Goal: Task Accomplishment & Management: Use online tool/utility

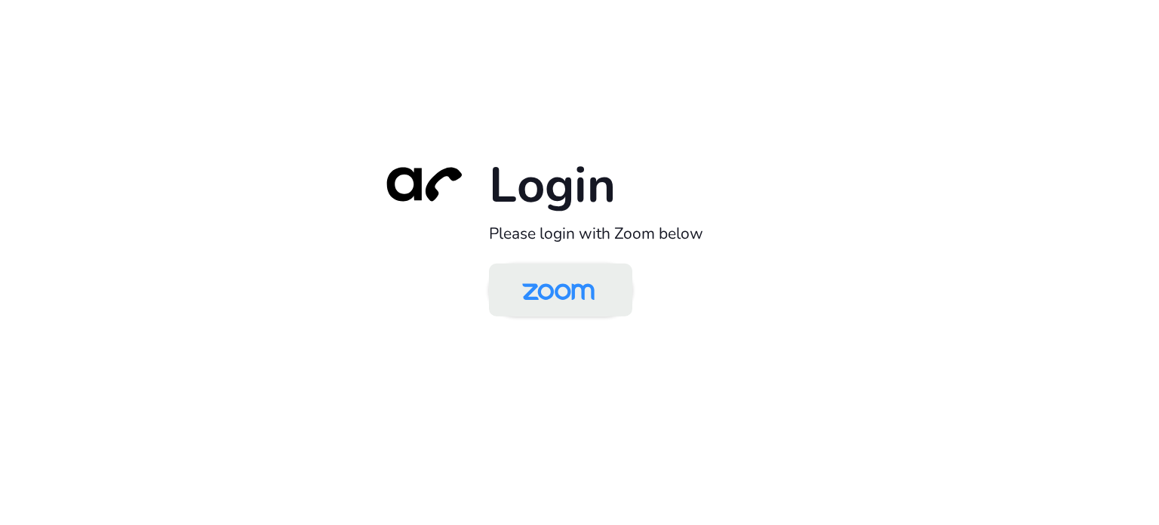
click at [580, 295] on img at bounding box center [558, 290] width 104 height 49
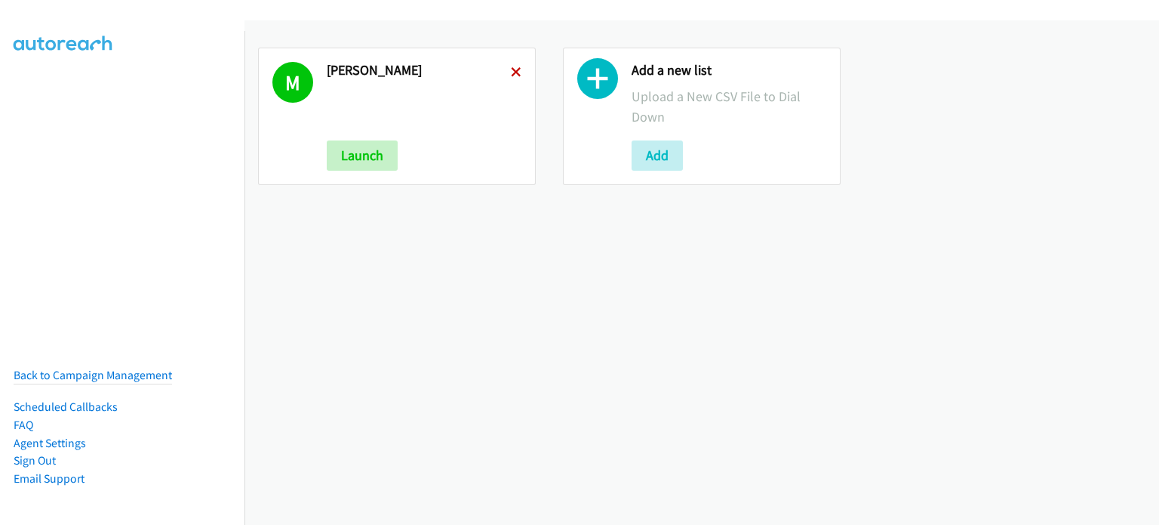
click at [513, 70] on icon at bounding box center [516, 73] width 11 height 11
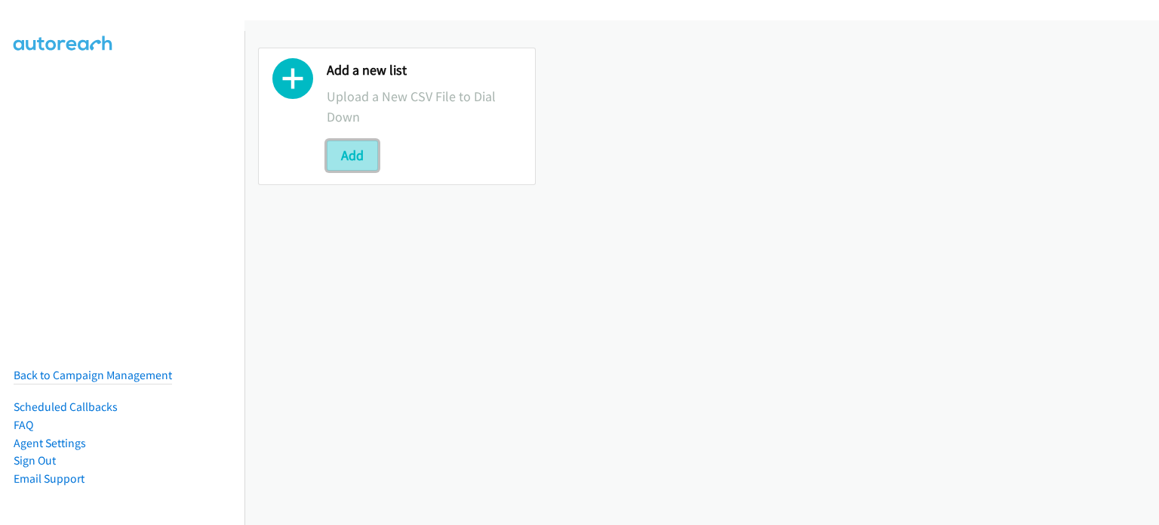
click at [368, 152] on button "Add" at bounding box center [352, 155] width 51 height 30
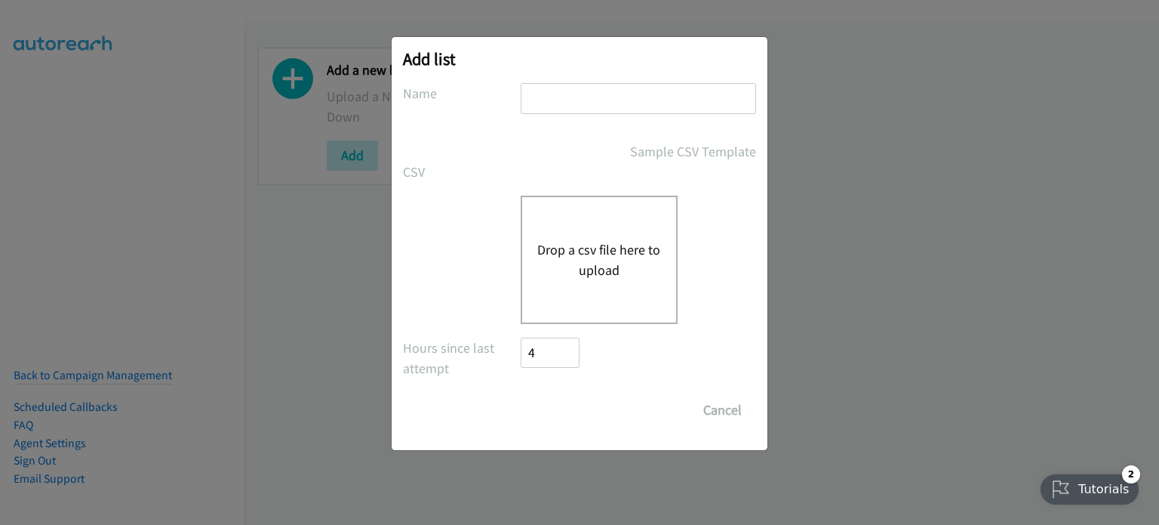
click at [588, 103] on input "text" at bounding box center [638, 98] width 235 height 31
type input "mary"
click at [603, 250] on button "Drop a csv file here to upload" at bounding box center [599, 259] width 124 height 41
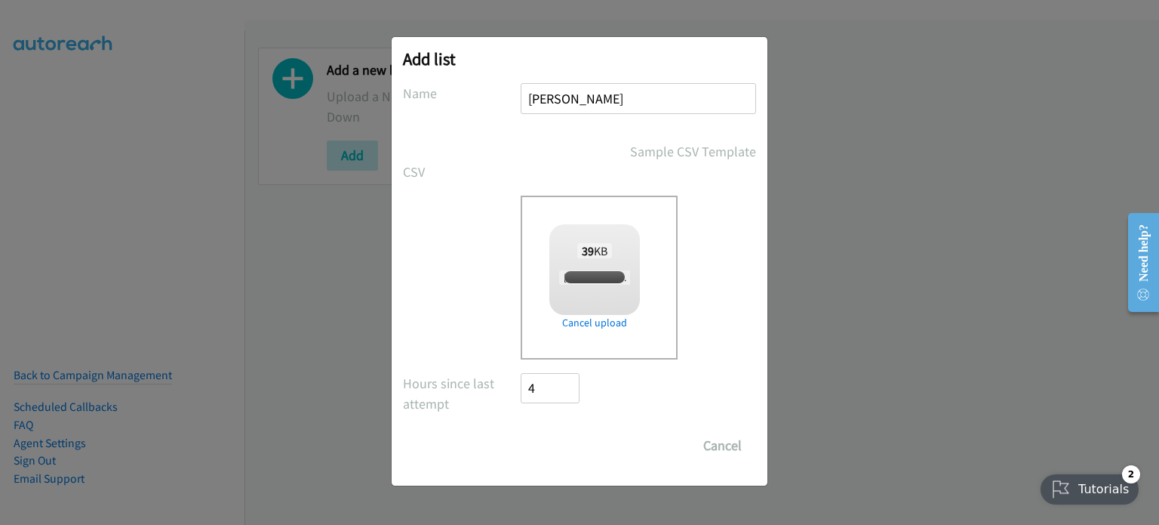
checkbox input "true"
click at [556, 460] on div "Add list No phone fields were returned for that Report or List View Please uplo…" at bounding box center [580, 261] width 376 height 448
click at [571, 438] on input "Save List" at bounding box center [560, 445] width 79 height 30
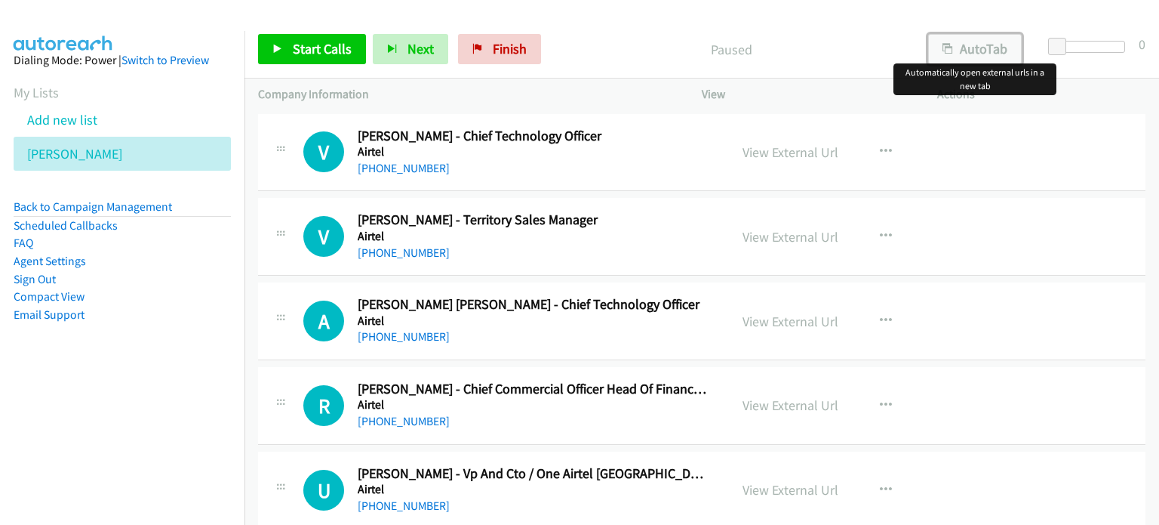
click at [984, 43] on button "AutoTab" at bounding box center [975, 49] width 94 height 30
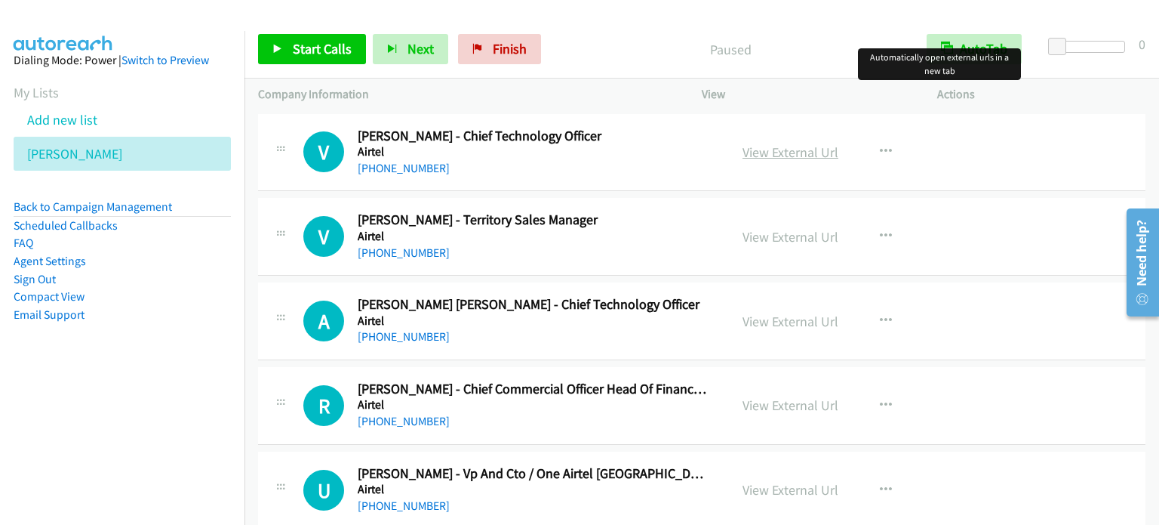
click at [805, 151] on link "View External Url" at bounding box center [791, 151] width 96 height 17
click at [294, 52] on span "Start Calls" at bounding box center [322, 48] width 59 height 17
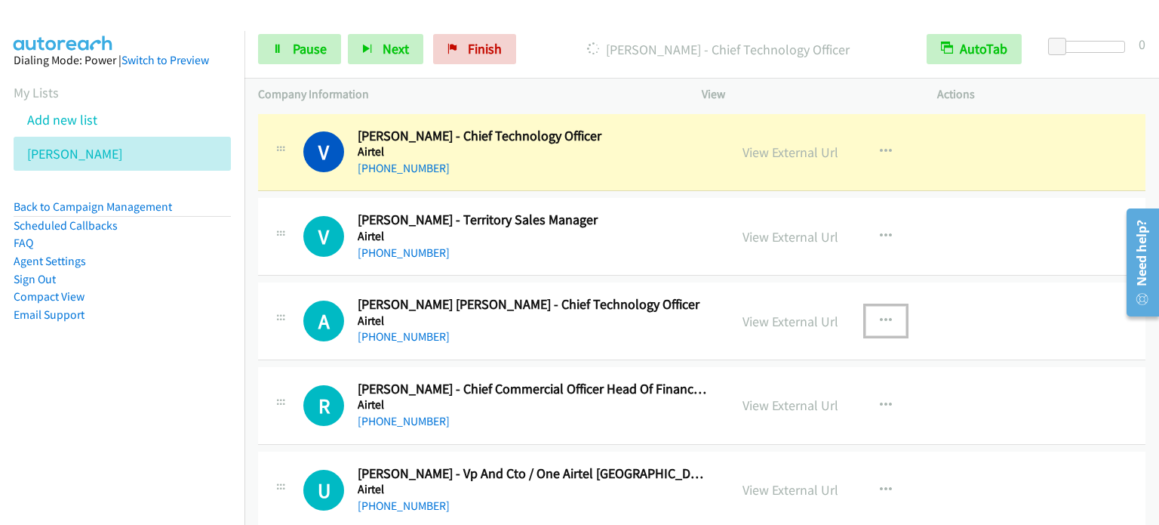
click at [880, 319] on icon "button" at bounding box center [886, 321] width 12 height 12
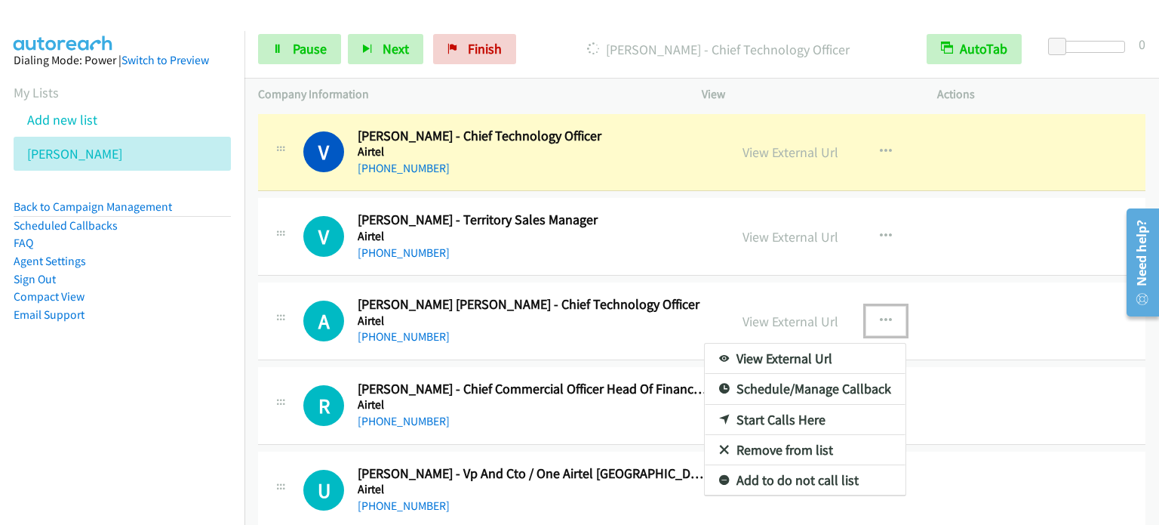
click at [784, 420] on link "Start Calls Here" at bounding box center [805, 420] width 201 height 30
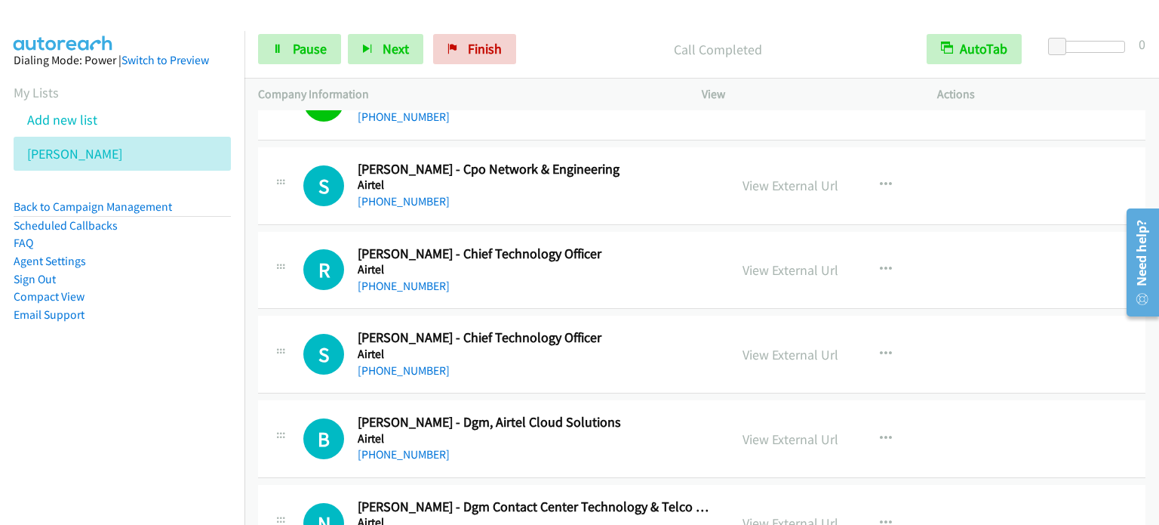
scroll to position [1238, 0]
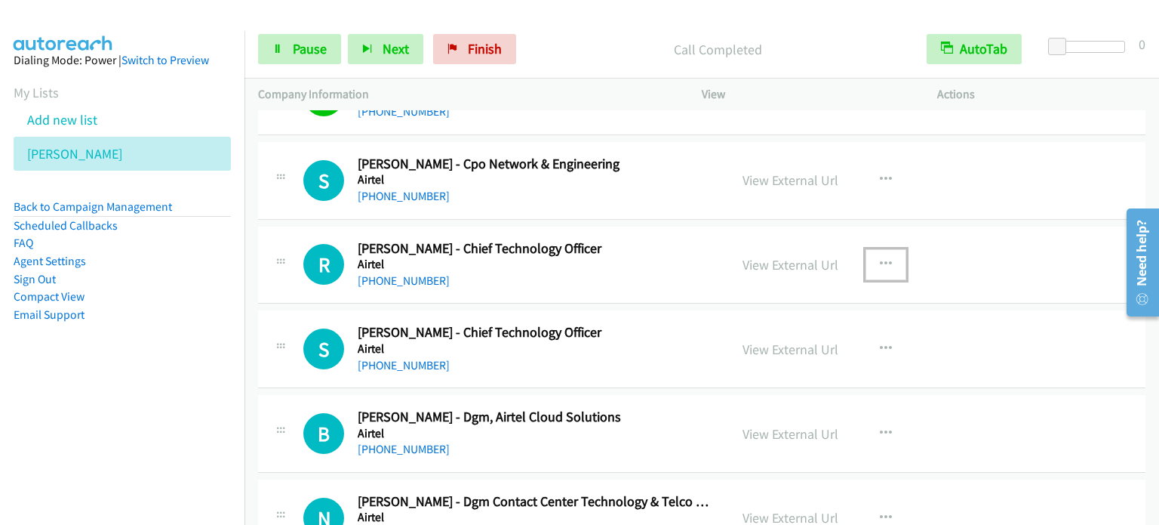
click at [880, 260] on icon "button" at bounding box center [886, 264] width 12 height 12
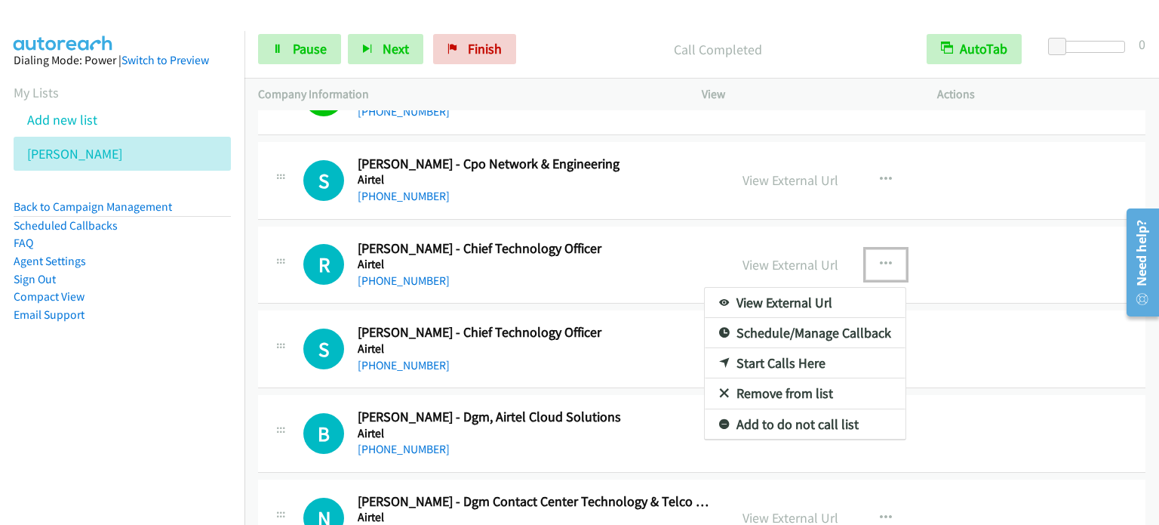
click at [756, 359] on link "Start Calls Here" at bounding box center [805, 363] width 201 height 30
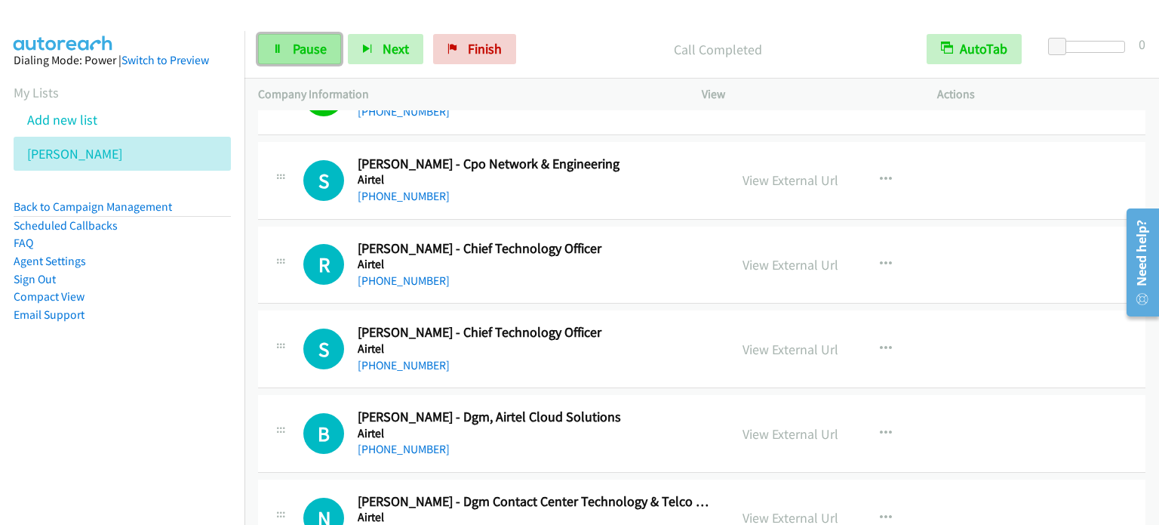
click at [299, 48] on span "Pause" at bounding box center [310, 48] width 34 height 17
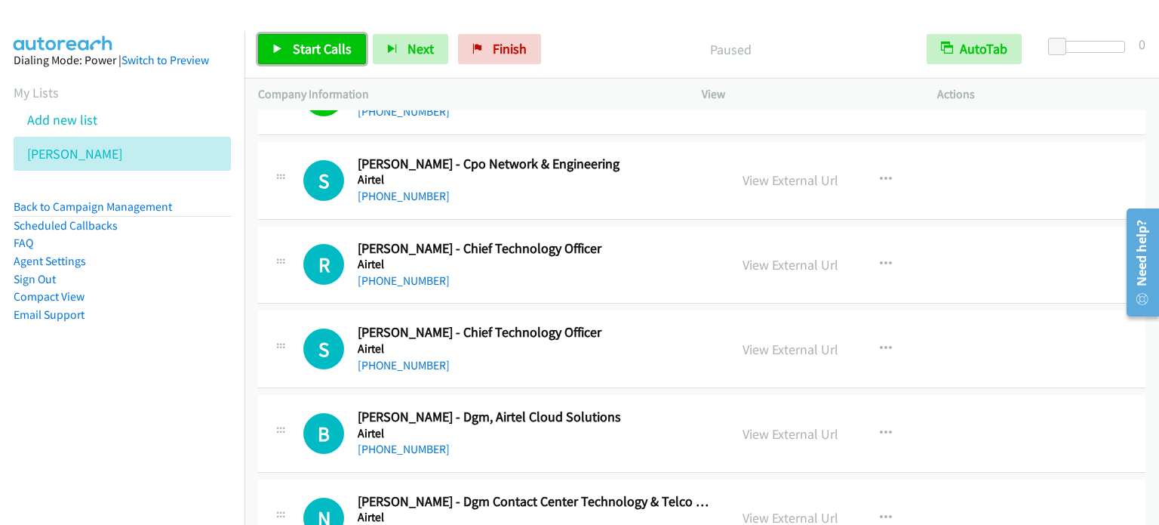
click at [297, 51] on span "Start Calls" at bounding box center [322, 48] width 59 height 17
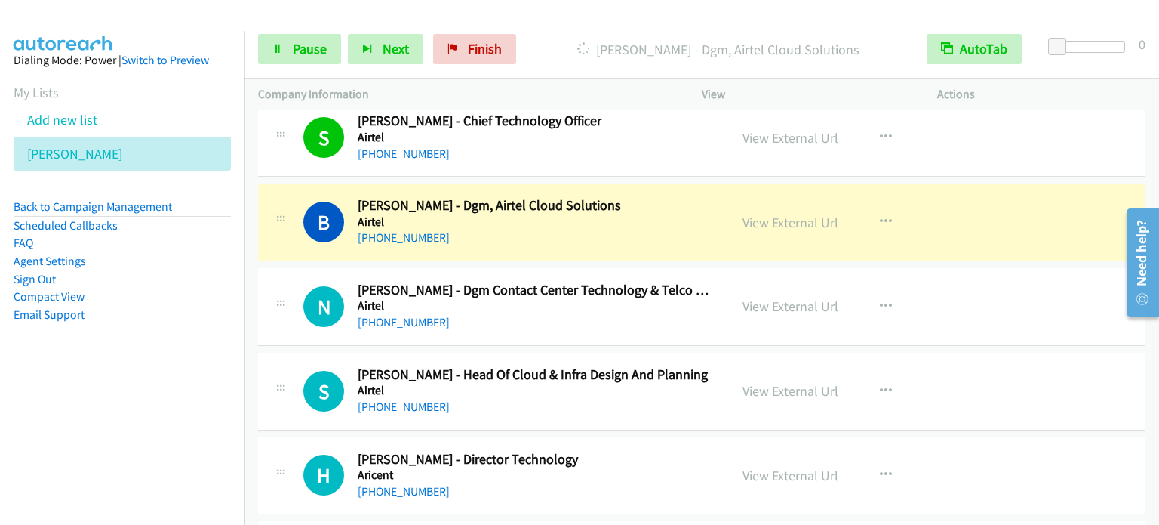
scroll to position [1479, 0]
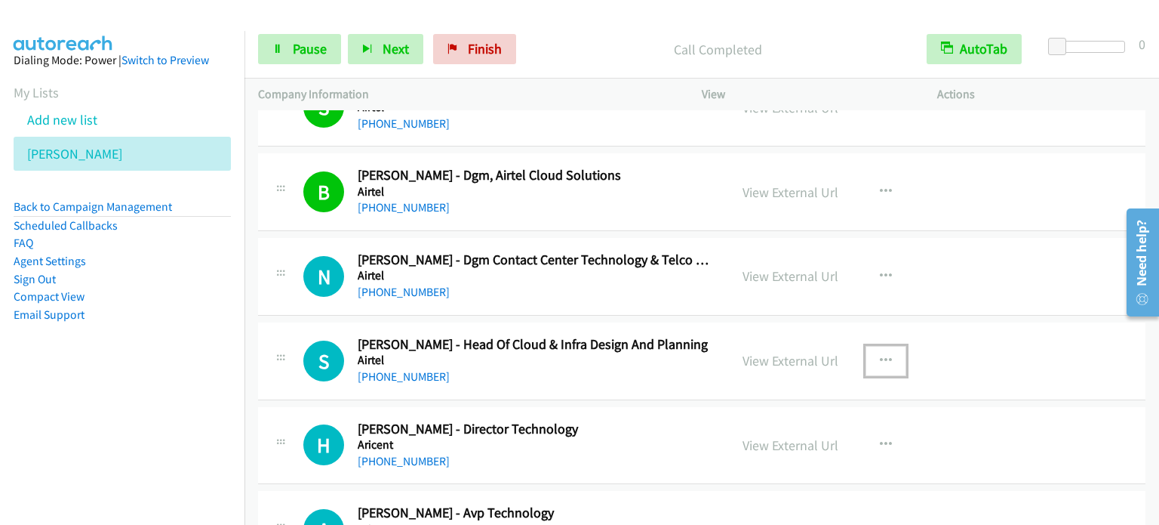
click at [889, 355] on button "button" at bounding box center [886, 361] width 41 height 30
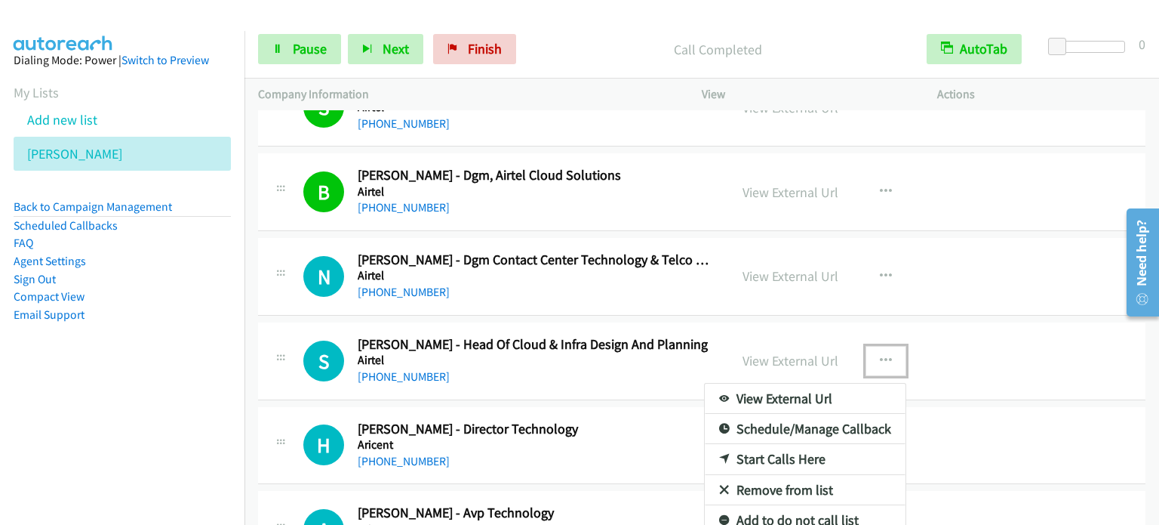
click at [793, 461] on link "Start Calls Here" at bounding box center [805, 459] width 201 height 30
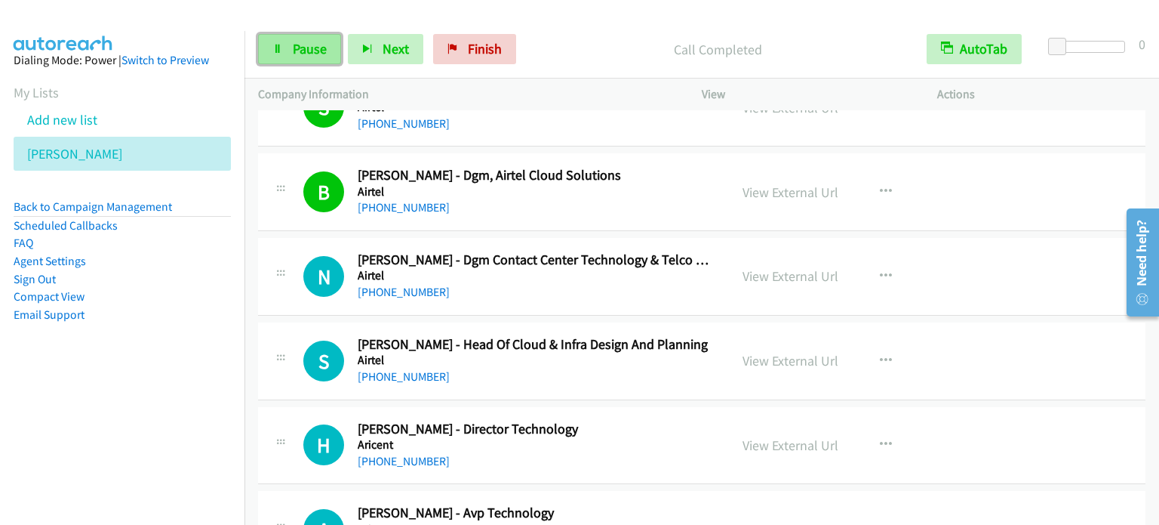
click at [265, 51] on link "Pause" at bounding box center [299, 49] width 83 height 30
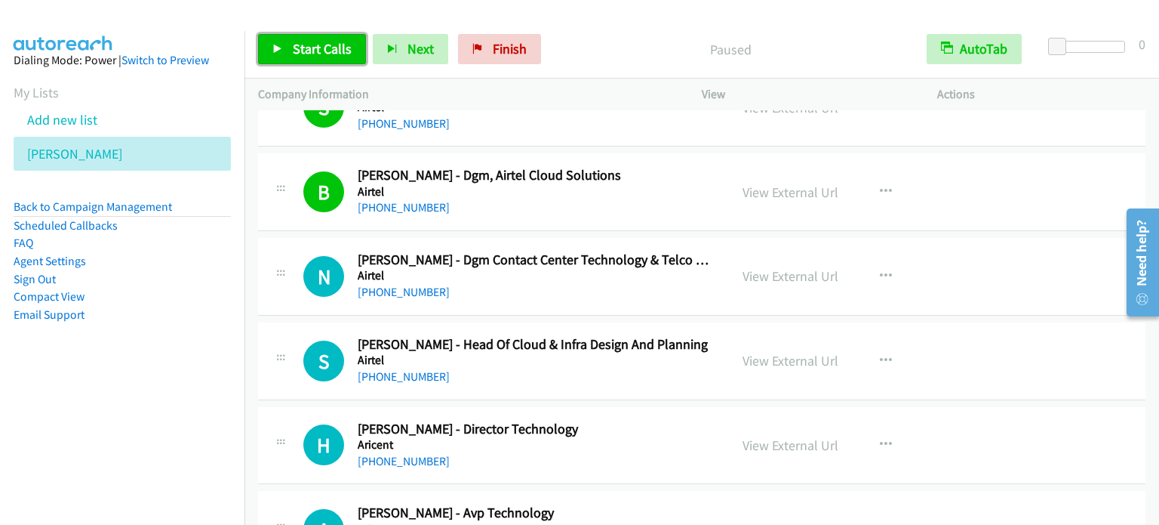
click at [275, 52] on icon at bounding box center [277, 50] width 11 height 11
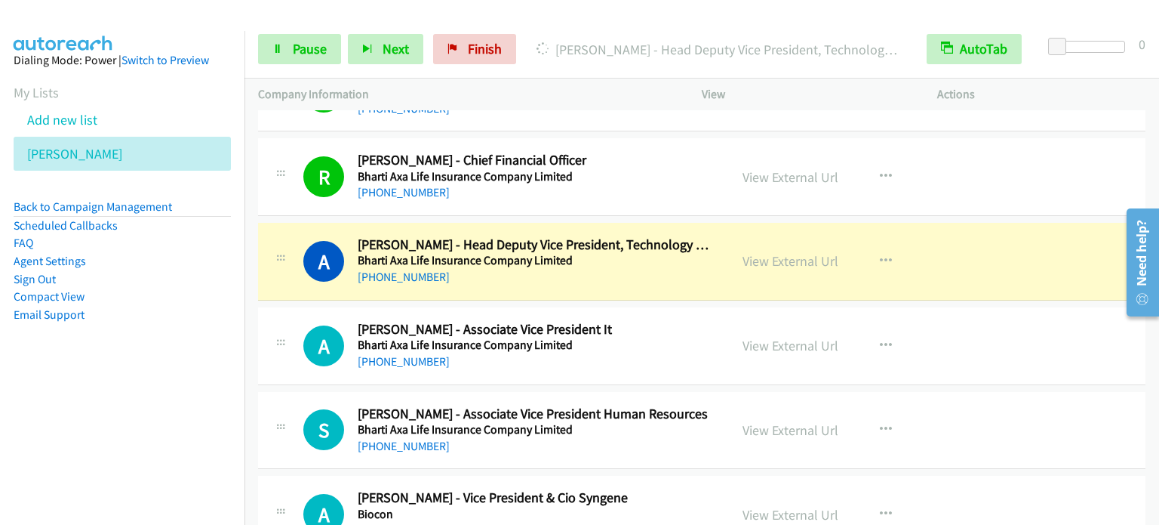
scroll to position [2857, 0]
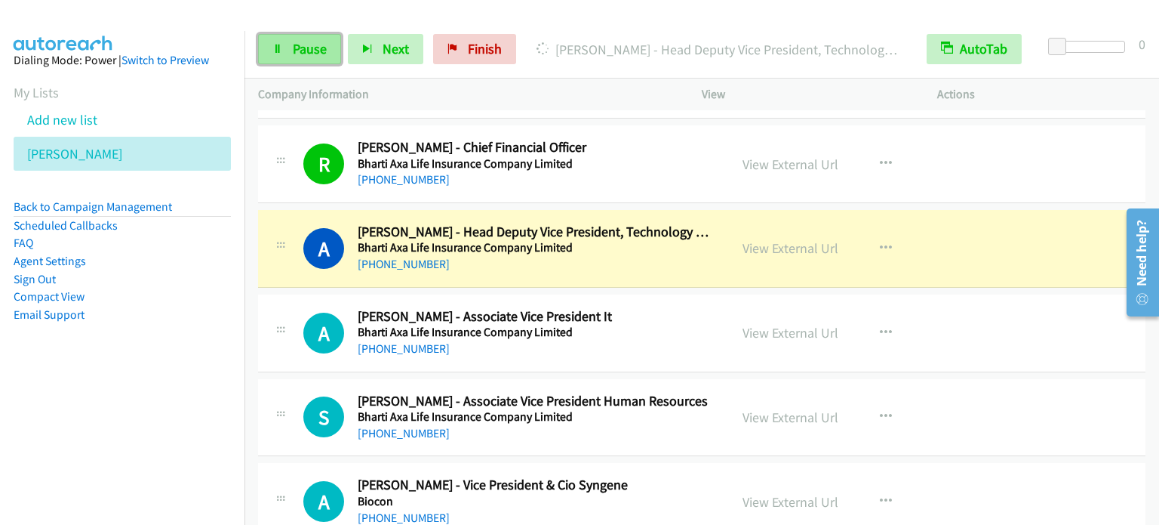
click at [306, 63] on link "Pause" at bounding box center [299, 49] width 83 height 30
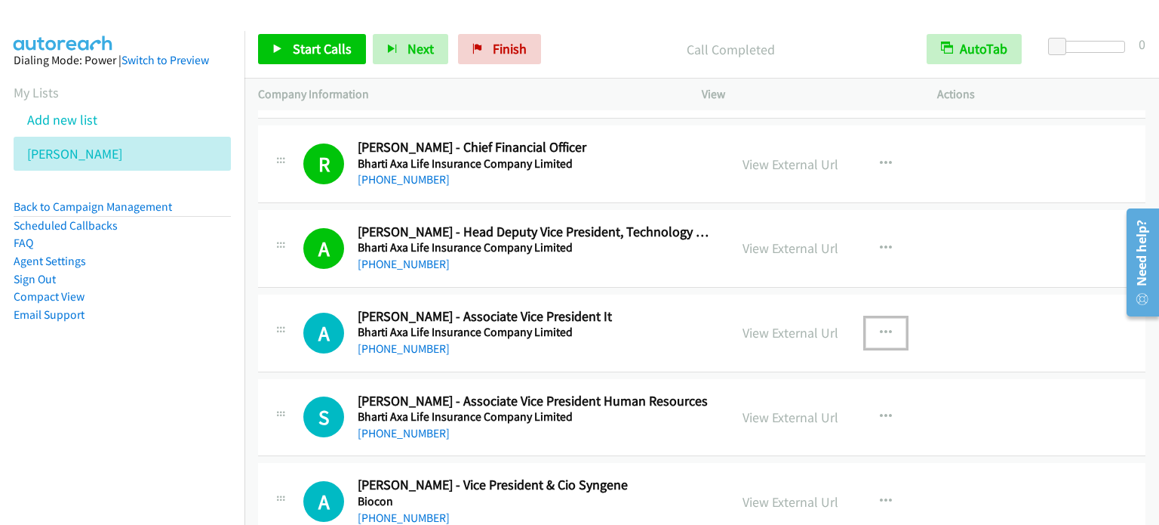
click at [883, 327] on icon "button" at bounding box center [886, 333] width 12 height 12
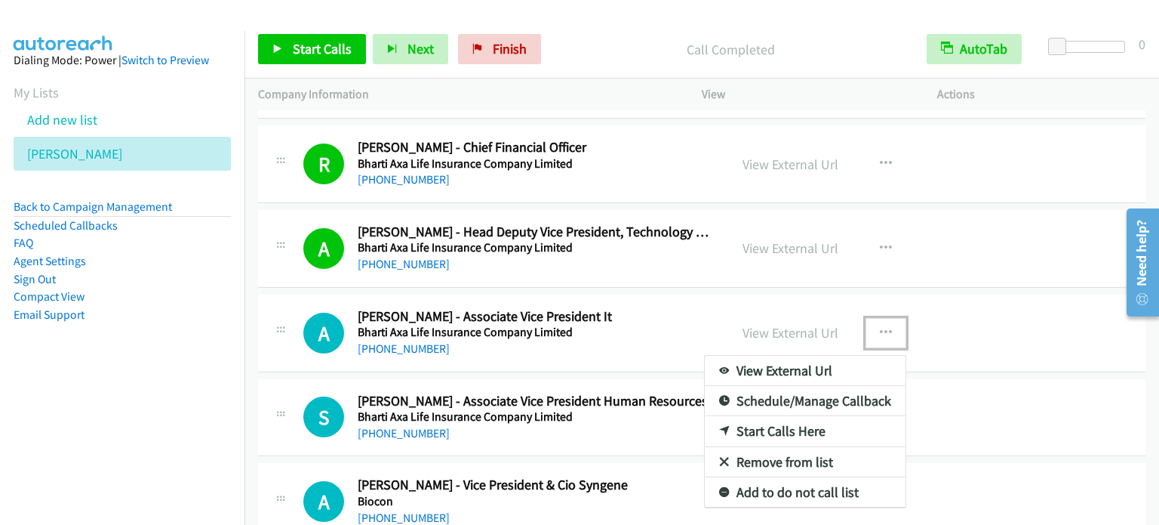
click at [764, 429] on link "Start Calls Here" at bounding box center [805, 431] width 201 height 30
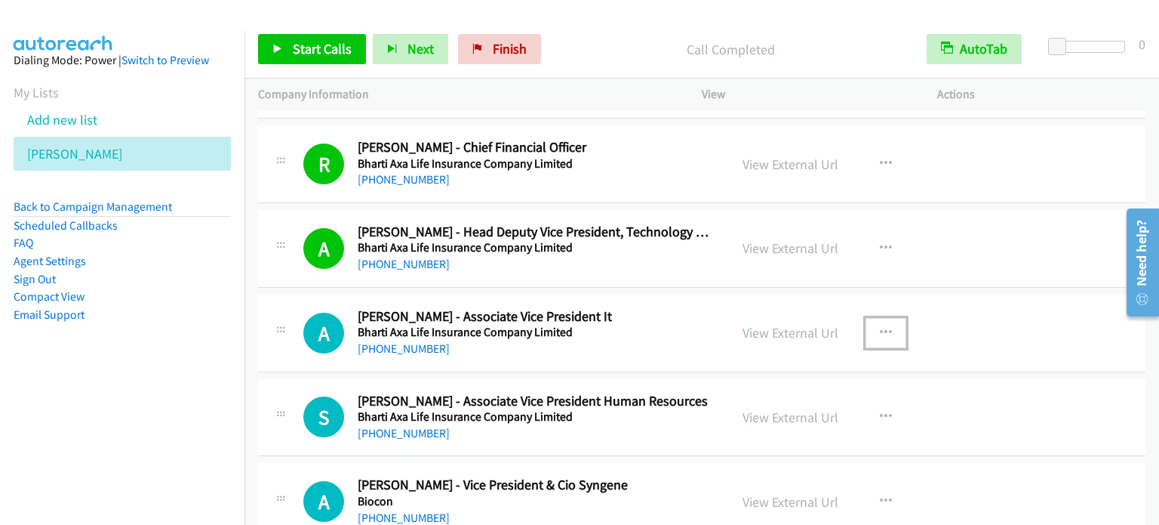
click at [887, 325] on button "button" at bounding box center [886, 333] width 41 height 30
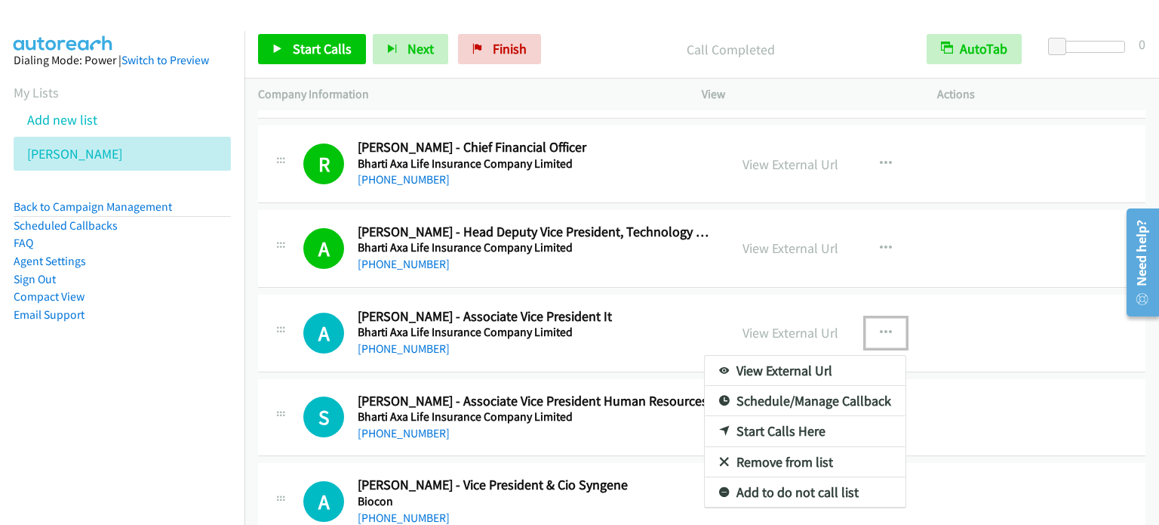
click at [806, 425] on link "Start Calls Here" at bounding box center [805, 431] width 201 height 30
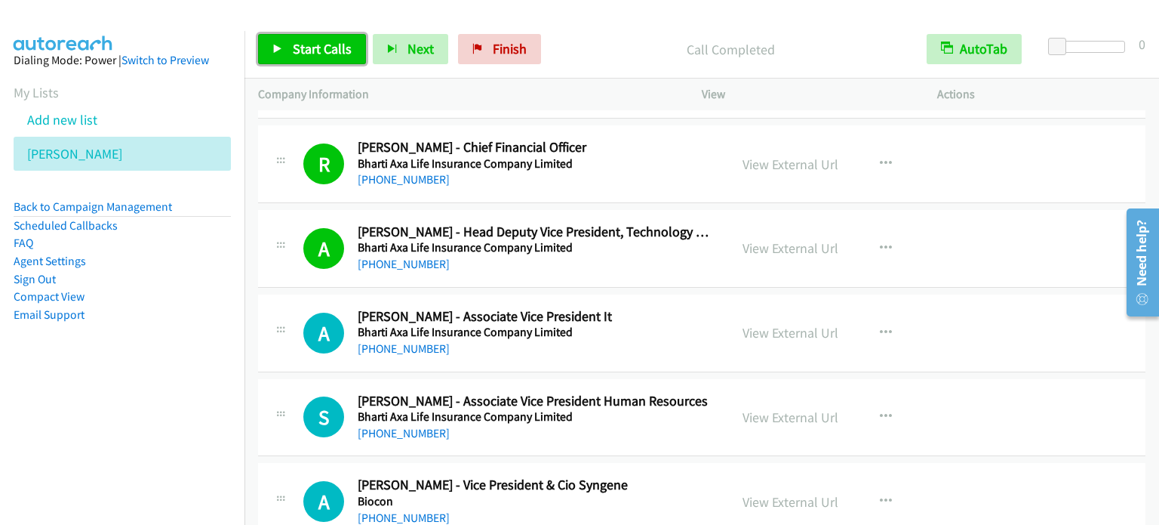
click at [317, 40] on span "Start Calls" at bounding box center [322, 48] width 59 height 17
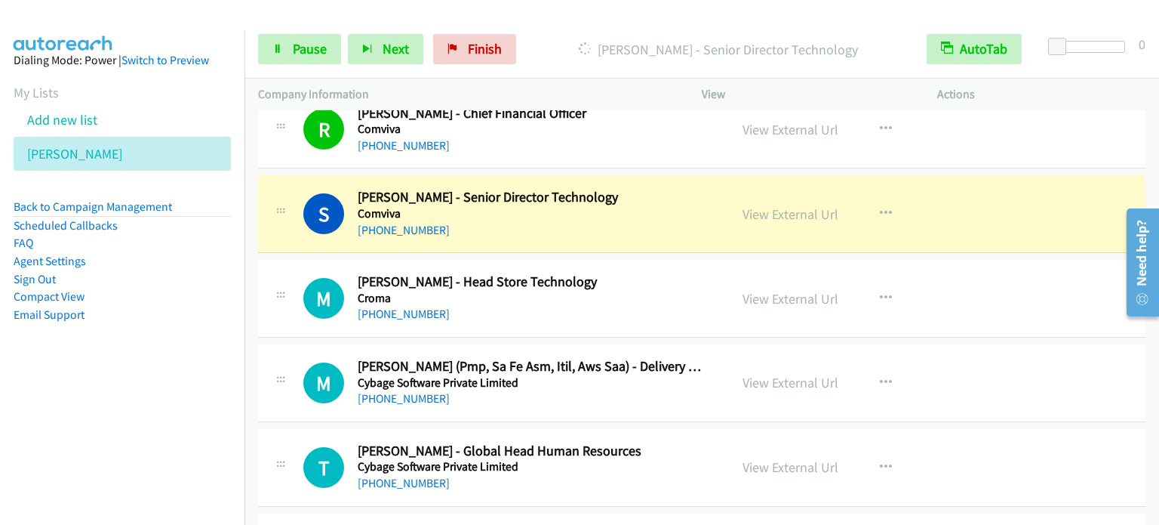
scroll to position [4518, 0]
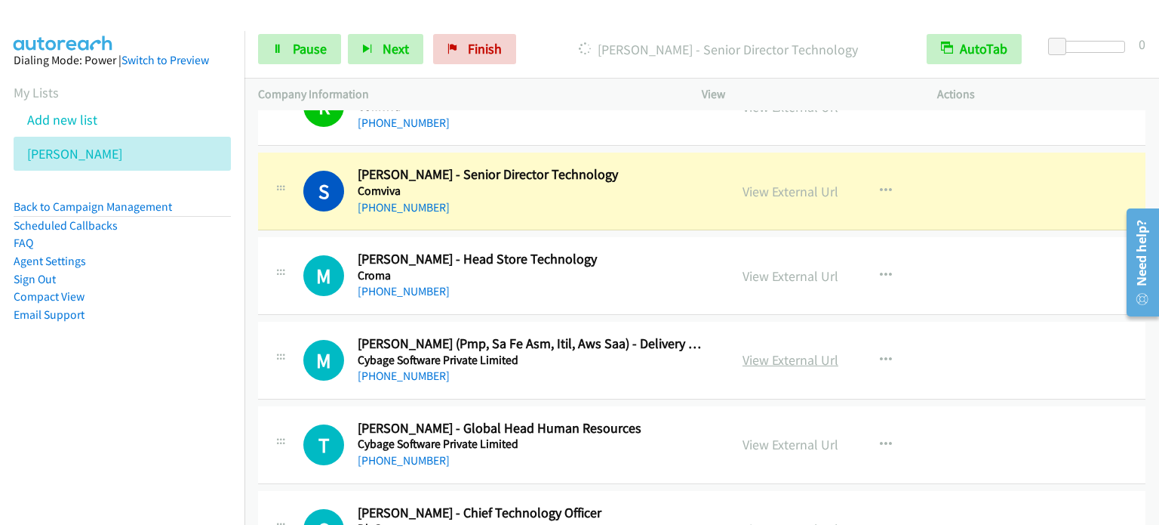
click at [783, 355] on link "View External Url" at bounding box center [791, 359] width 96 height 17
click at [891, 430] on button "button" at bounding box center [886, 444] width 41 height 30
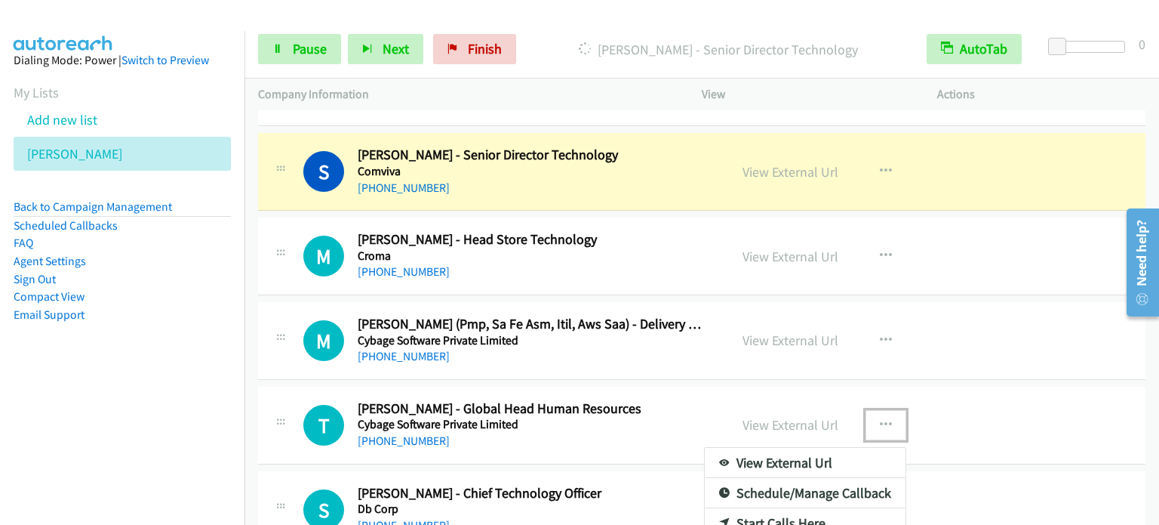
scroll to position [4548, 0]
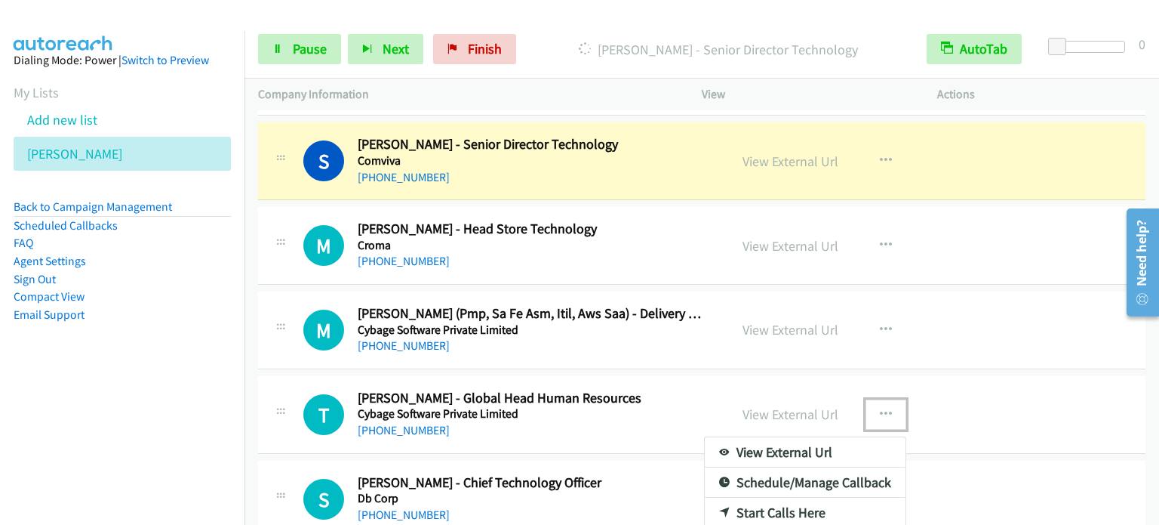
click at [810, 499] on link "Start Calls Here" at bounding box center [805, 512] width 201 height 30
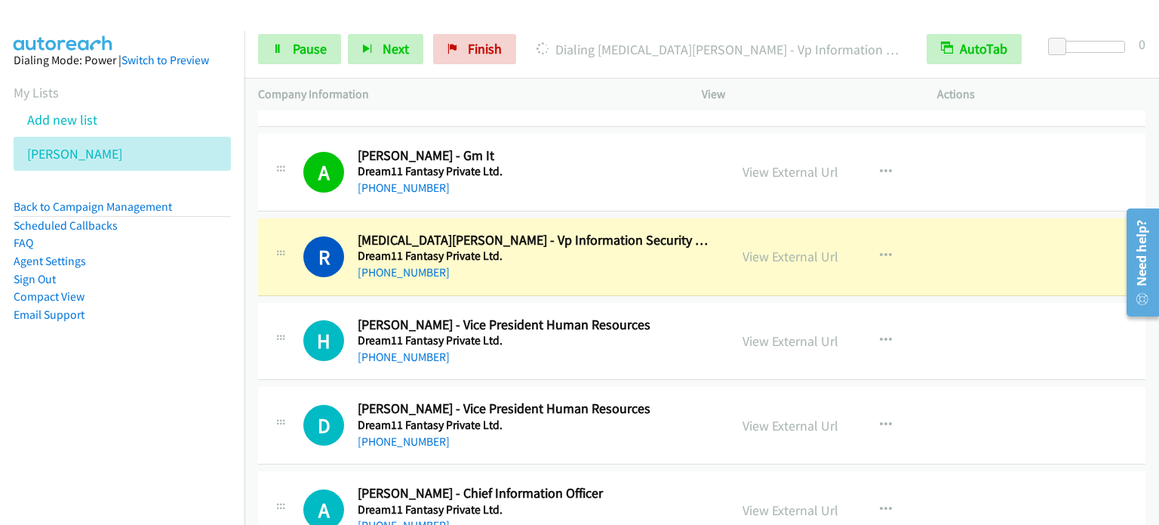
scroll to position [5242, 0]
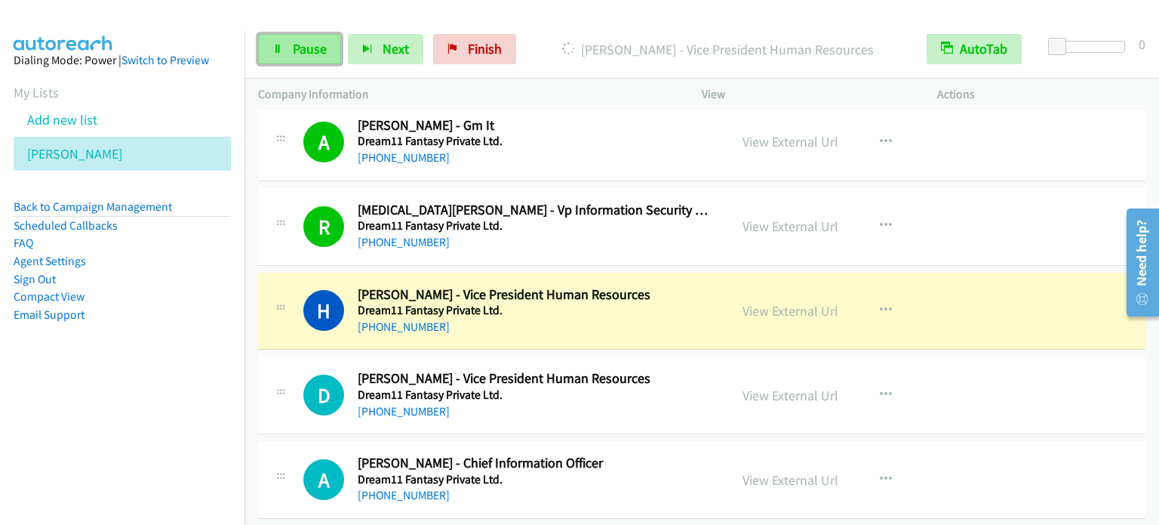
click at [308, 48] on span "Pause" at bounding box center [310, 48] width 34 height 17
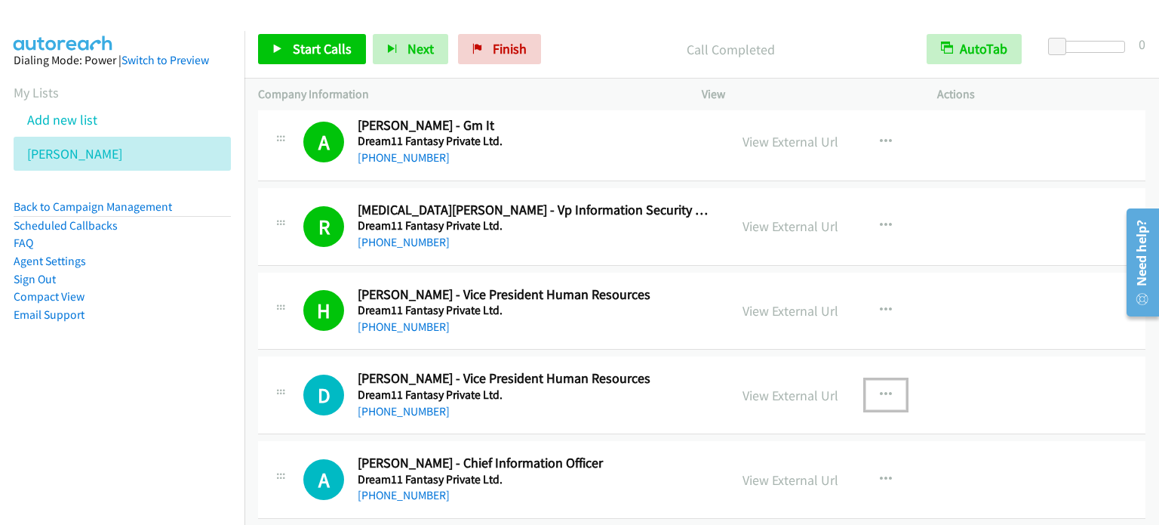
click at [880, 389] on icon "button" at bounding box center [886, 395] width 12 height 12
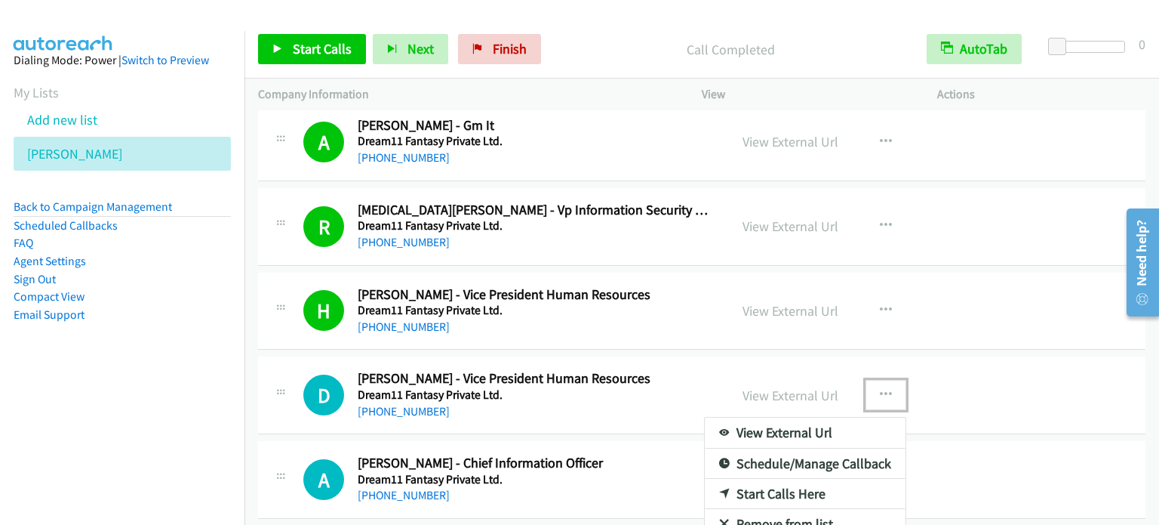
click at [780, 483] on link "Start Calls Here" at bounding box center [805, 493] width 201 height 30
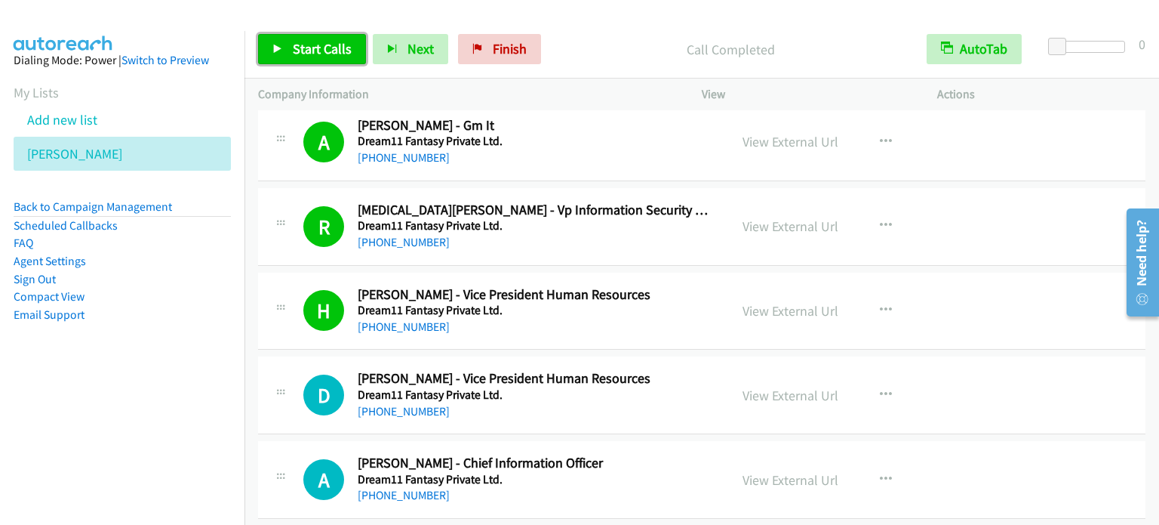
click at [331, 57] on link "Start Calls" at bounding box center [312, 49] width 108 height 30
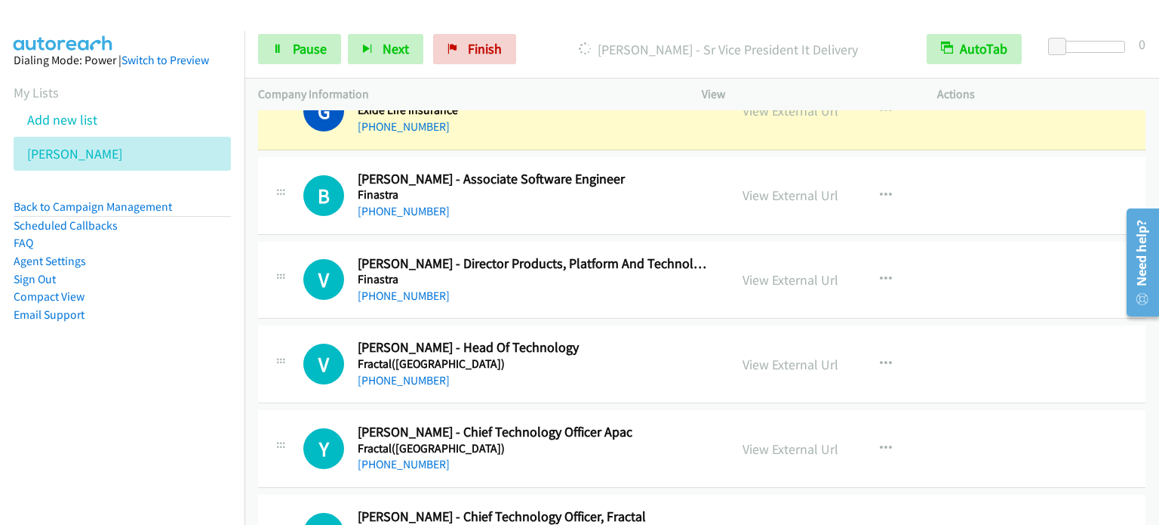
scroll to position [5725, 0]
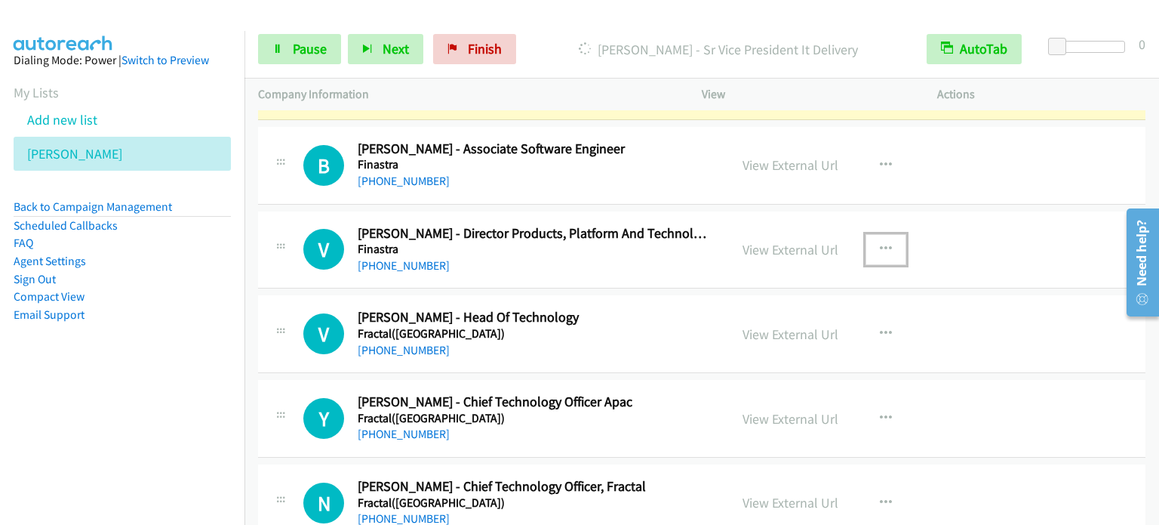
click at [881, 244] on button "button" at bounding box center [886, 249] width 41 height 30
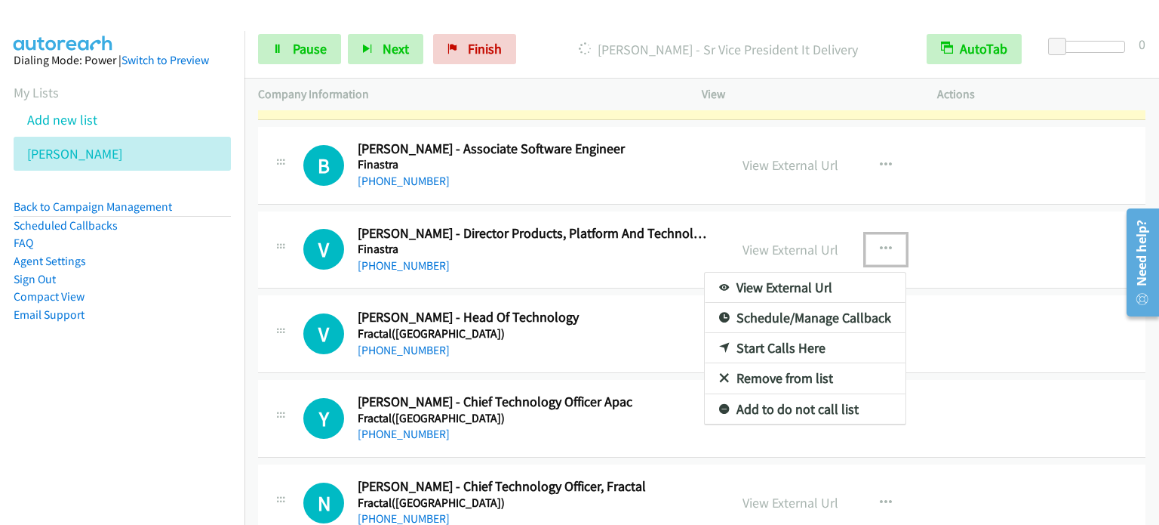
click at [801, 334] on link "Start Calls Here" at bounding box center [805, 348] width 201 height 30
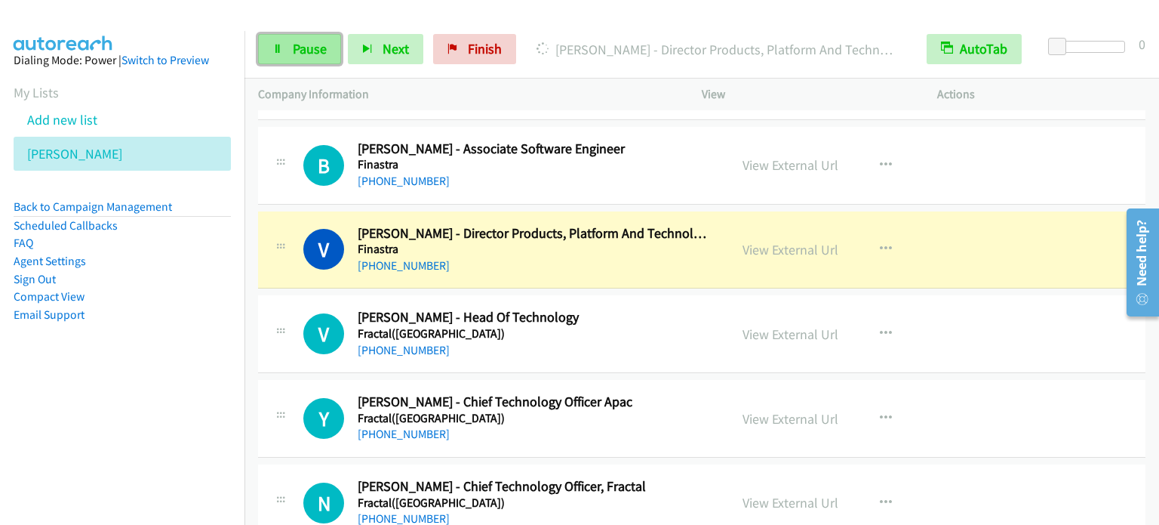
click at [303, 53] on span "Pause" at bounding box center [310, 48] width 34 height 17
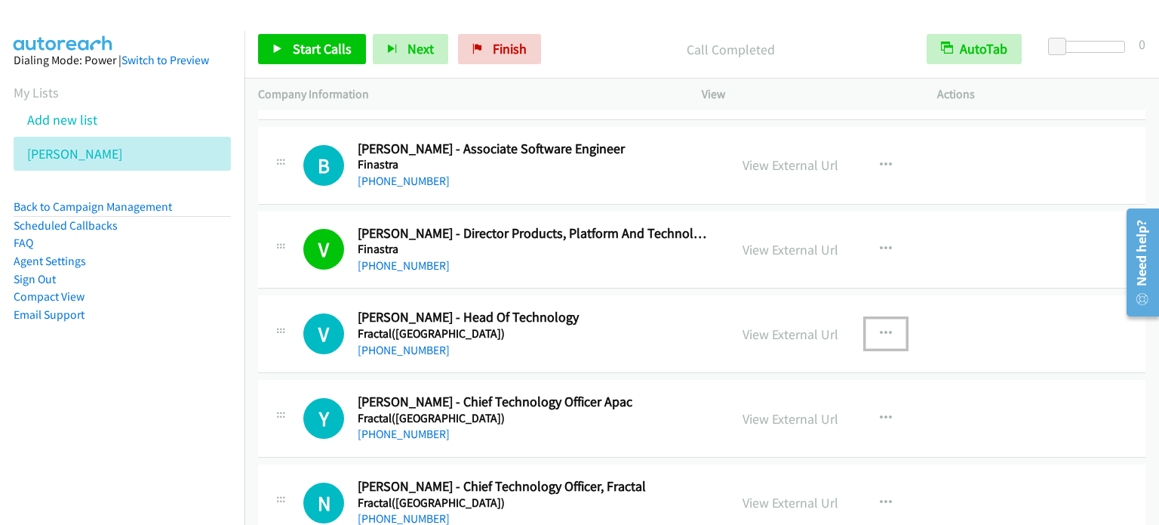
click at [880, 328] on icon "button" at bounding box center [886, 334] width 12 height 12
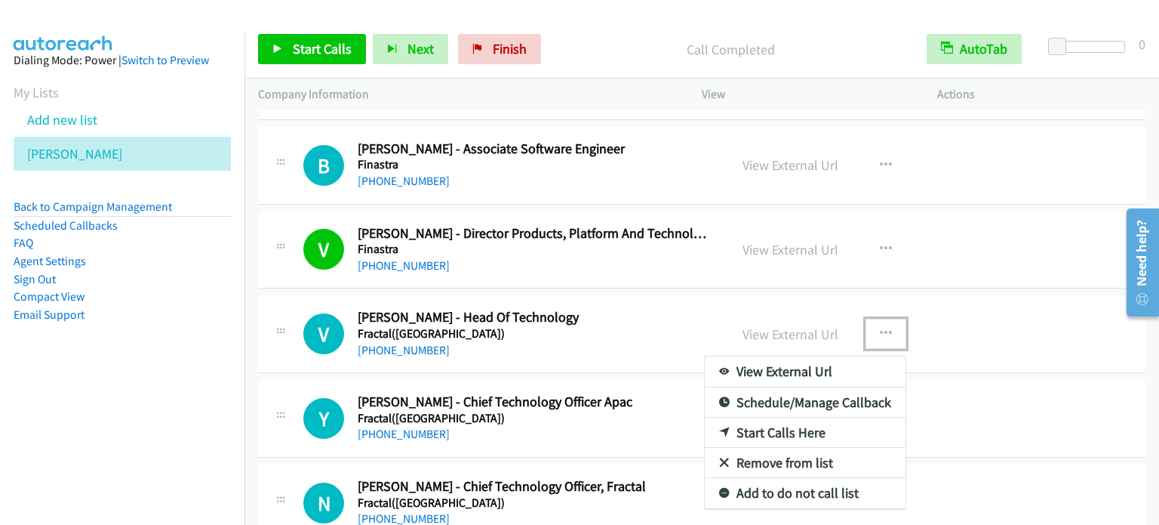
click at [758, 418] on link "Start Calls Here" at bounding box center [805, 432] width 201 height 30
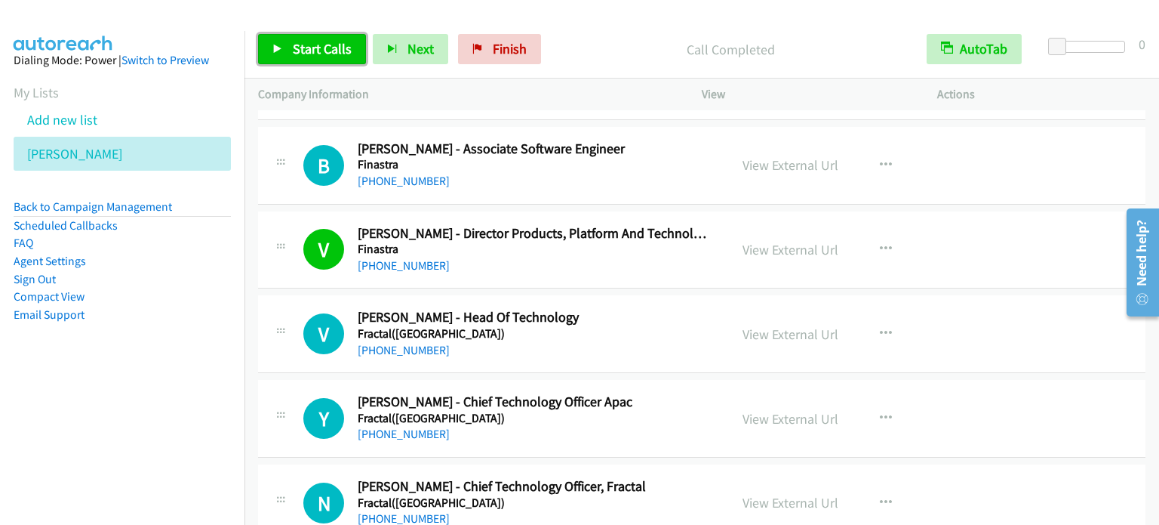
click at [318, 48] on span "Start Calls" at bounding box center [322, 48] width 59 height 17
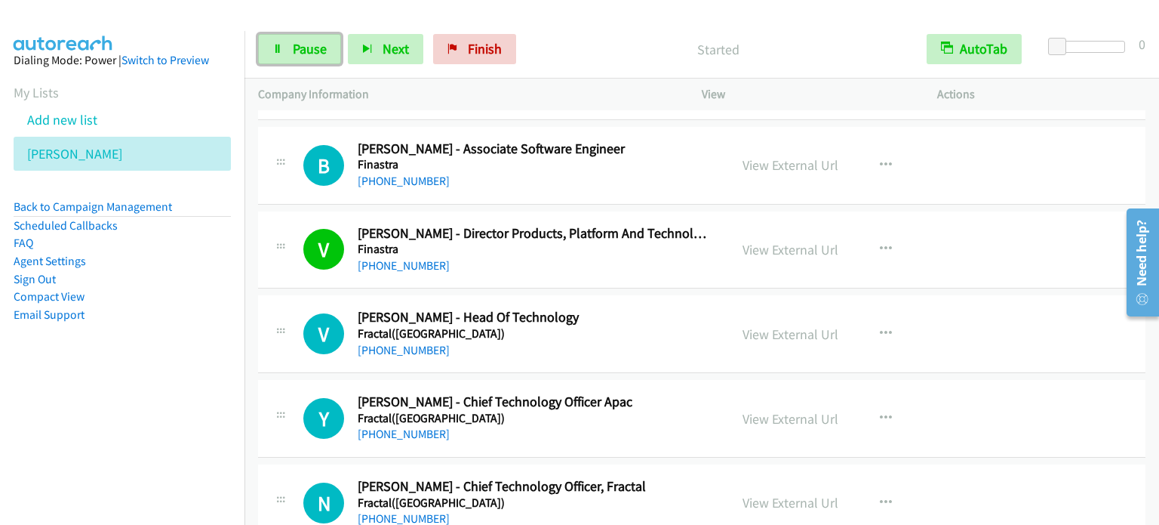
click at [318, 48] on span "Pause" at bounding box center [310, 48] width 34 height 17
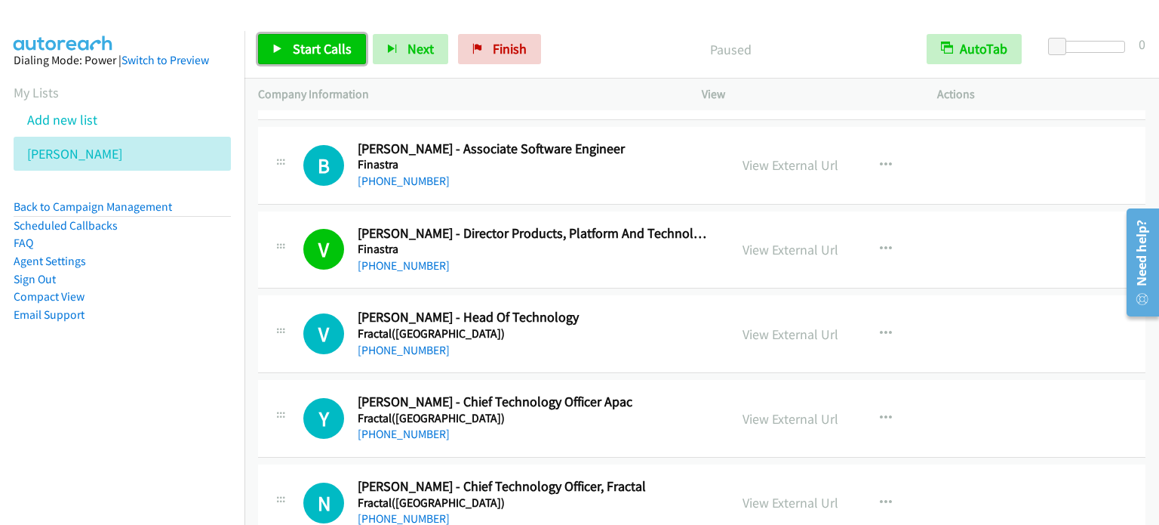
click at [318, 48] on span "Start Calls" at bounding box center [322, 48] width 59 height 17
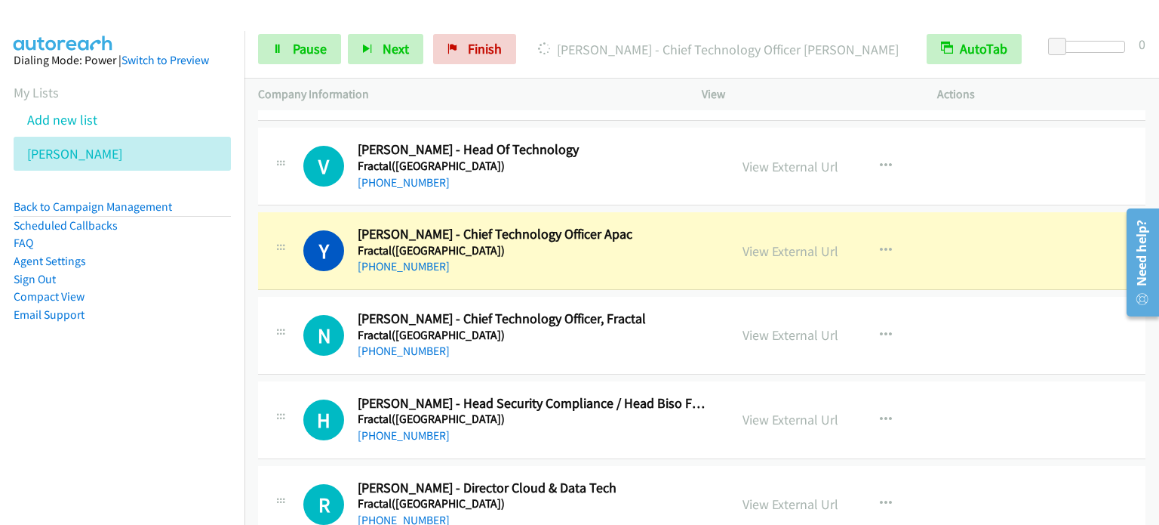
scroll to position [5906, 0]
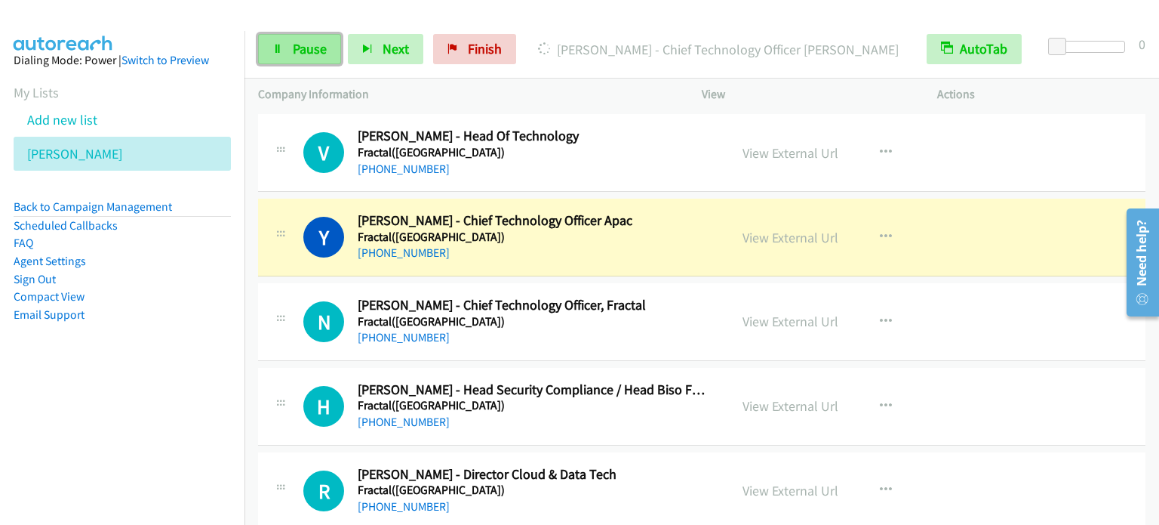
click at [309, 51] on span "Pause" at bounding box center [310, 48] width 34 height 17
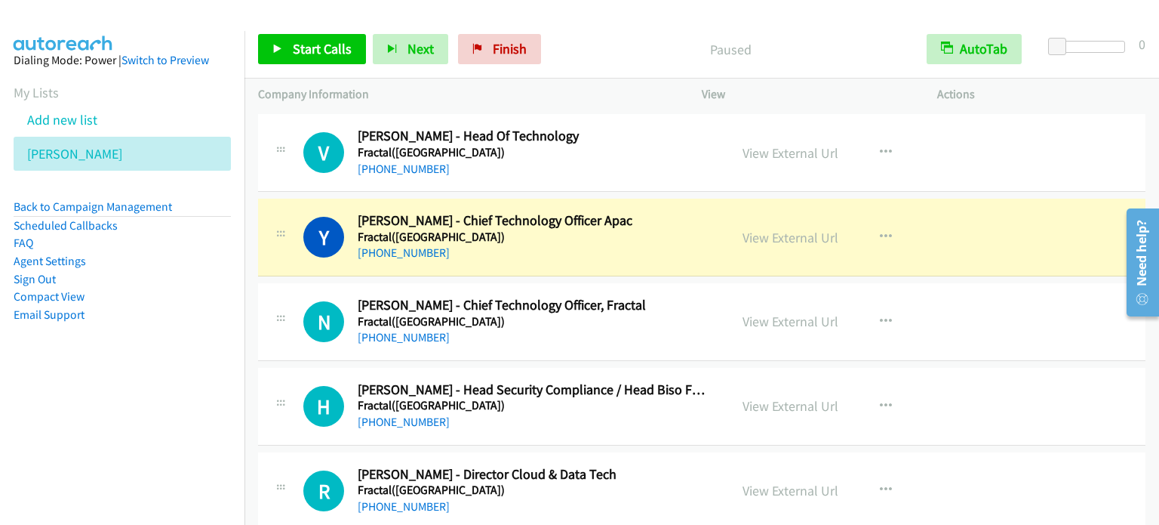
drag, startPoint x: 799, startPoint y: 144, endPoint x: 697, endPoint y: 20, distance: 161.4
click at [764, 144] on link "View External Url" at bounding box center [791, 152] width 96 height 17
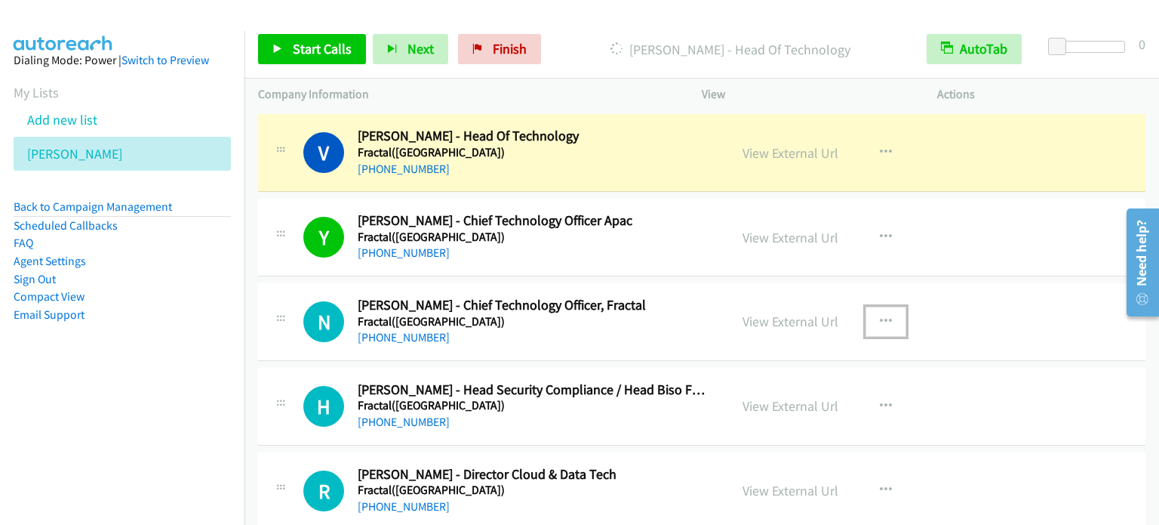
click at [881, 315] on icon "button" at bounding box center [886, 321] width 12 height 12
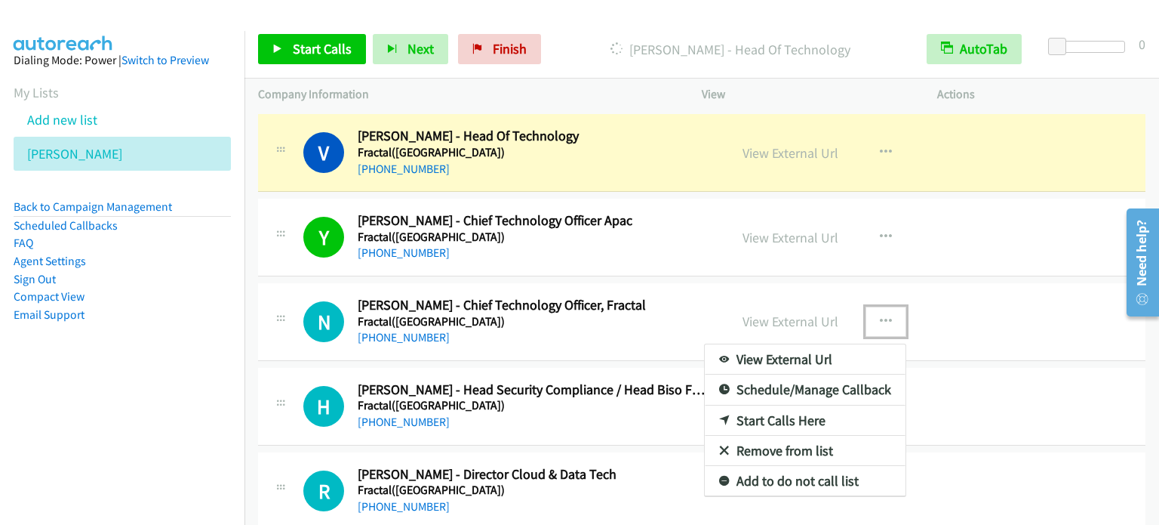
click at [801, 409] on link "Start Calls Here" at bounding box center [805, 420] width 201 height 30
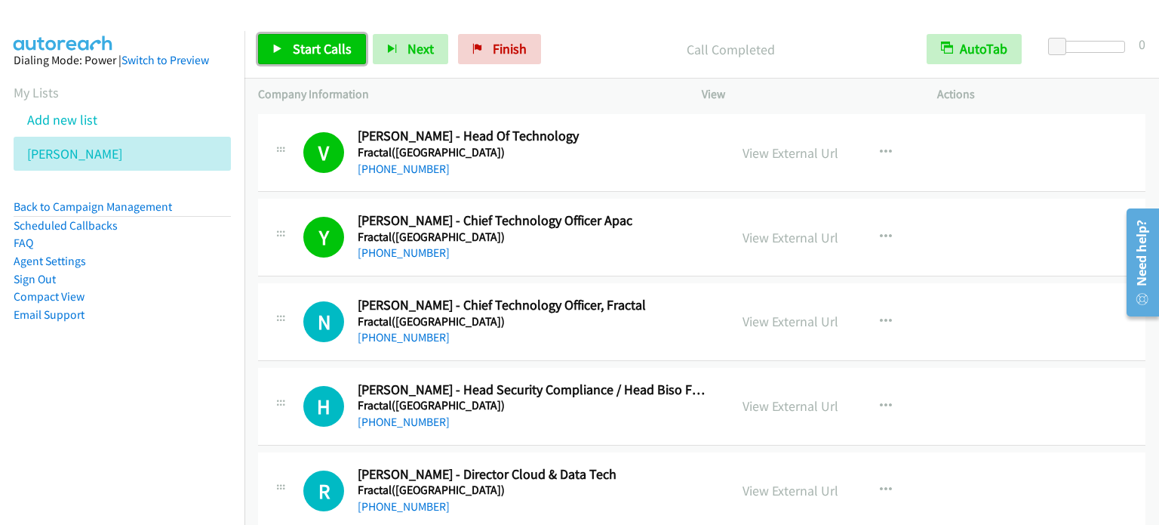
click at [329, 54] on span "Start Calls" at bounding box center [322, 48] width 59 height 17
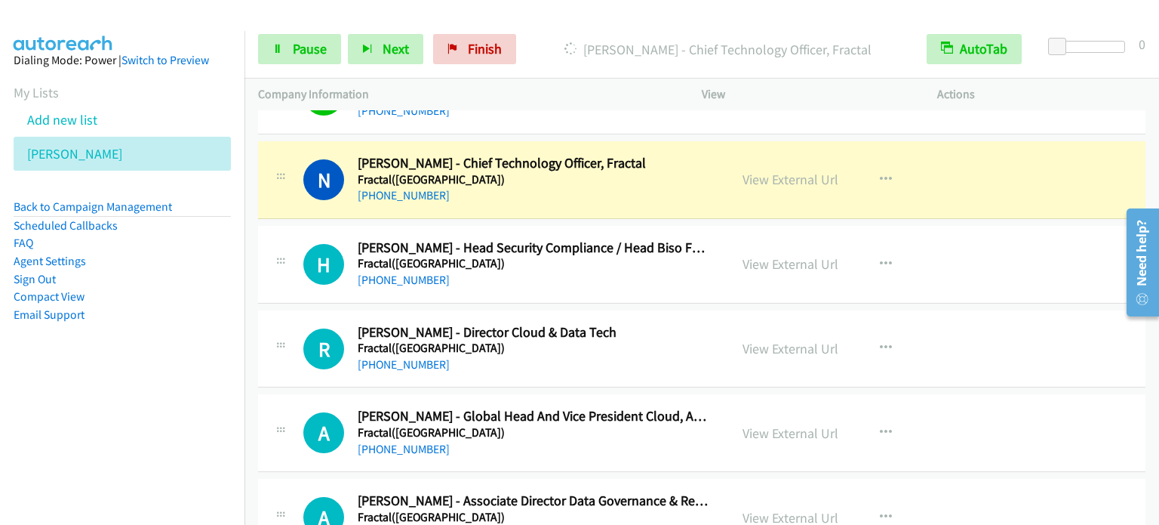
scroll to position [6057, 0]
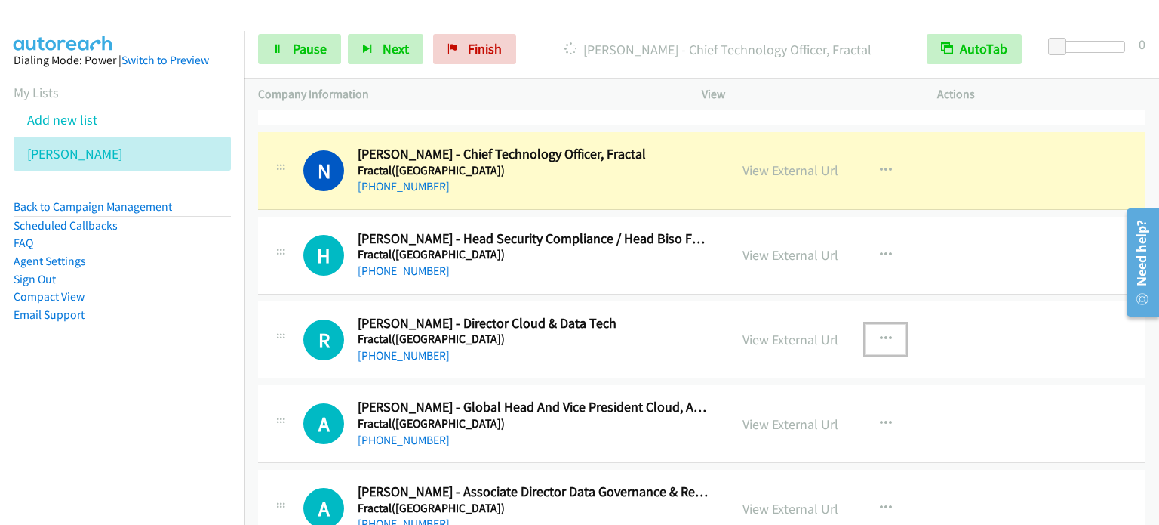
click at [880, 333] on icon "button" at bounding box center [886, 339] width 12 height 12
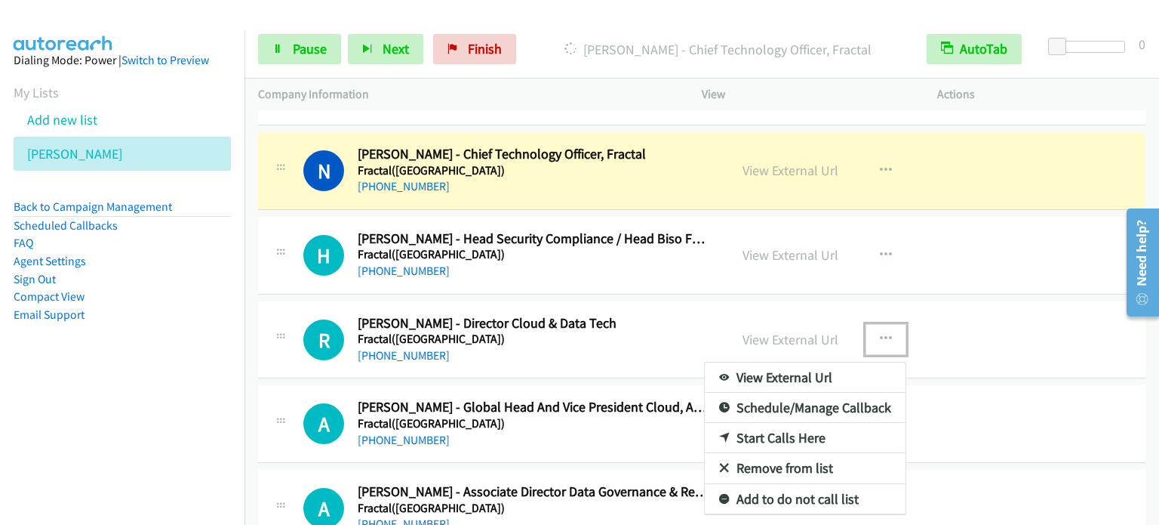
click at [814, 432] on link "Start Calls Here" at bounding box center [805, 438] width 201 height 30
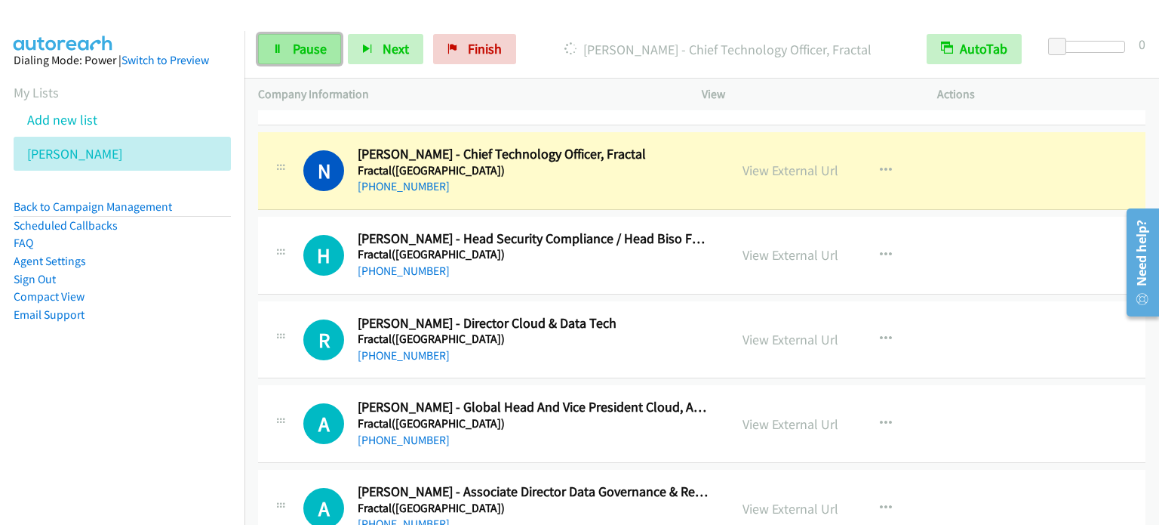
click at [302, 48] on span "Pause" at bounding box center [310, 48] width 34 height 17
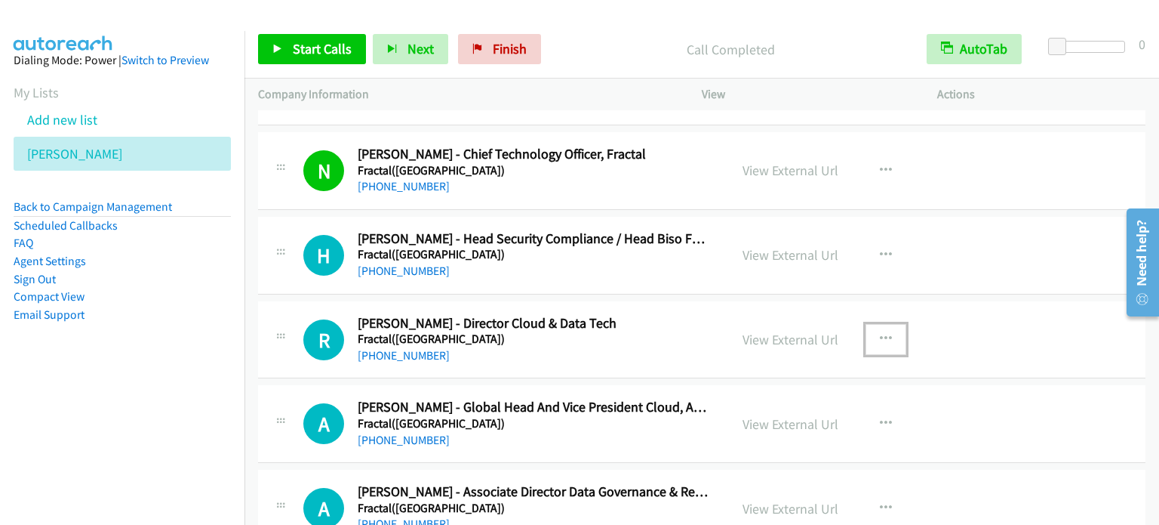
click at [882, 333] on icon "button" at bounding box center [886, 339] width 12 height 12
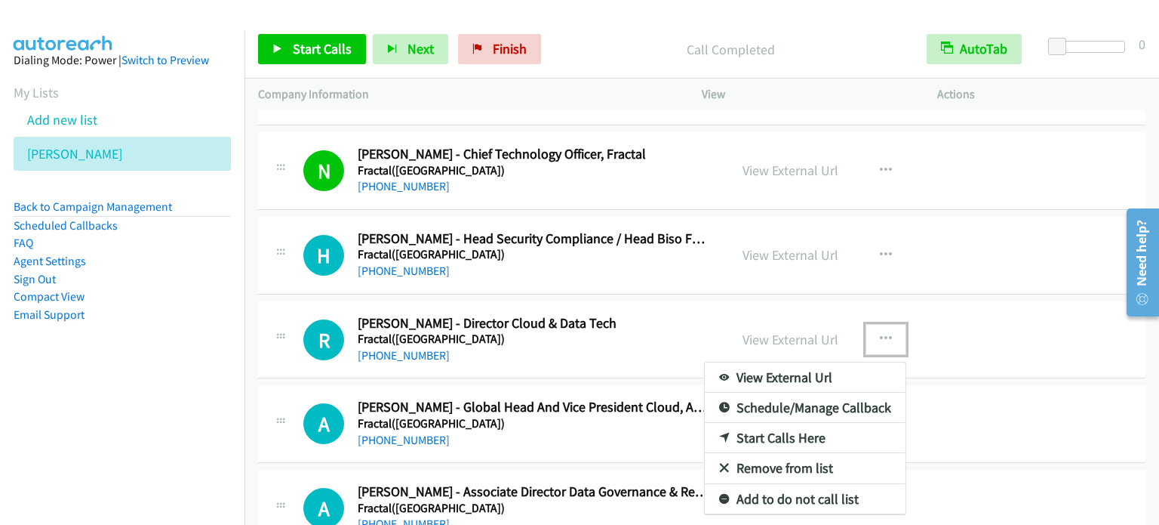
click at [773, 426] on link "Start Calls Here" at bounding box center [805, 438] width 201 height 30
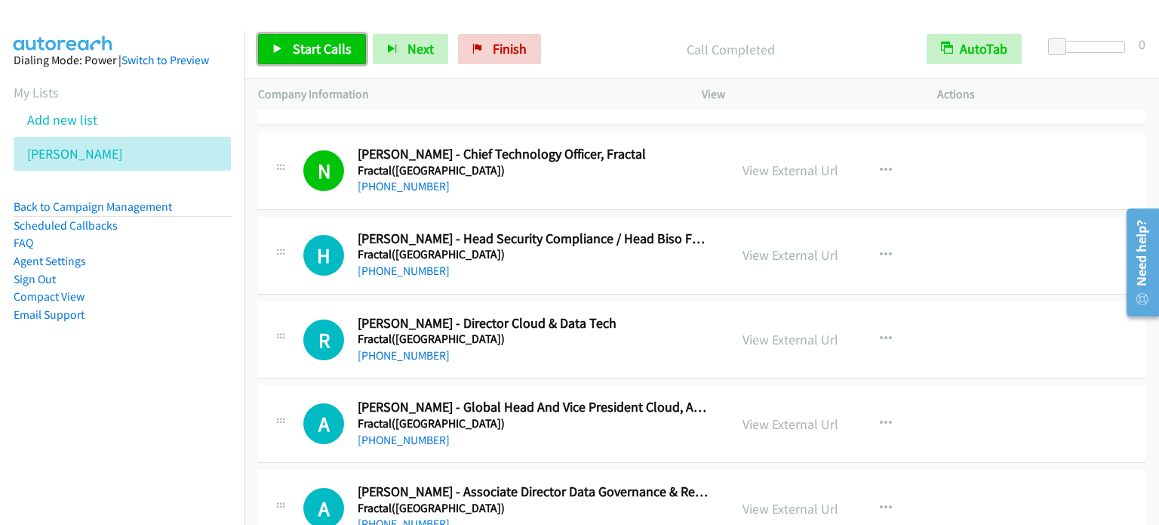
click at [294, 46] on span "Start Calls" at bounding box center [322, 48] width 59 height 17
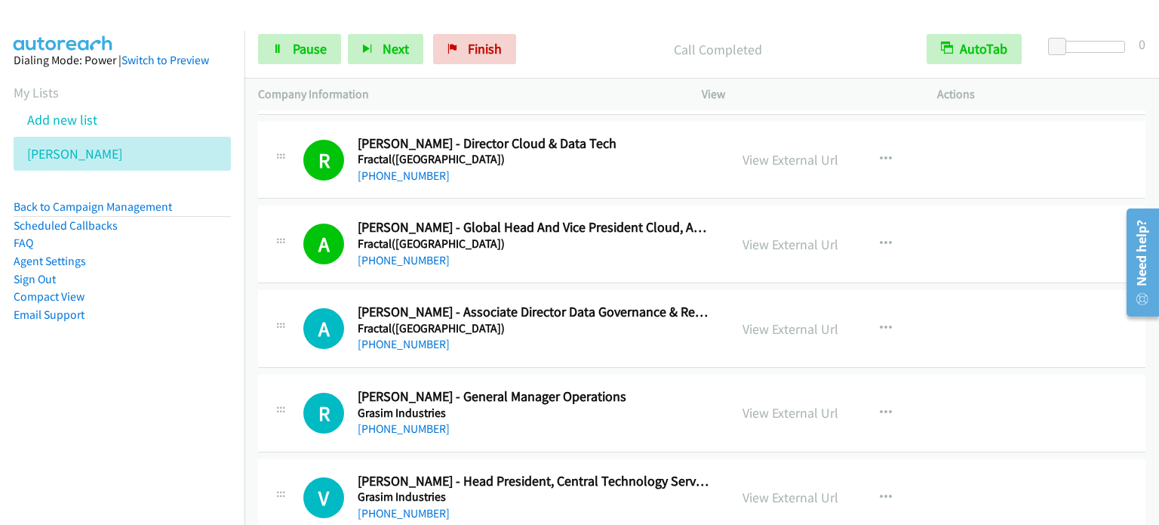
scroll to position [6238, 0]
click at [776, 318] on link "View External Url" at bounding box center [791, 326] width 96 height 17
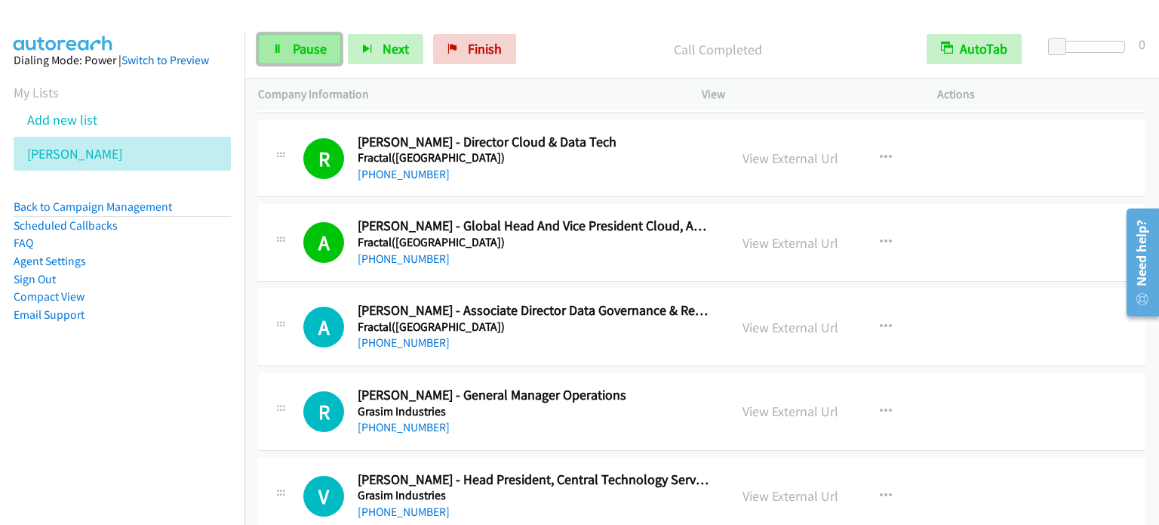
click at [281, 45] on icon at bounding box center [277, 50] width 11 height 11
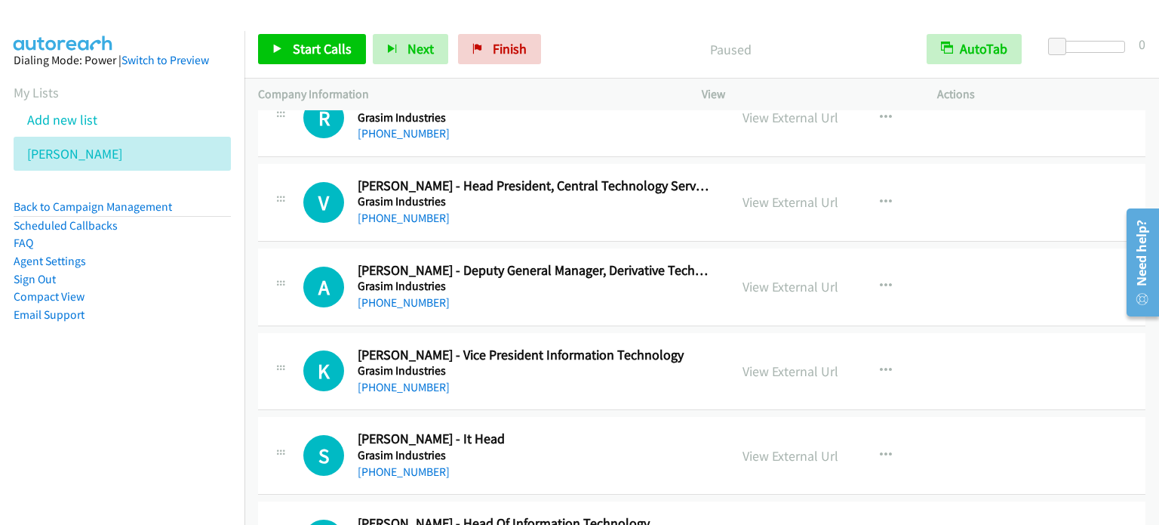
scroll to position [6540, 0]
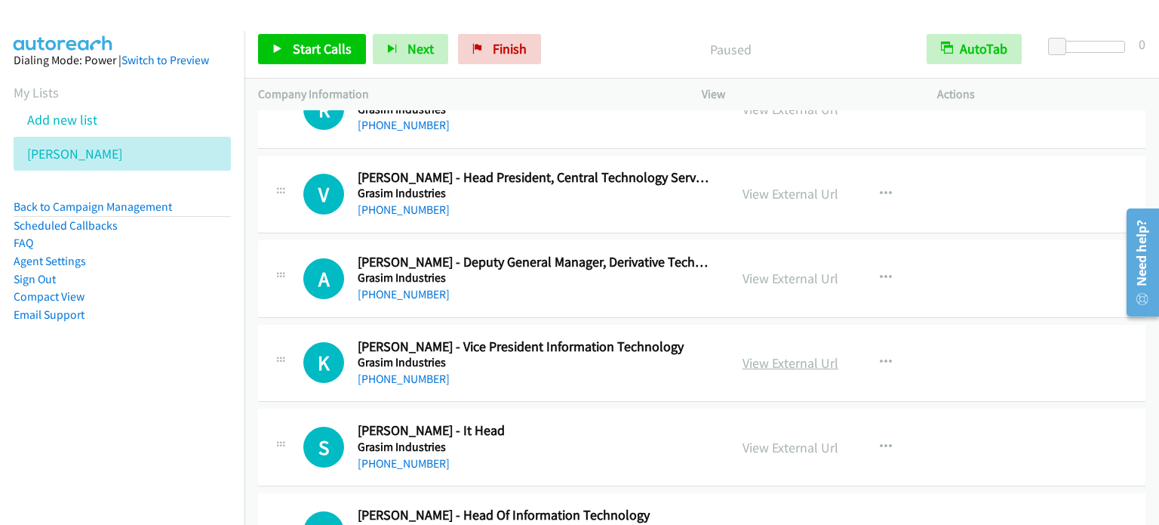
click at [797, 354] on link "View External Url" at bounding box center [791, 362] width 96 height 17
click at [792, 441] on link "View External Url" at bounding box center [791, 446] width 96 height 17
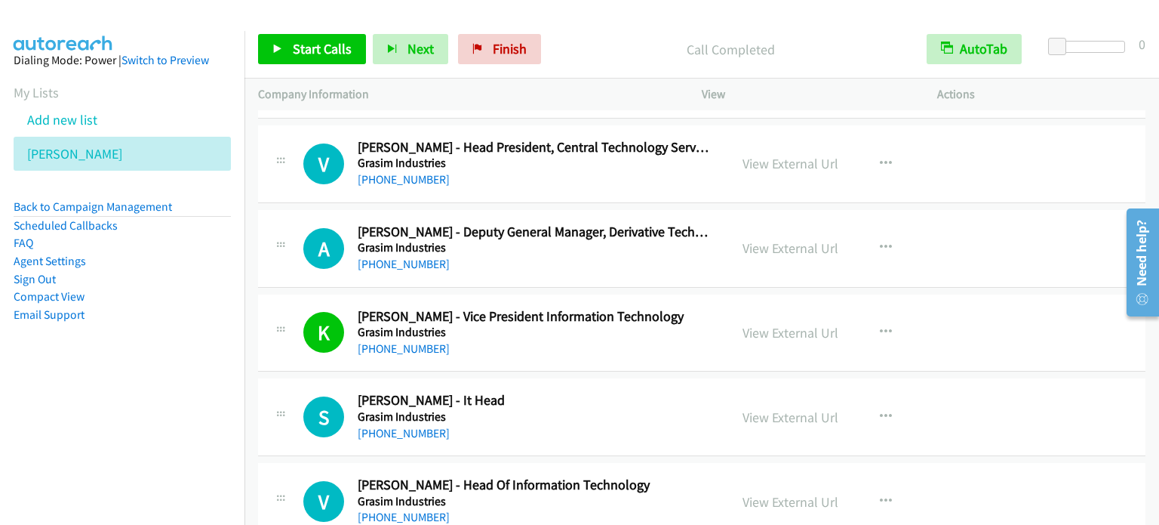
scroll to position [6601, 0]
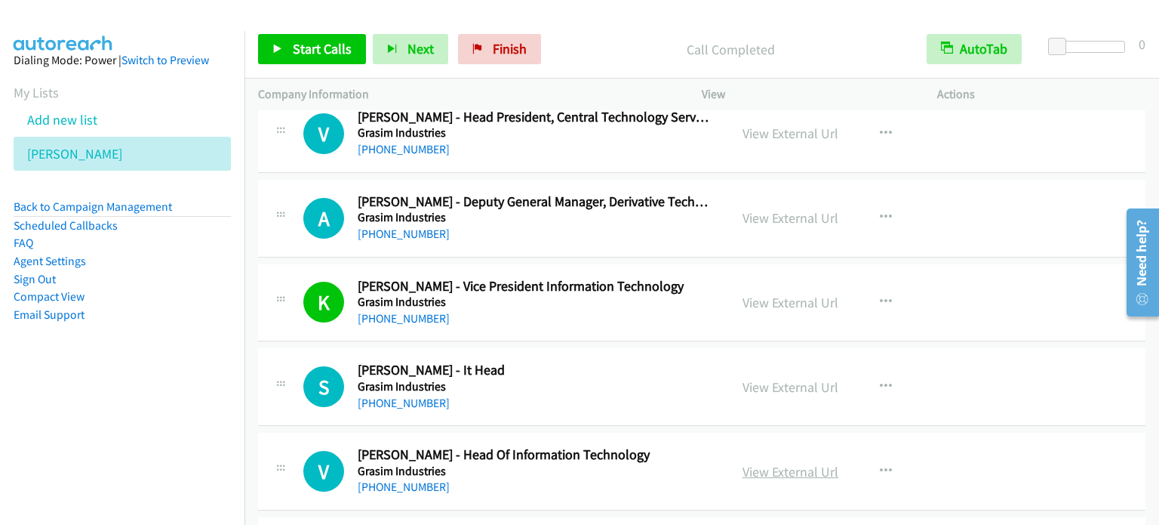
click at [789, 463] on link "View External Url" at bounding box center [791, 471] width 96 height 17
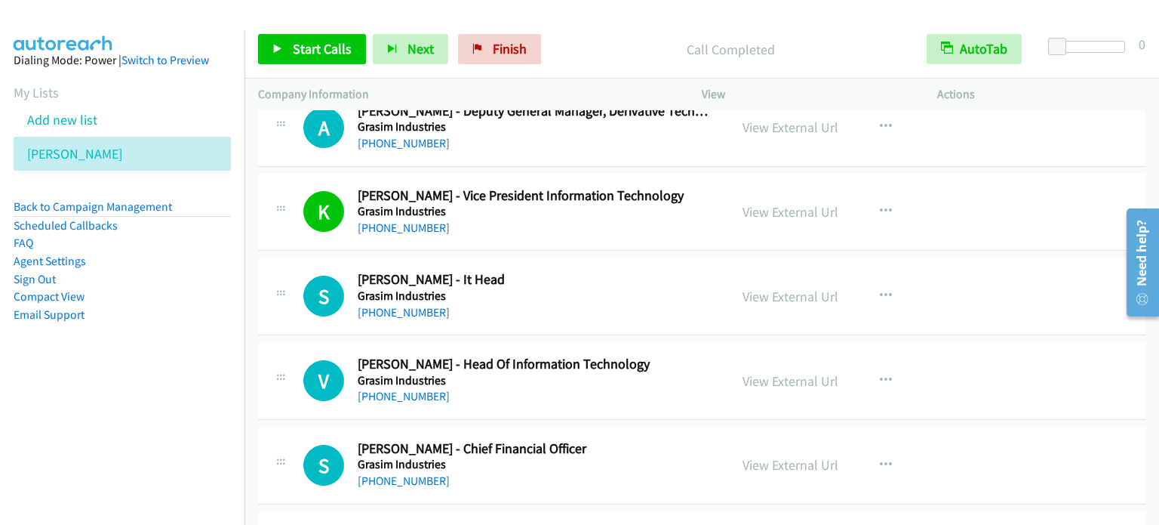
scroll to position [6721, 0]
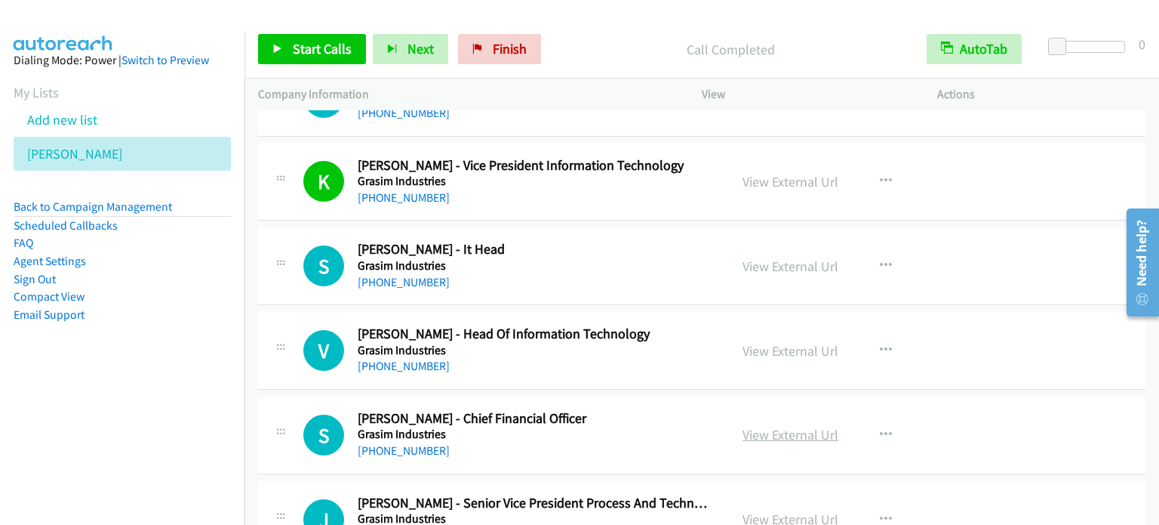
click at [765, 426] on link "View External Url" at bounding box center [791, 434] width 96 height 17
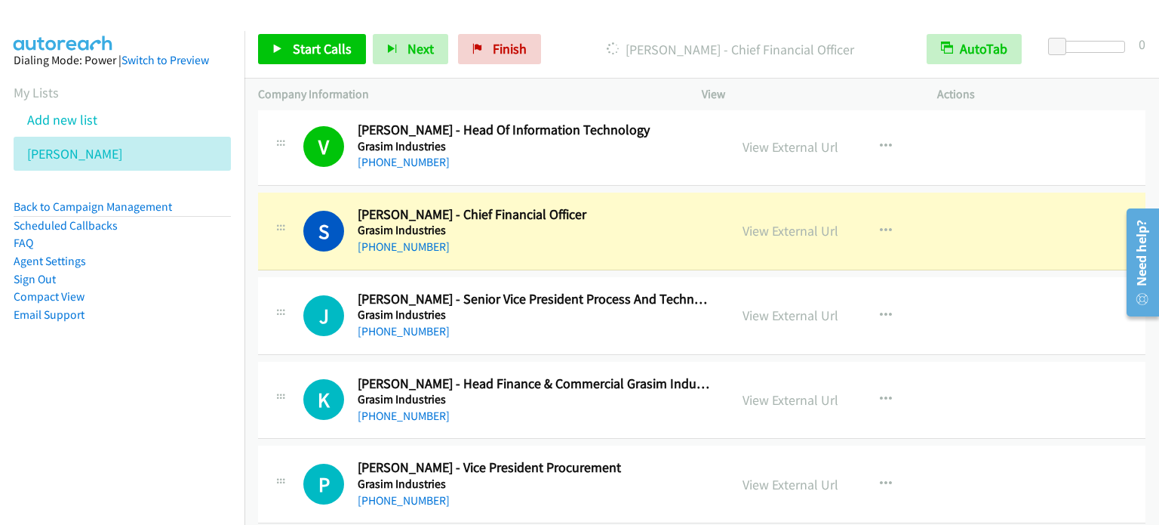
scroll to position [6933, 0]
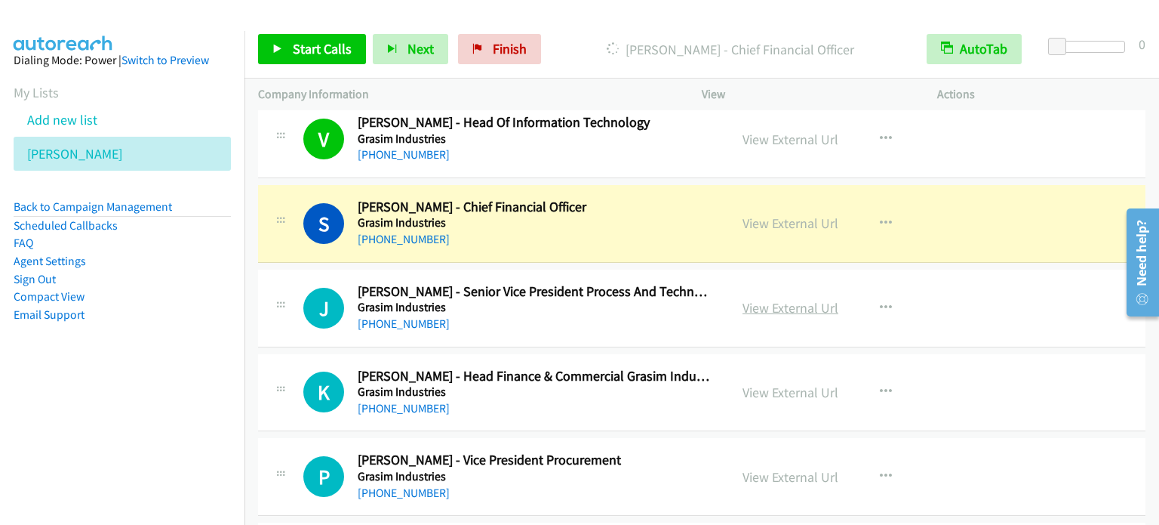
click at [777, 299] on link "View External Url" at bounding box center [791, 307] width 96 height 17
click at [790, 383] on link "View External Url" at bounding box center [791, 391] width 96 height 17
click at [811, 468] on link "View External Url" at bounding box center [791, 476] width 96 height 17
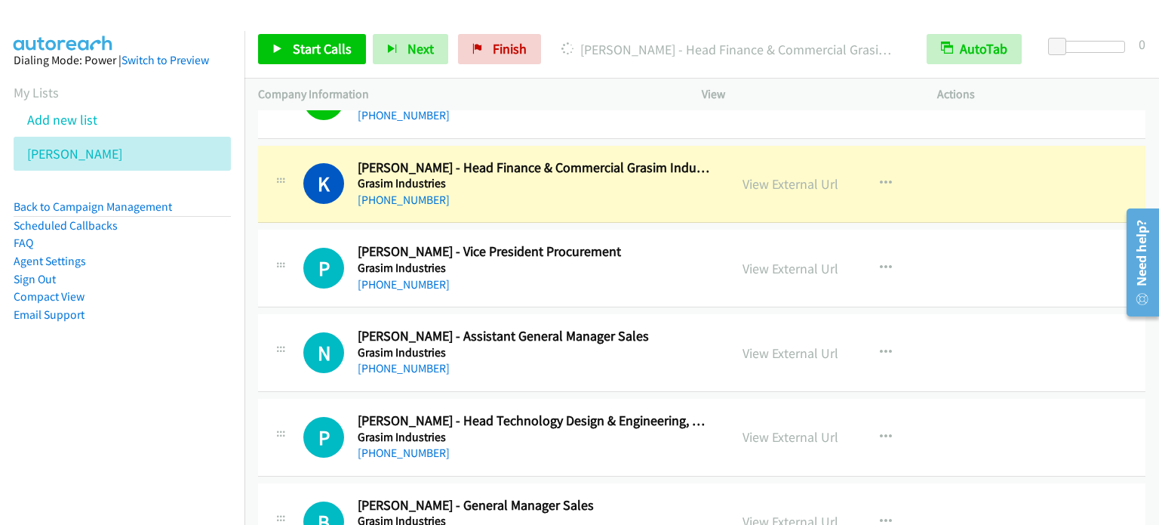
scroll to position [7144, 0]
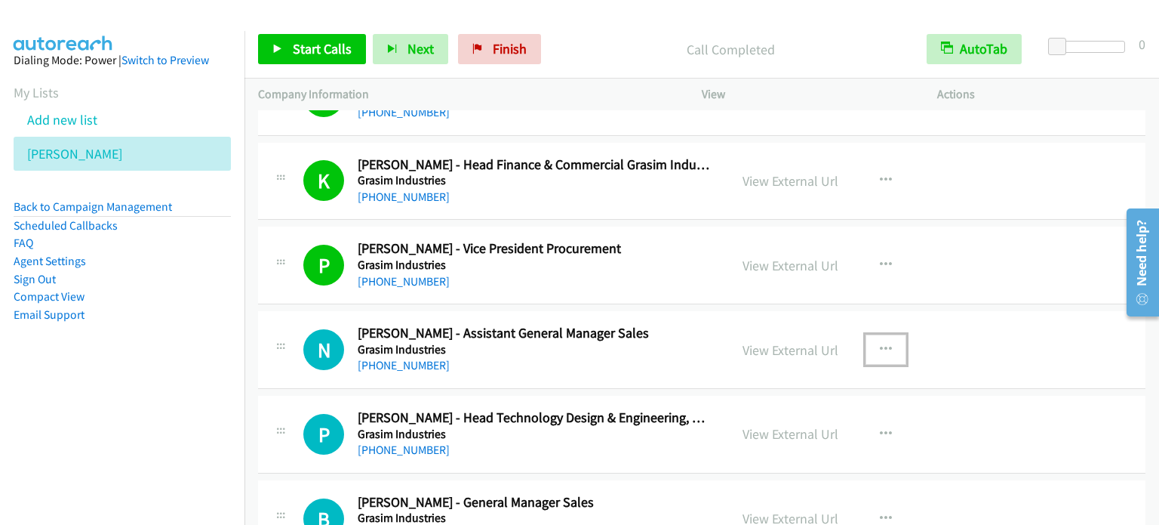
click at [885, 343] on icon "button" at bounding box center [886, 349] width 12 height 12
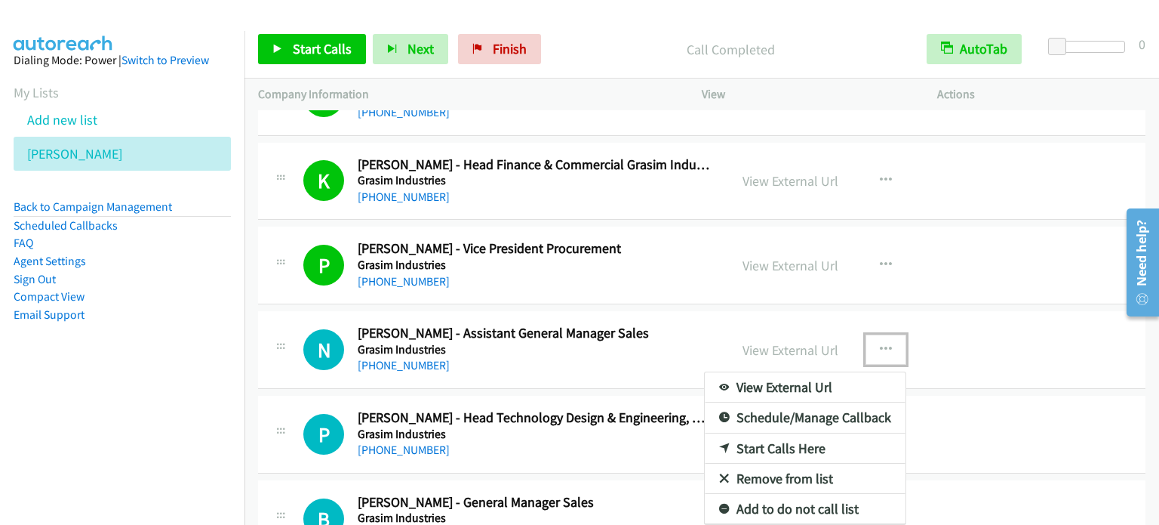
click at [788, 436] on link "Start Calls Here" at bounding box center [805, 448] width 201 height 30
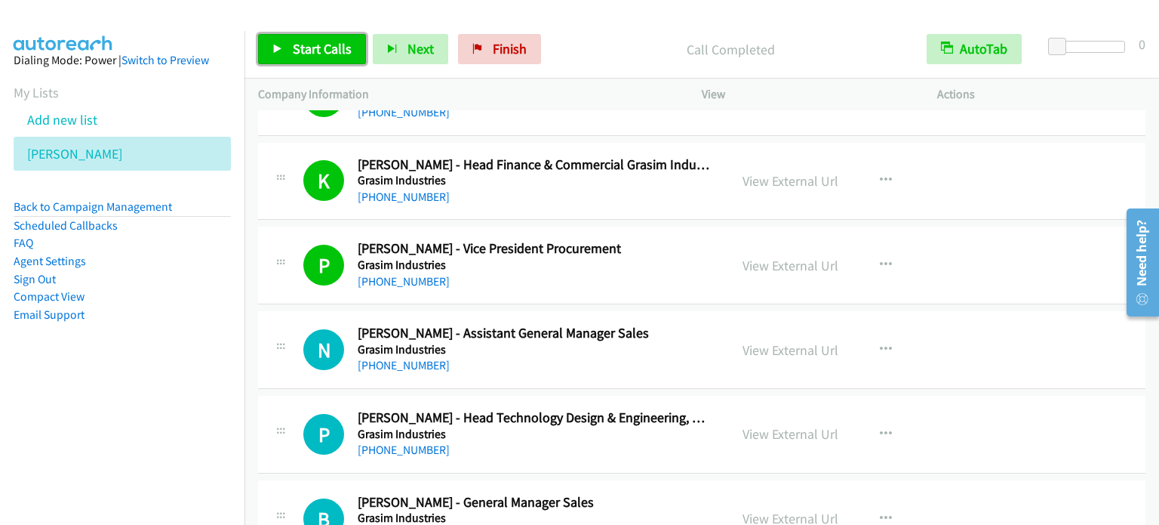
click at [317, 44] on span "Start Calls" at bounding box center [322, 48] width 59 height 17
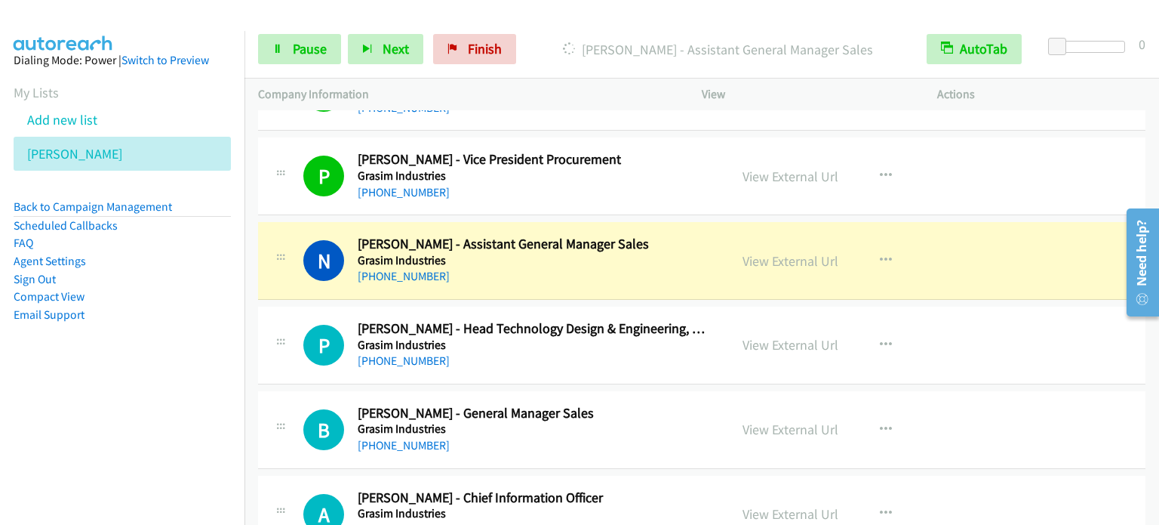
scroll to position [7235, 0]
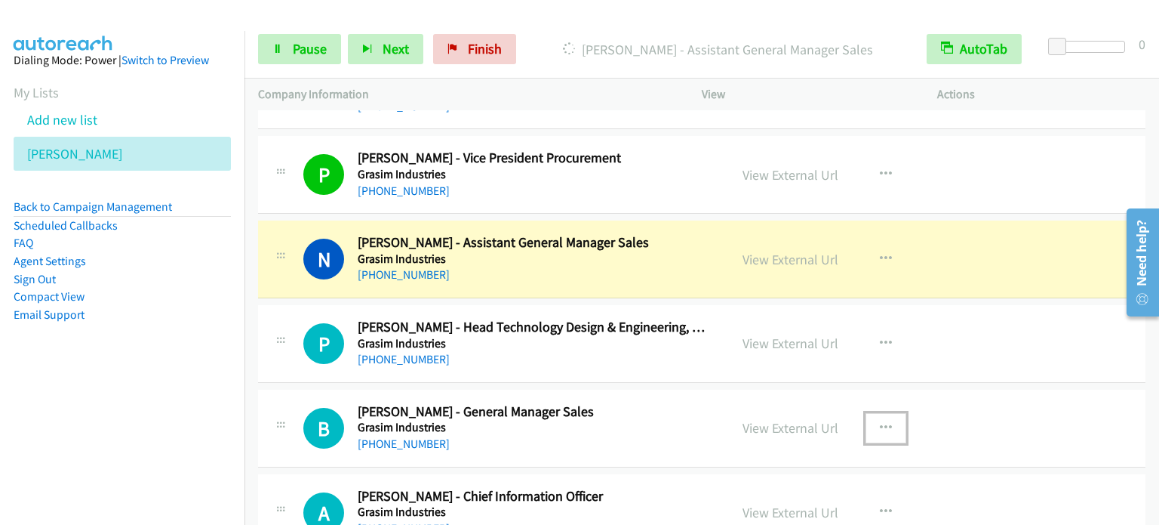
click at [886, 413] on button "button" at bounding box center [886, 428] width 41 height 30
click at [817, 511] on link "Start Calls Here" at bounding box center [805, 526] width 201 height 30
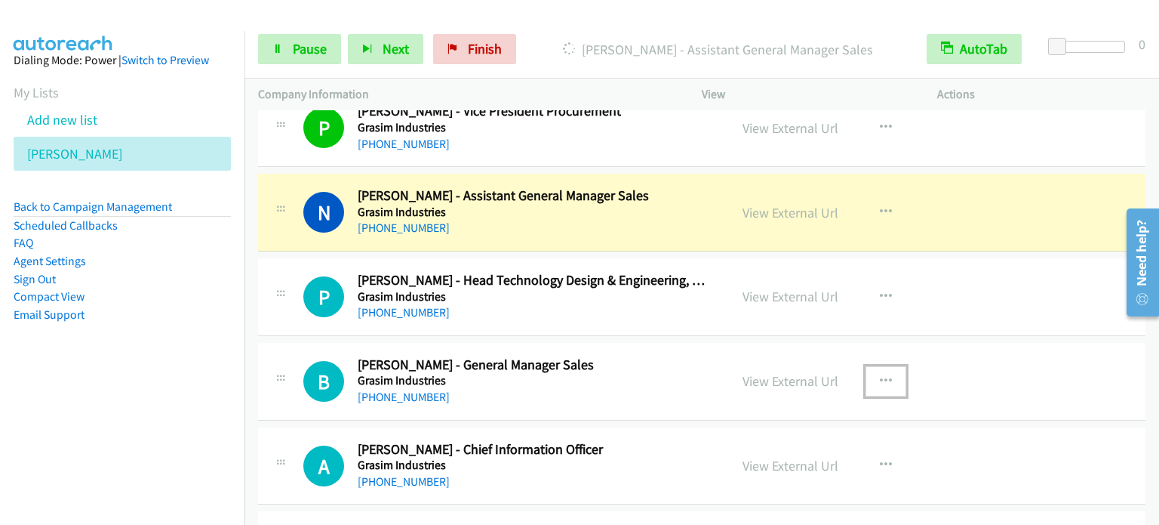
scroll to position [7295, 0]
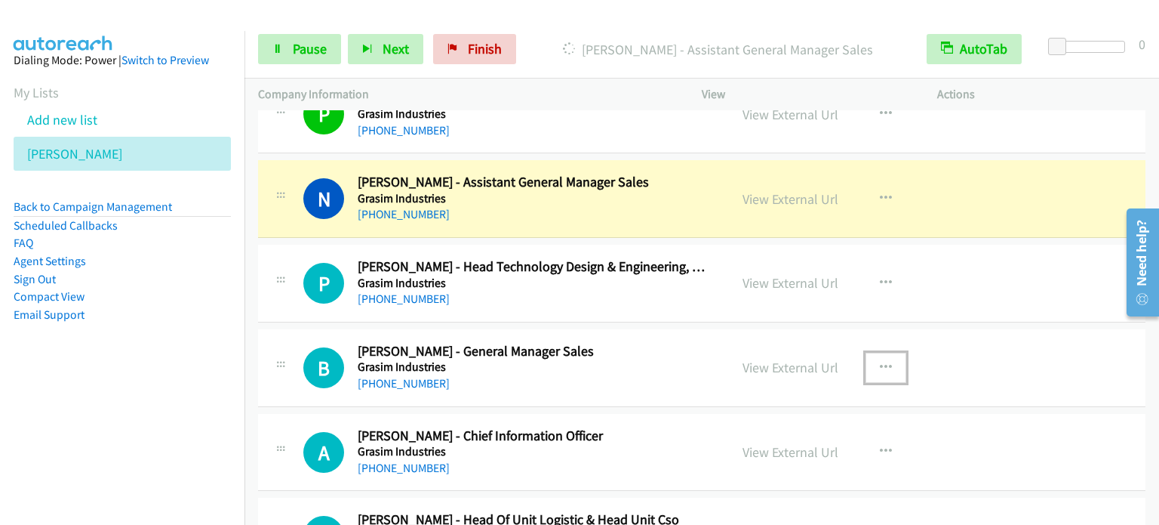
click at [880, 361] on icon "button" at bounding box center [886, 367] width 12 height 12
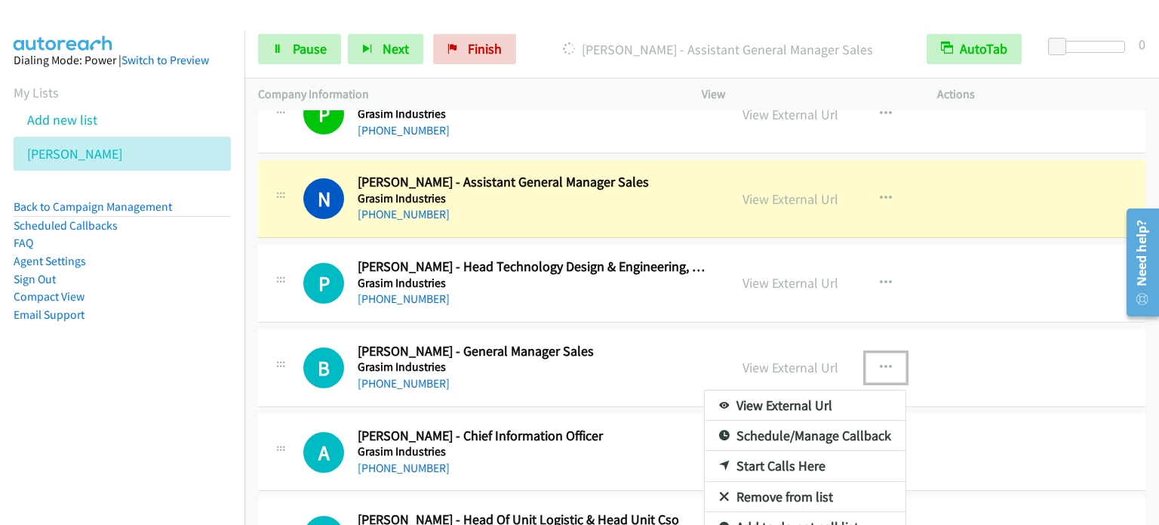
click at [811, 451] on link "Start Calls Here" at bounding box center [805, 466] width 201 height 30
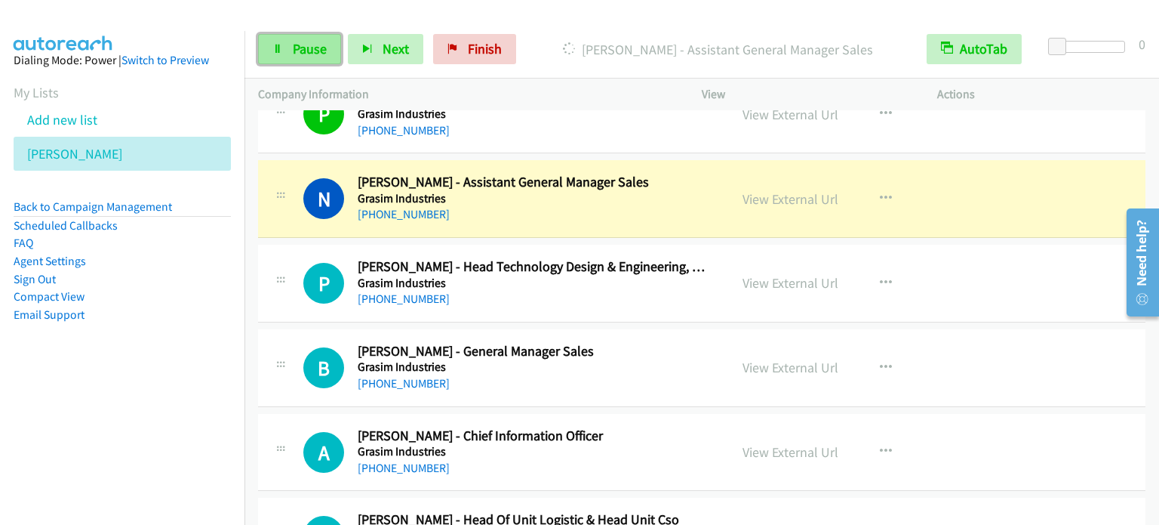
click at [282, 45] on link "Pause" at bounding box center [299, 49] width 83 height 30
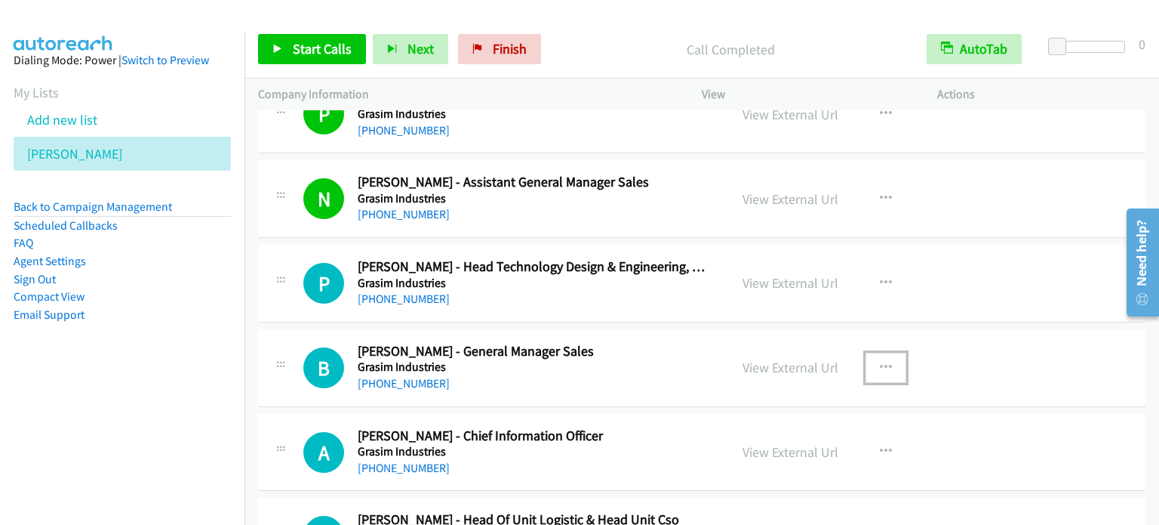
click at [882, 361] on icon "button" at bounding box center [886, 367] width 12 height 12
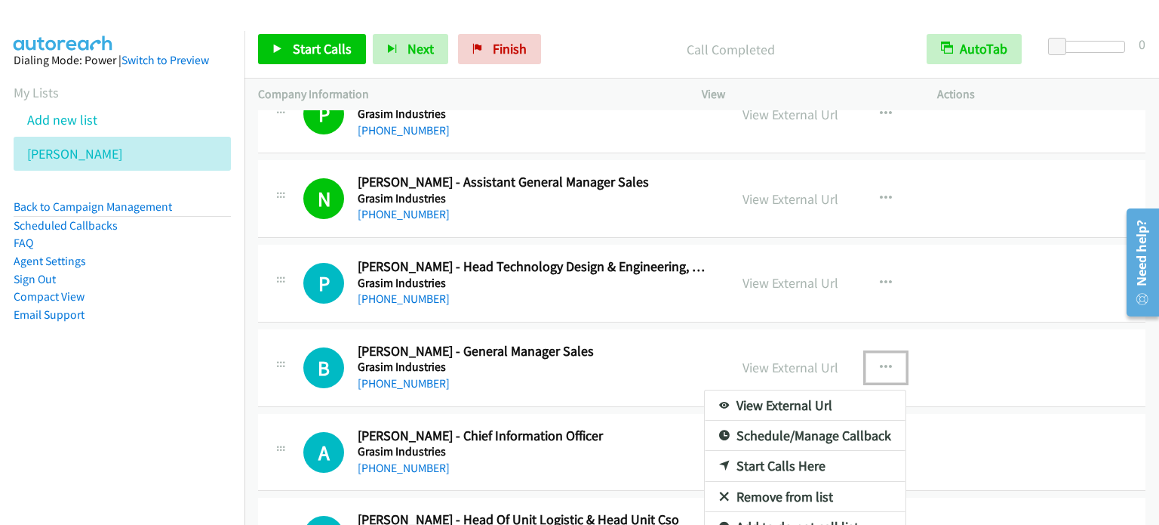
click at [798, 461] on link "Start Calls Here" at bounding box center [805, 466] width 201 height 30
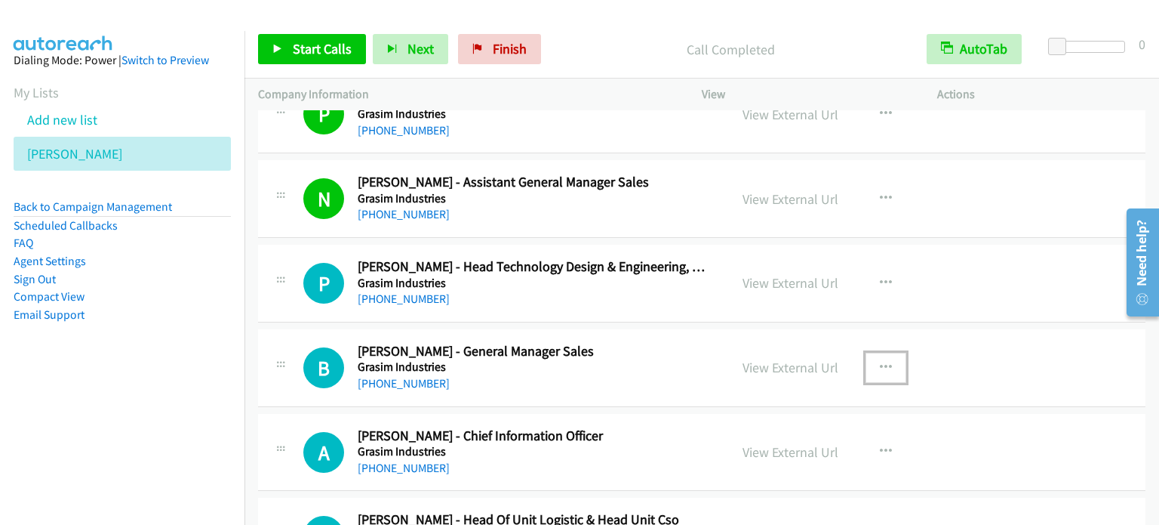
click at [886, 352] on button "button" at bounding box center [886, 367] width 41 height 30
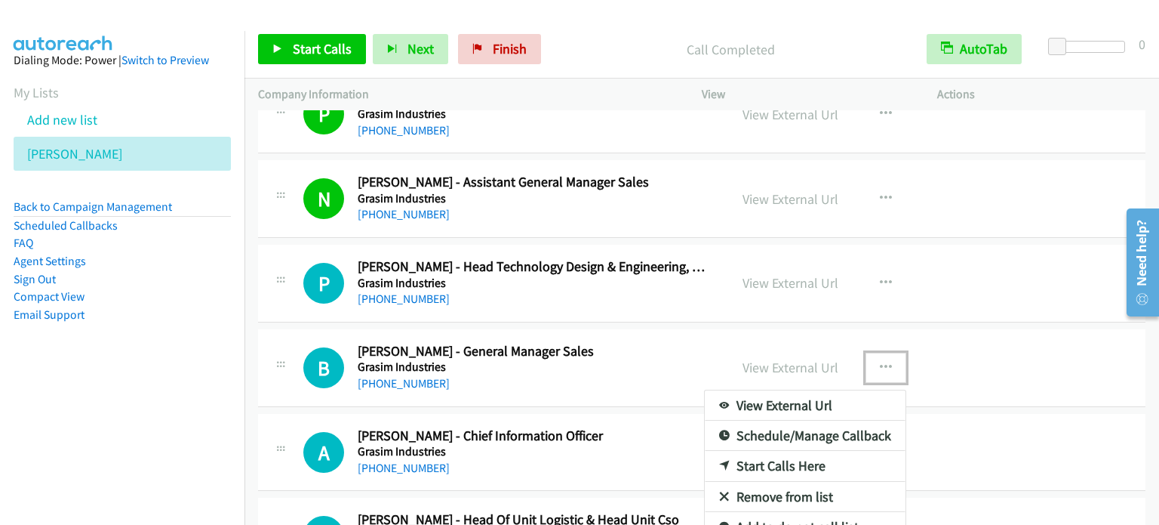
click at [770, 451] on link "Start Calls Here" at bounding box center [805, 466] width 201 height 30
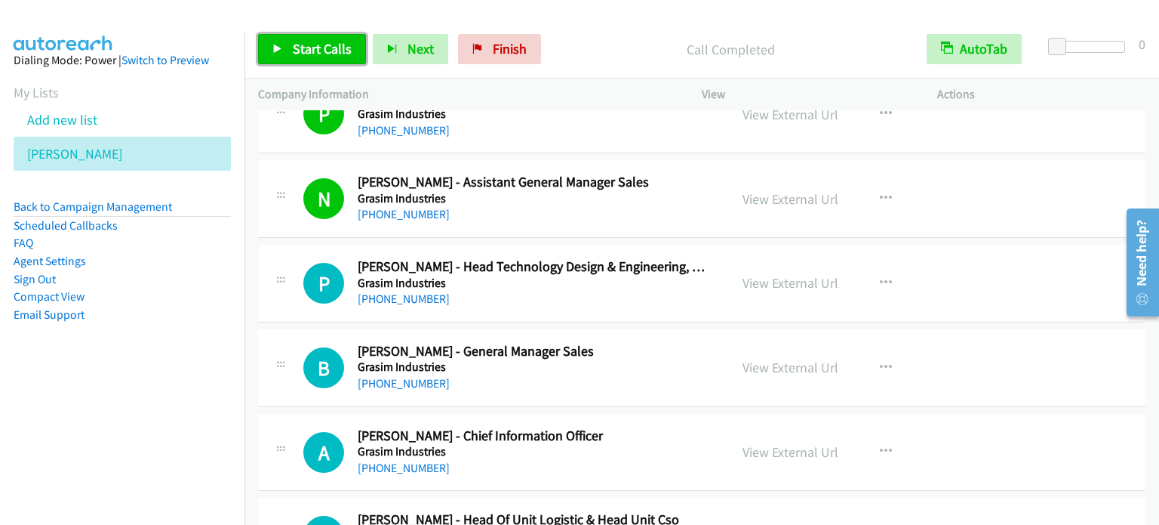
click at [305, 48] on span "Start Calls" at bounding box center [322, 48] width 59 height 17
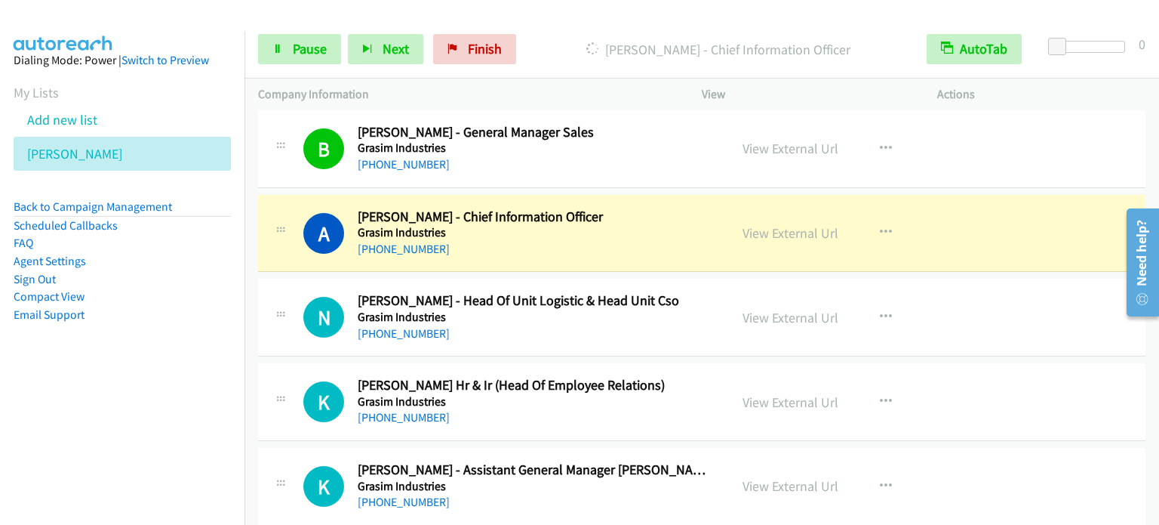
scroll to position [7536, 0]
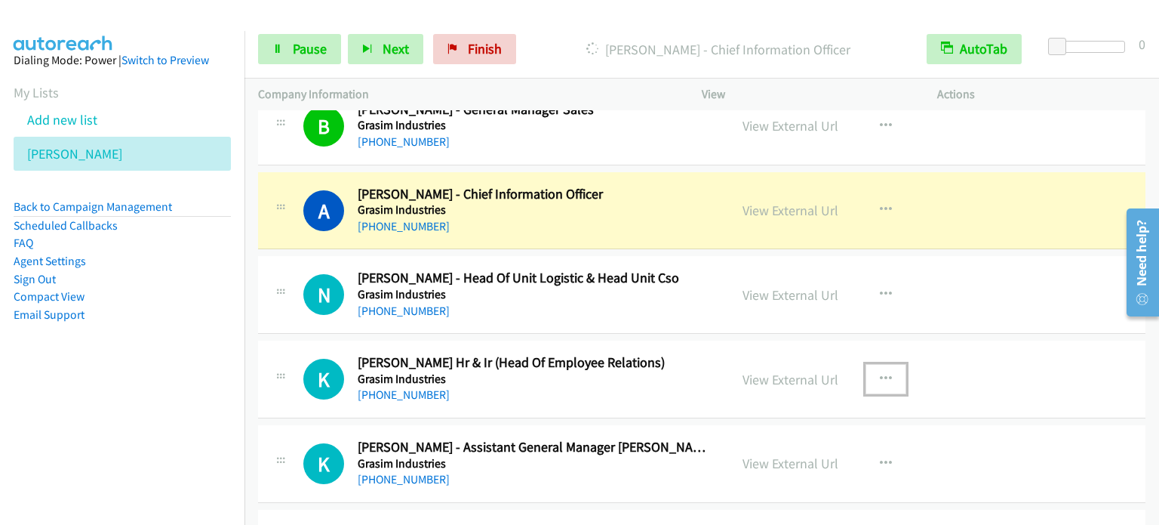
click at [882, 373] on icon "button" at bounding box center [886, 379] width 12 height 12
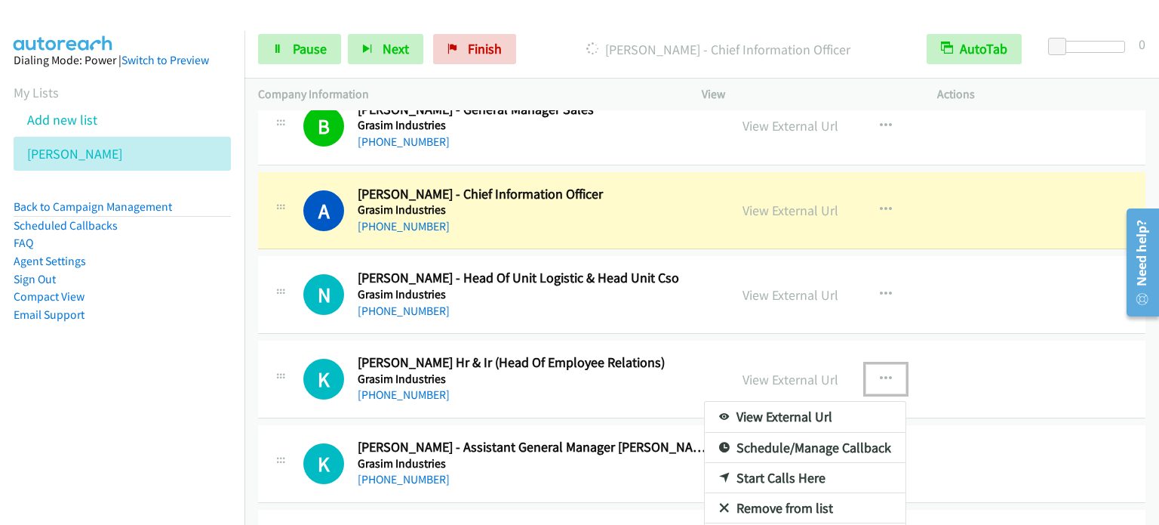
click at [773, 463] on link "Start Calls Here" at bounding box center [805, 478] width 201 height 30
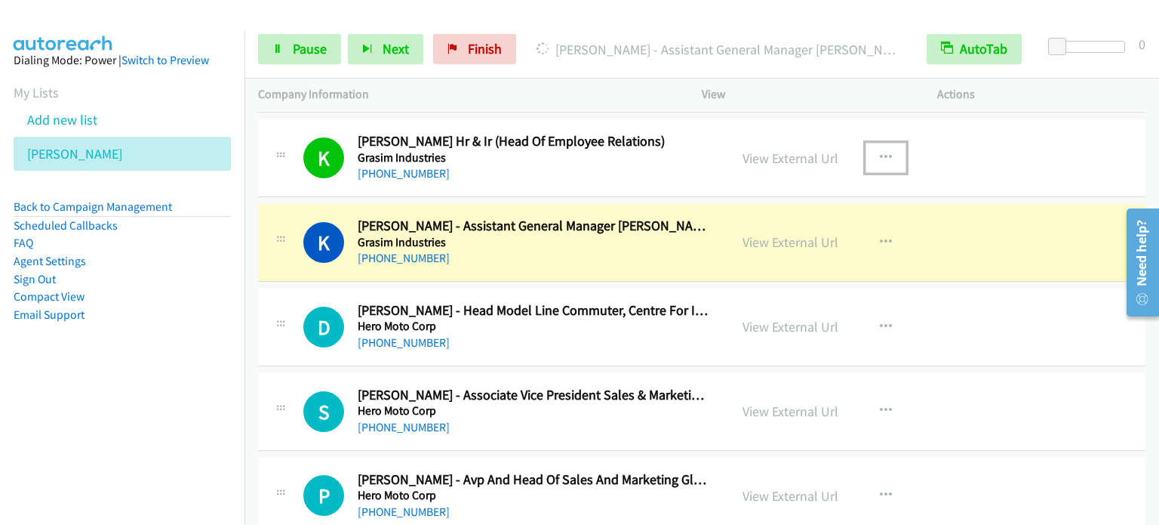
scroll to position [7778, 0]
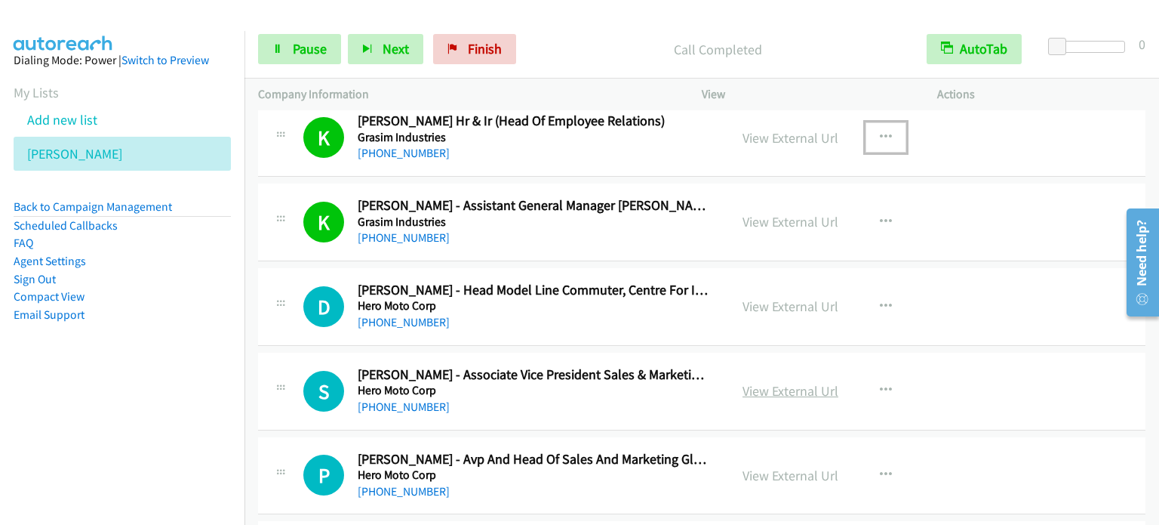
click at [775, 382] on link "View External Url" at bounding box center [791, 390] width 96 height 17
click at [300, 46] on span "Pause" at bounding box center [310, 48] width 34 height 17
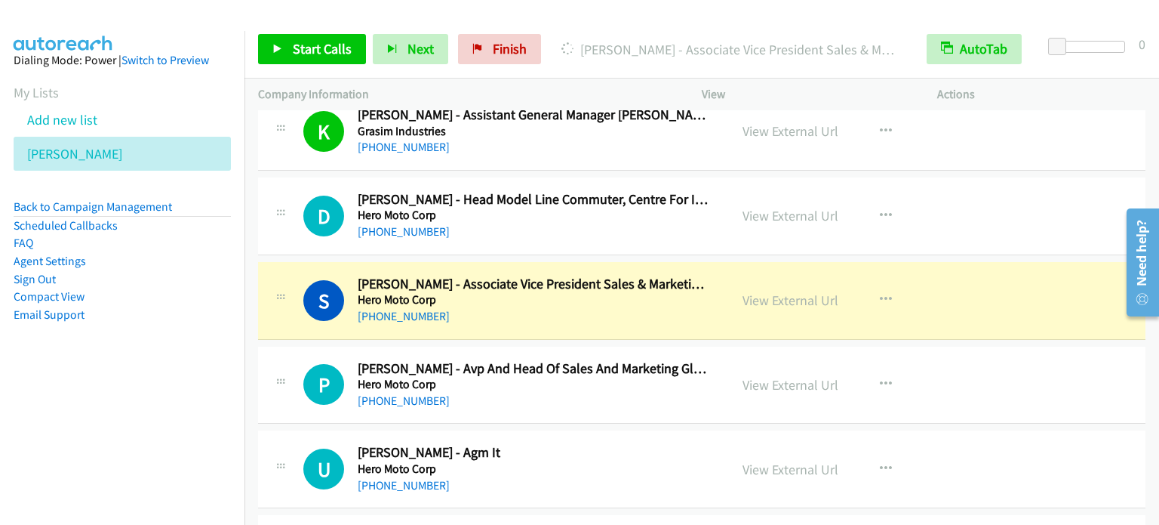
scroll to position [7899, 0]
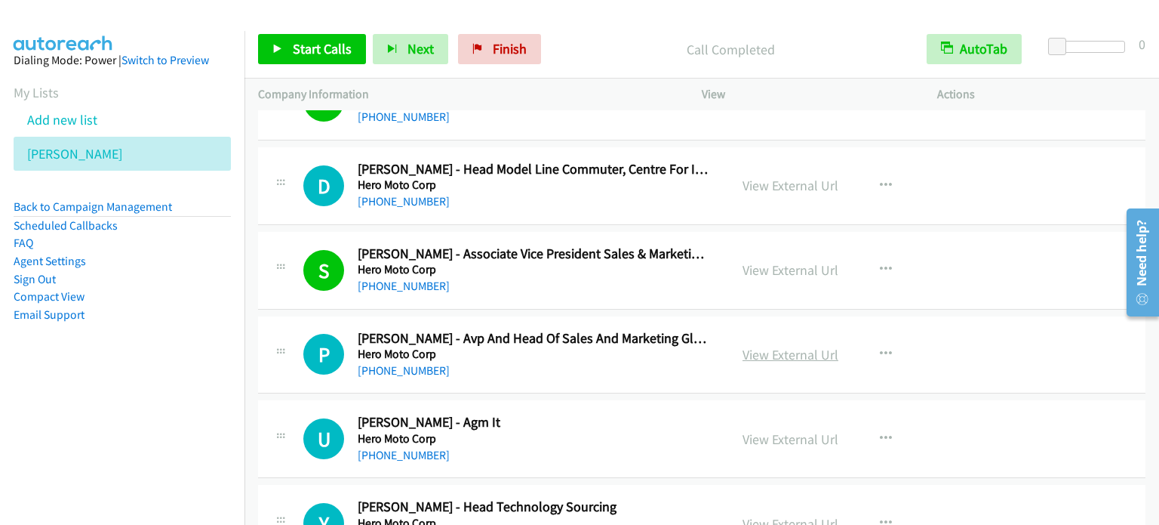
click at [778, 346] on link "View External Url" at bounding box center [791, 354] width 96 height 17
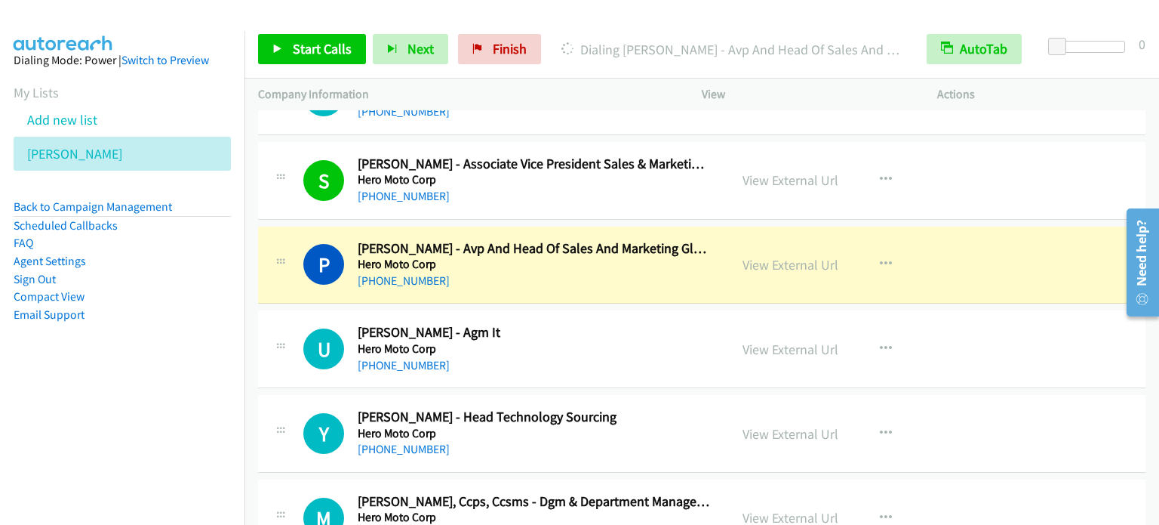
scroll to position [7989, 0]
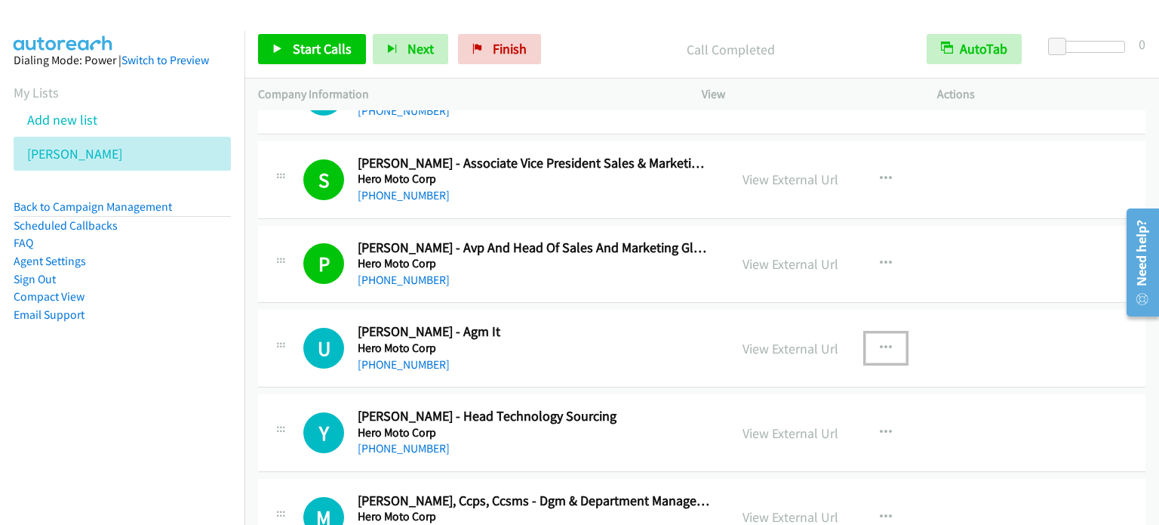
click at [884, 342] on icon "button" at bounding box center [886, 348] width 12 height 12
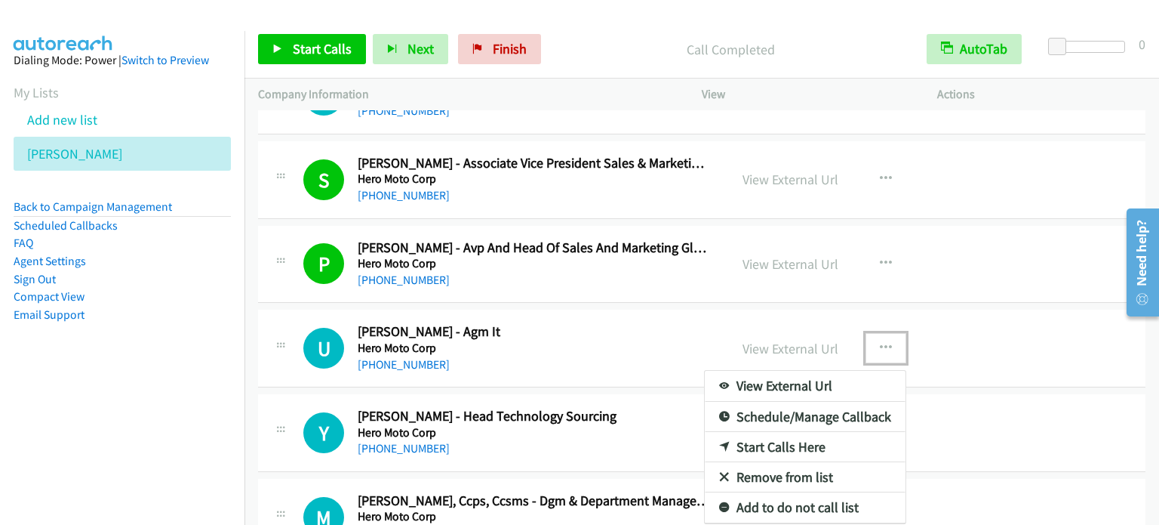
click at [783, 432] on link "Start Calls Here" at bounding box center [805, 447] width 201 height 30
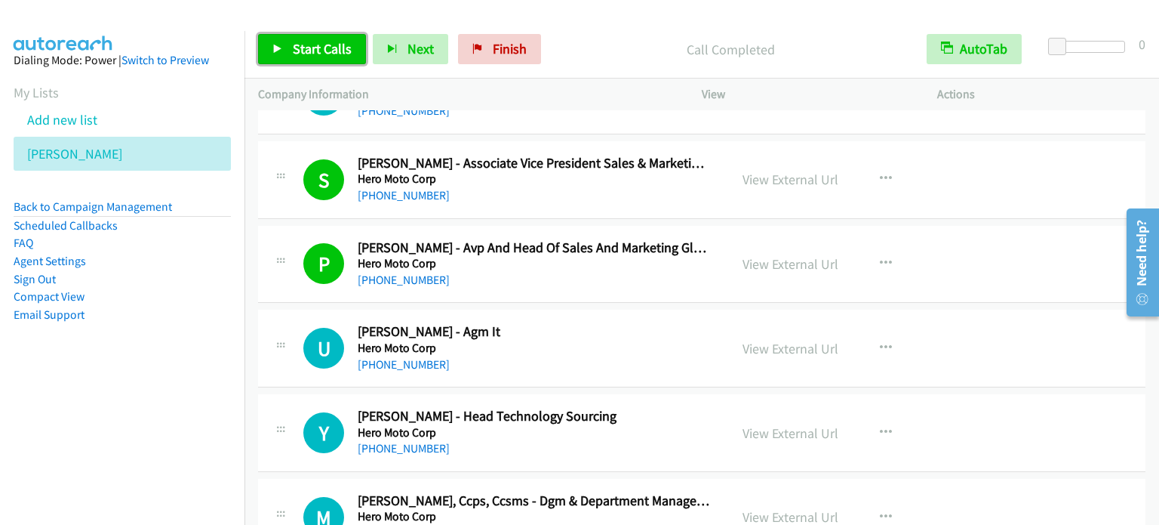
click at [305, 47] on span "Start Calls" at bounding box center [322, 48] width 59 height 17
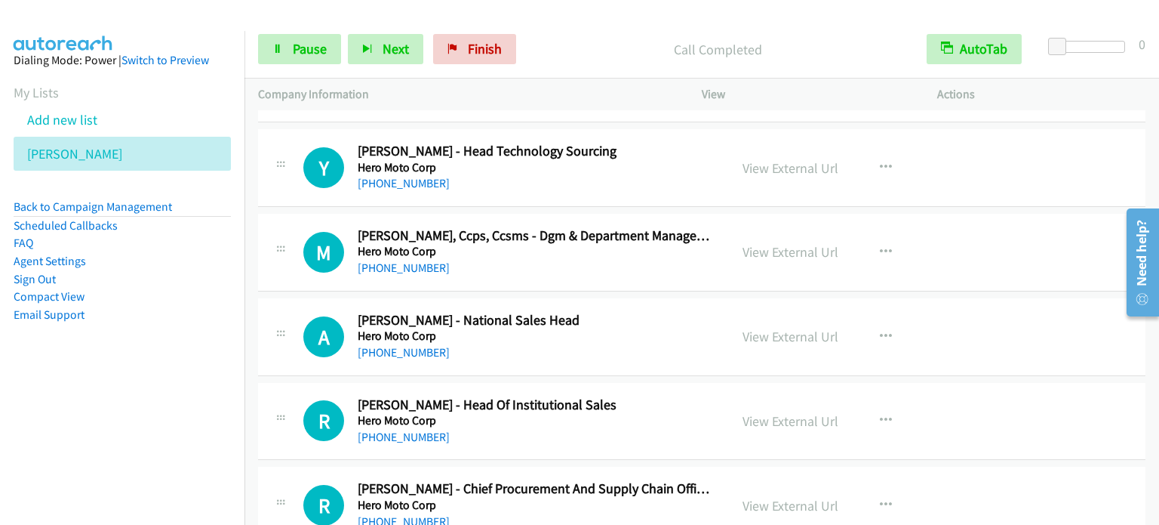
scroll to position [8261, 0]
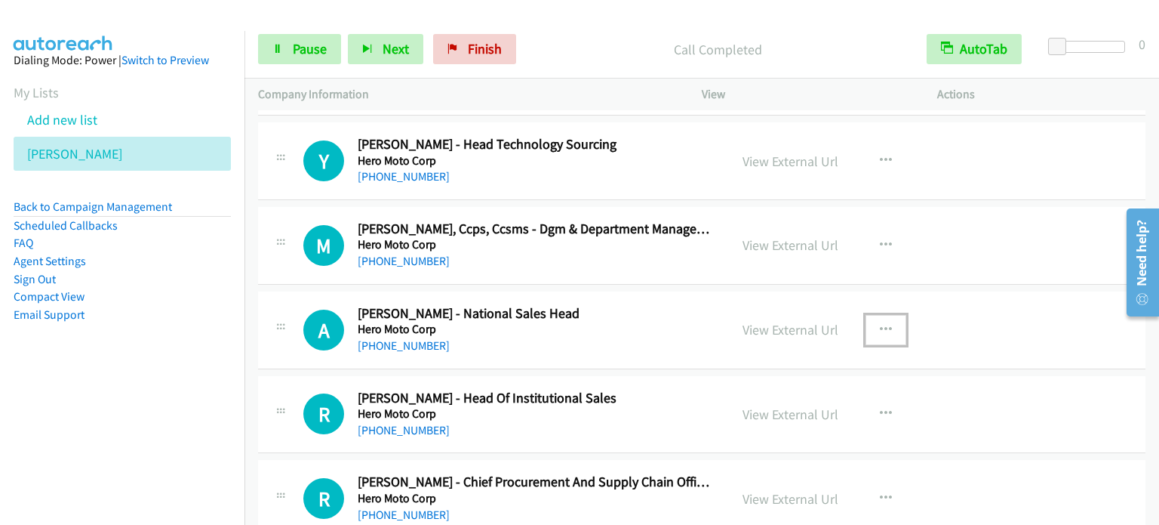
click at [888, 315] on button "button" at bounding box center [886, 330] width 41 height 30
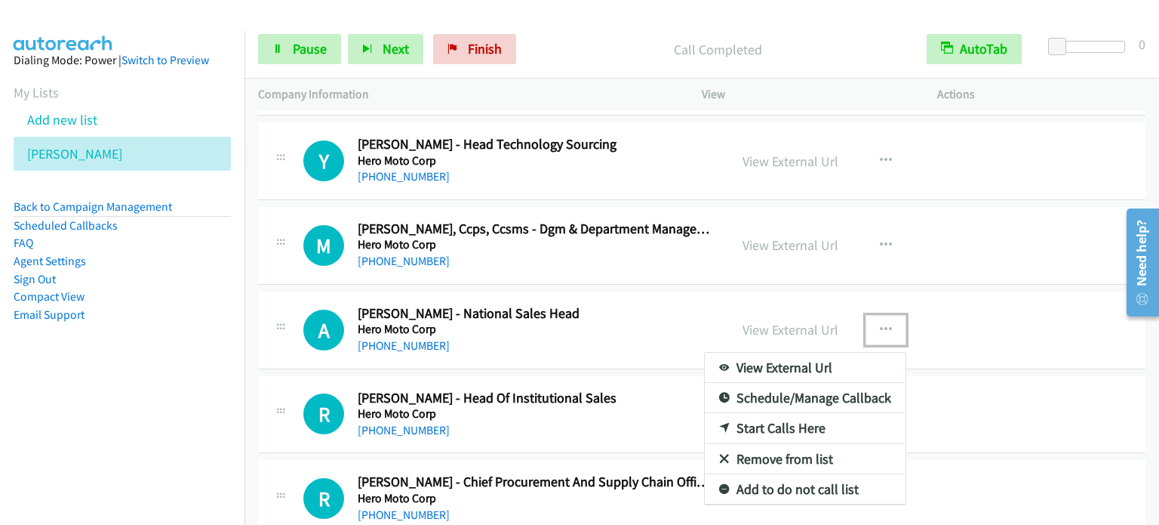
click at [780, 413] on link "Start Calls Here" at bounding box center [805, 428] width 201 height 30
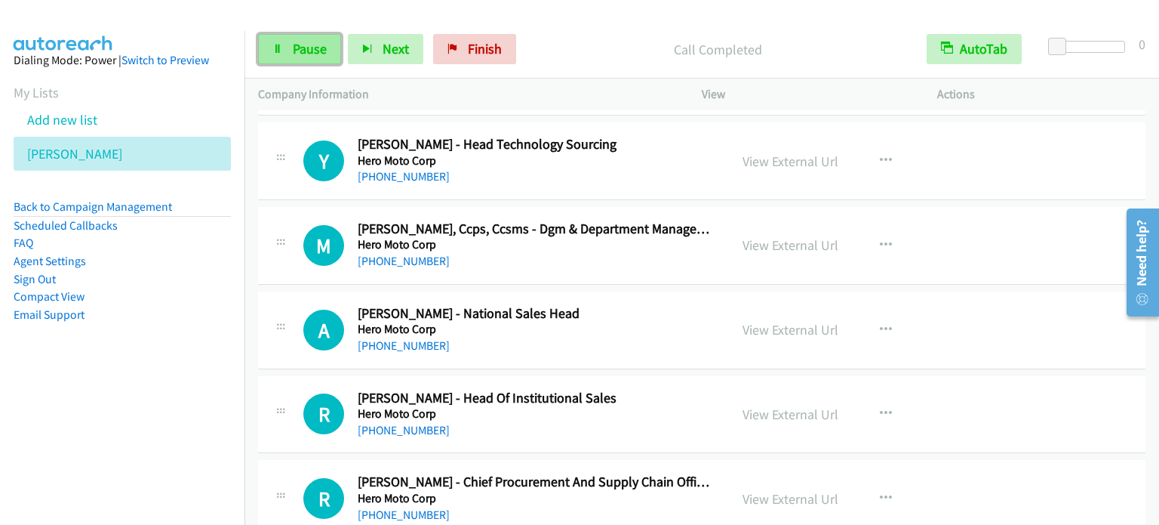
click at [314, 44] on span "Pause" at bounding box center [310, 48] width 34 height 17
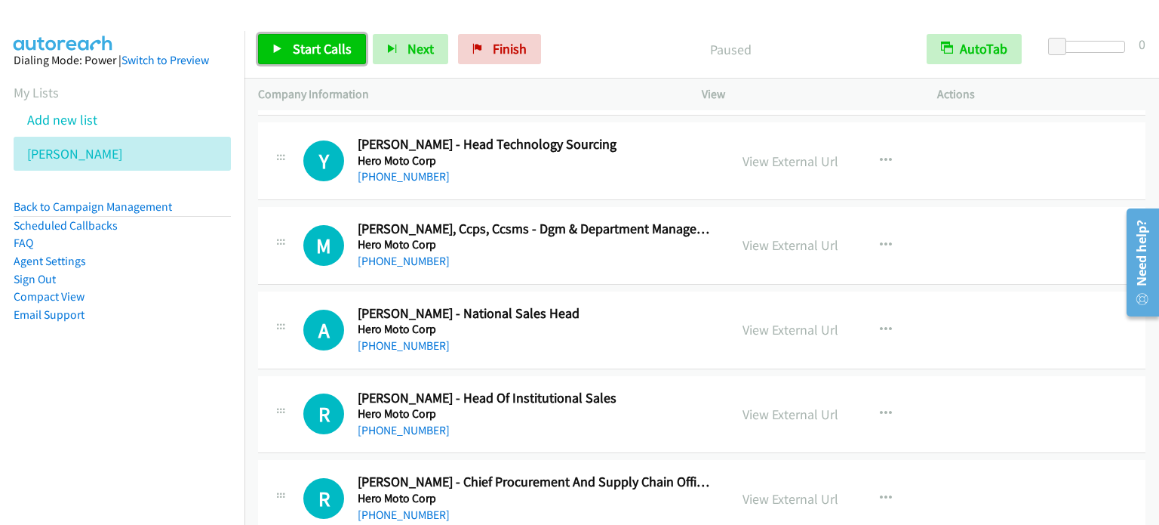
click at [307, 45] on span "Start Calls" at bounding box center [322, 48] width 59 height 17
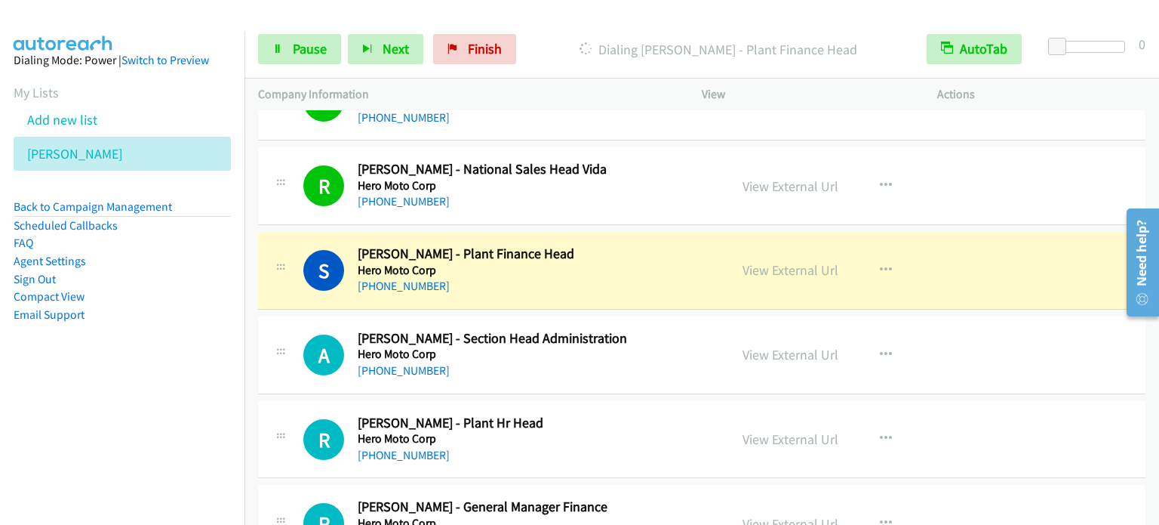
scroll to position [8684, 0]
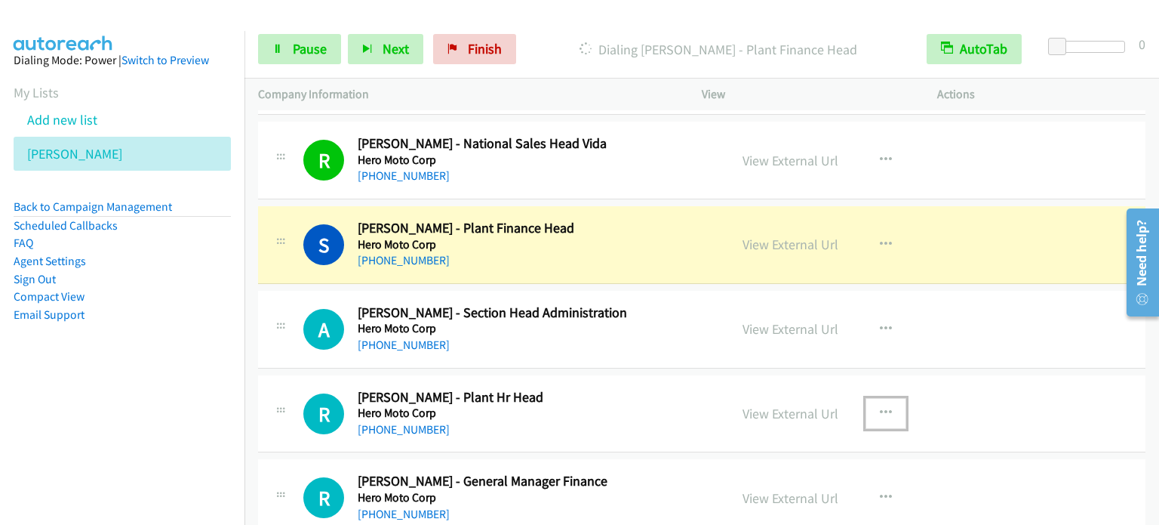
click at [881, 407] on icon "button" at bounding box center [886, 413] width 12 height 12
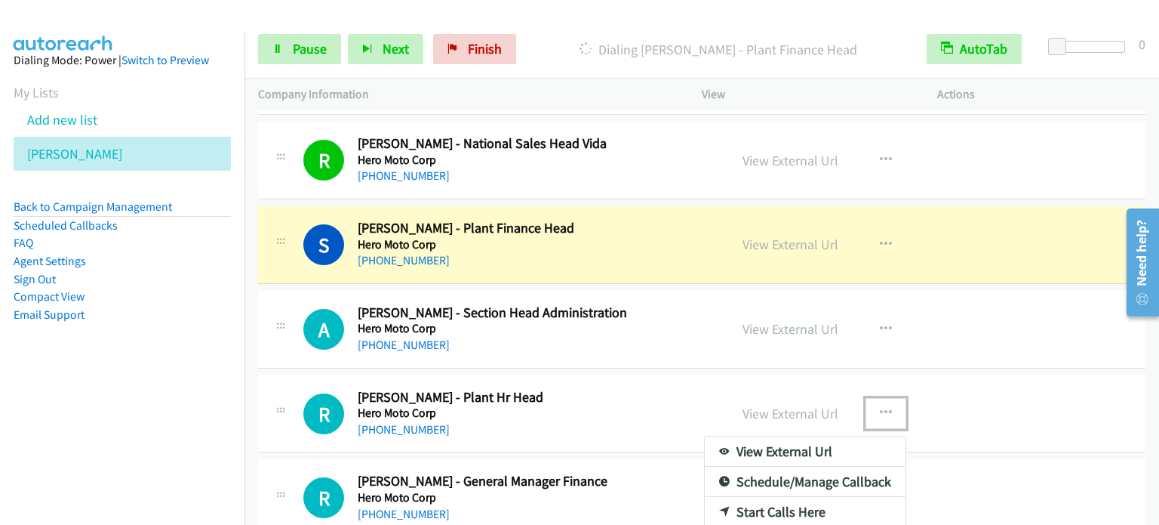
click at [777, 497] on link "Start Calls Here" at bounding box center [805, 512] width 201 height 30
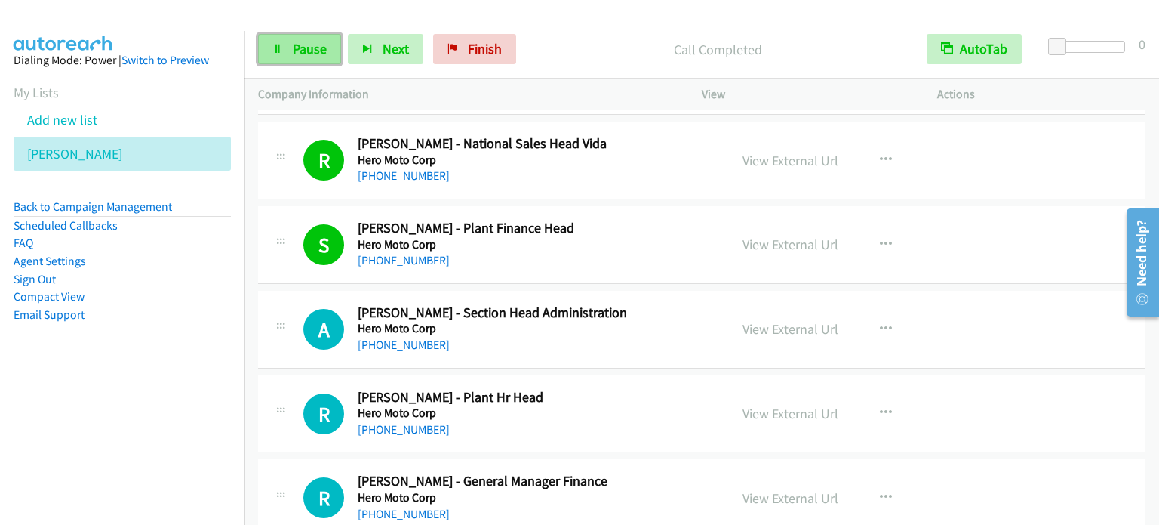
click at [313, 42] on span "Pause" at bounding box center [310, 48] width 34 height 17
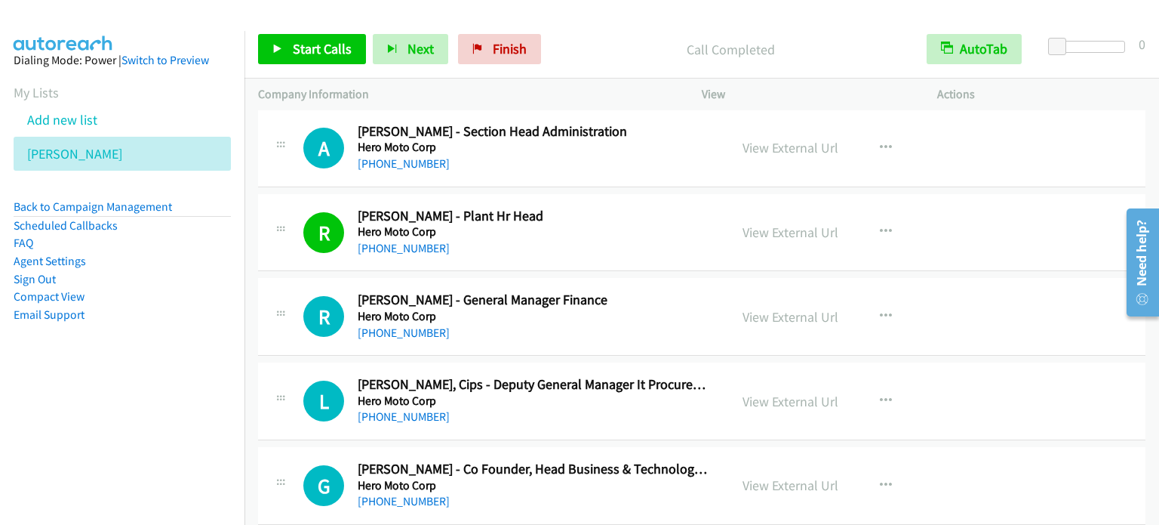
scroll to position [8895, 0]
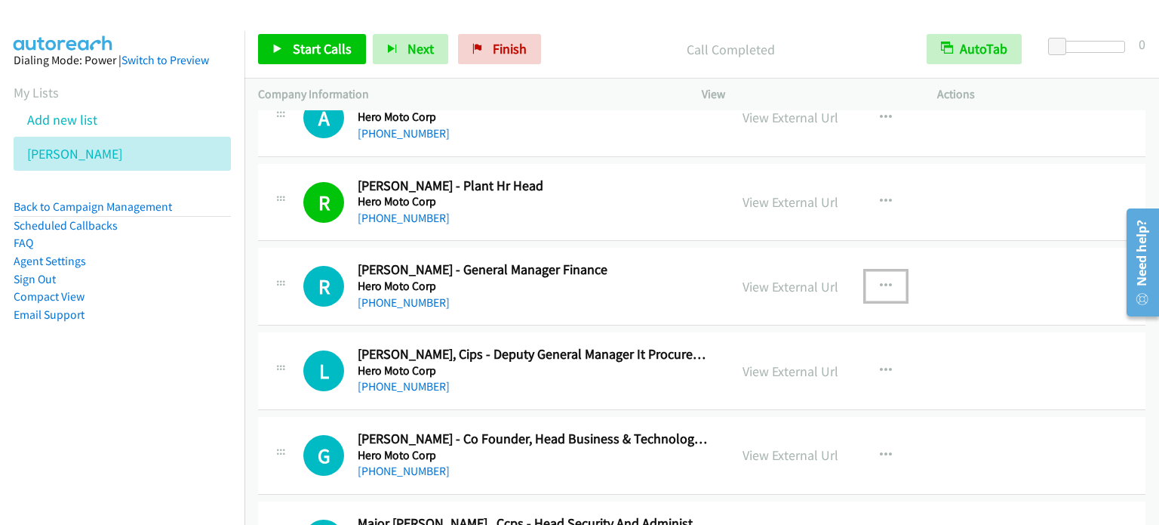
click at [885, 271] on button "button" at bounding box center [886, 286] width 41 height 30
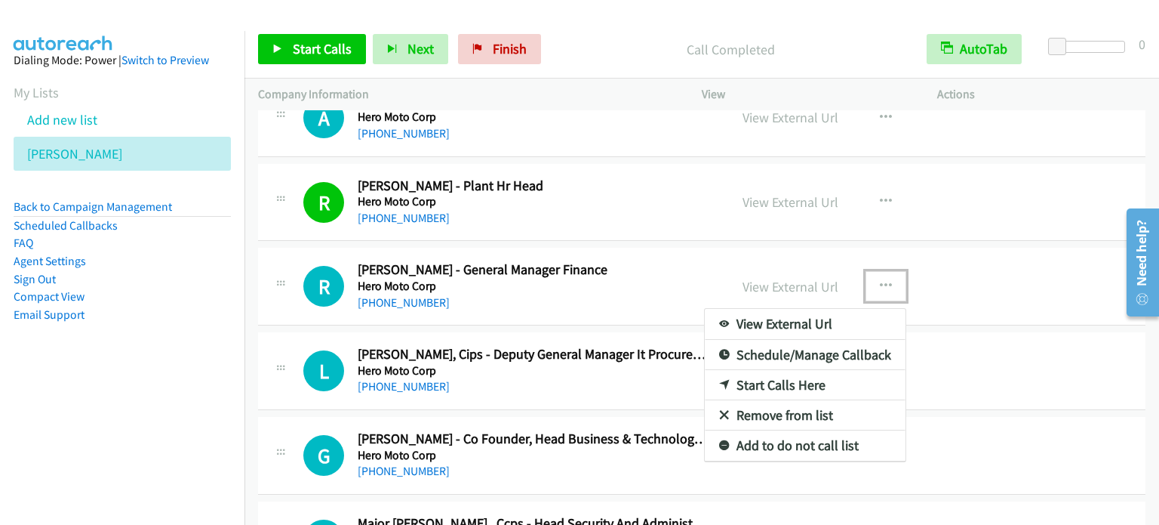
click at [795, 371] on link "Start Calls Here" at bounding box center [805, 385] width 201 height 30
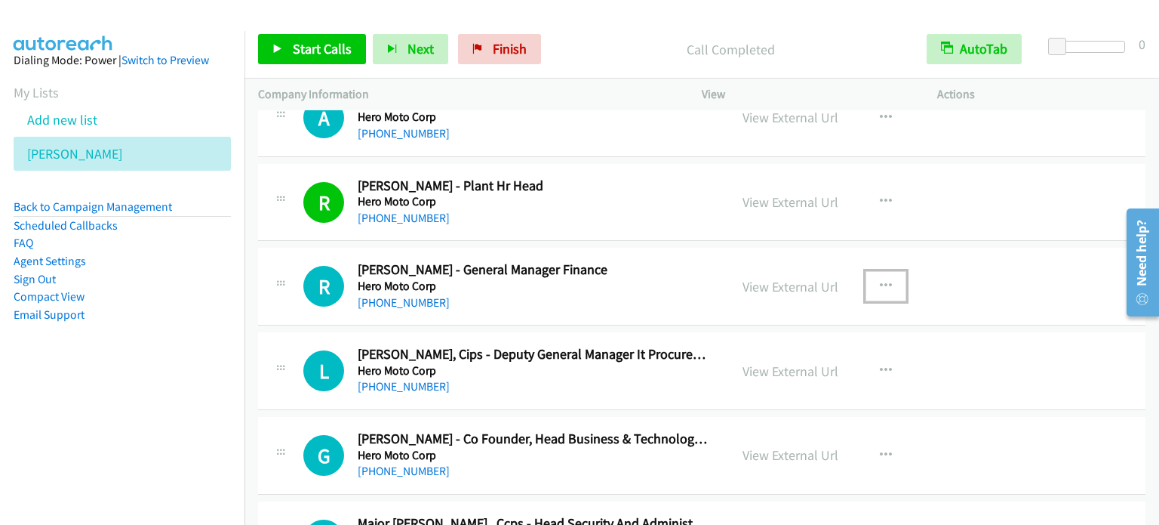
click at [888, 271] on button "button" at bounding box center [886, 286] width 41 height 30
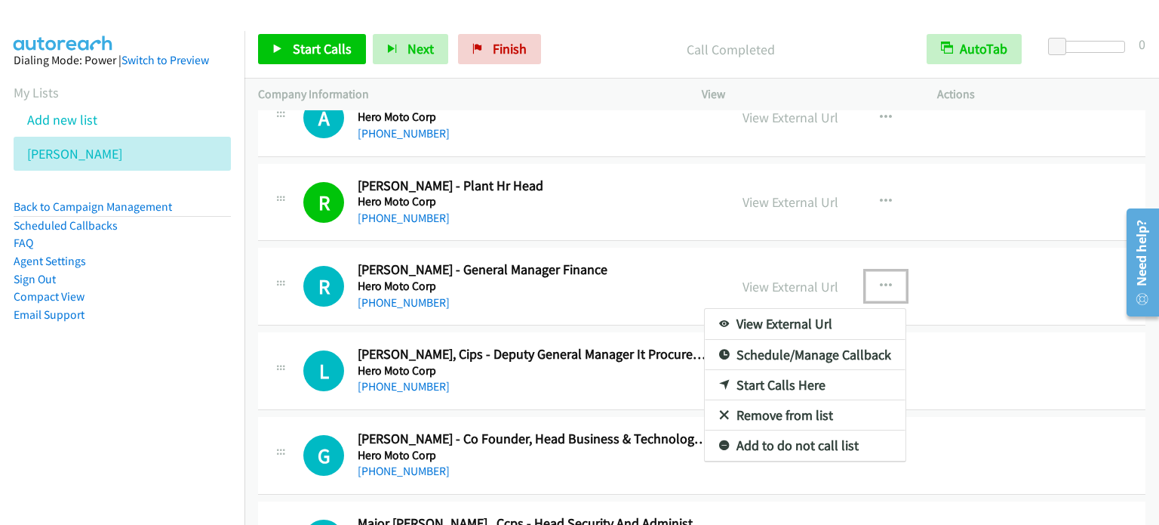
click at [818, 371] on link "Start Calls Here" at bounding box center [805, 385] width 201 height 30
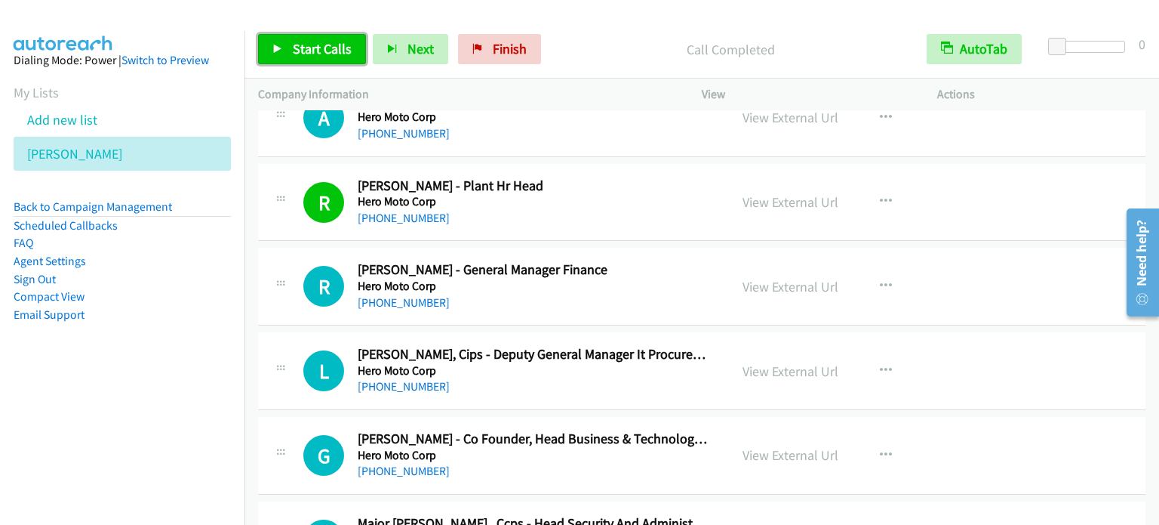
click at [288, 53] on link "Start Calls" at bounding box center [312, 49] width 108 height 30
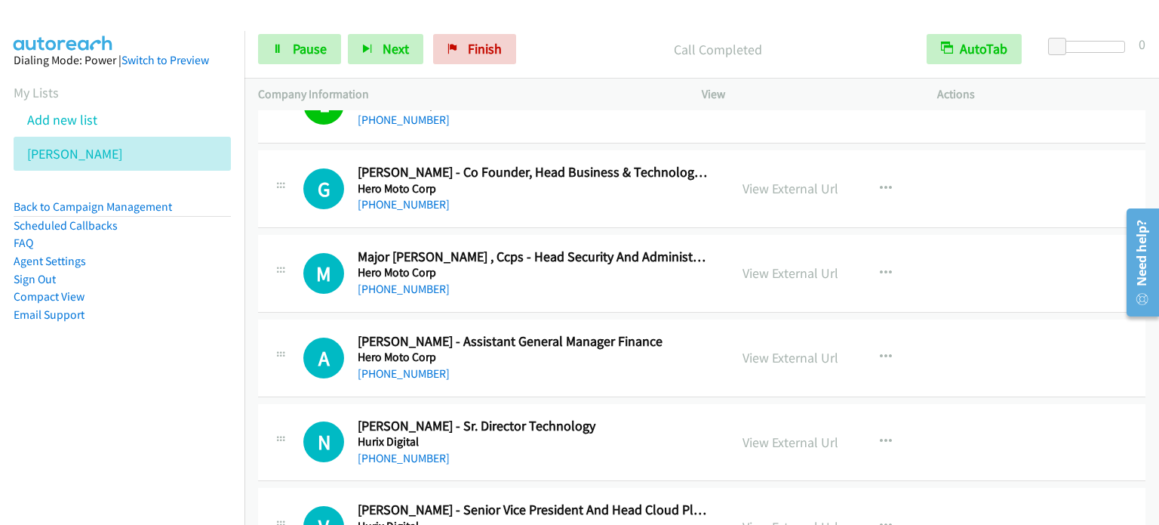
scroll to position [9197, 0]
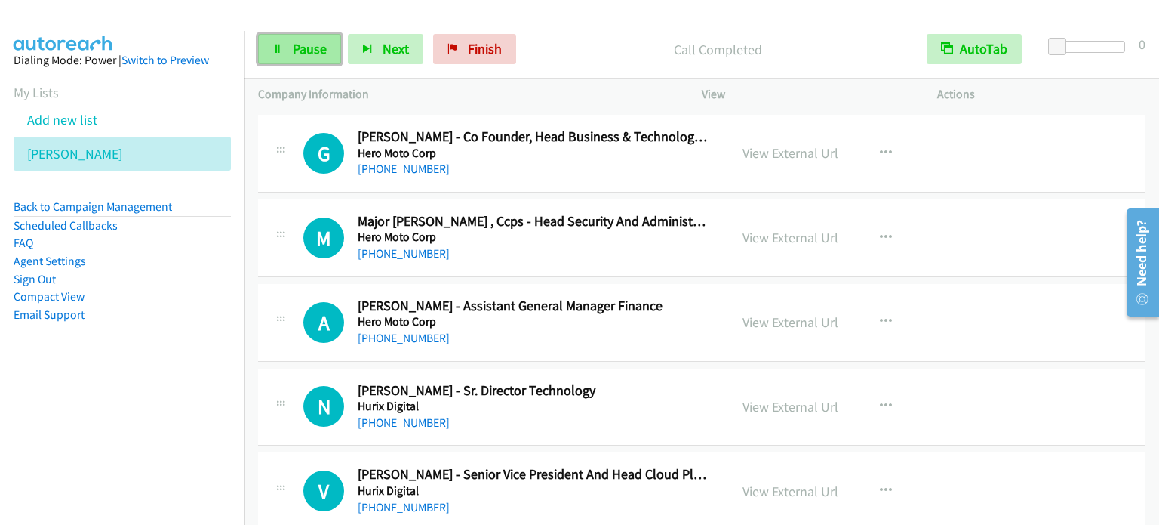
click at [309, 57] on link "Pause" at bounding box center [299, 49] width 83 height 30
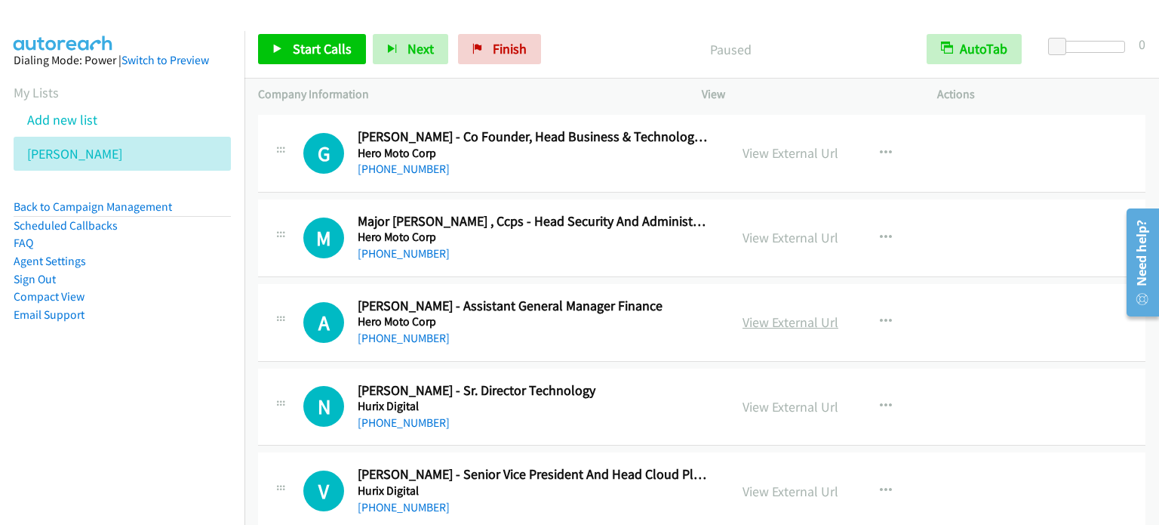
click at [786, 313] on link "View External Url" at bounding box center [791, 321] width 96 height 17
click at [797, 398] on link "View External Url" at bounding box center [791, 406] width 96 height 17
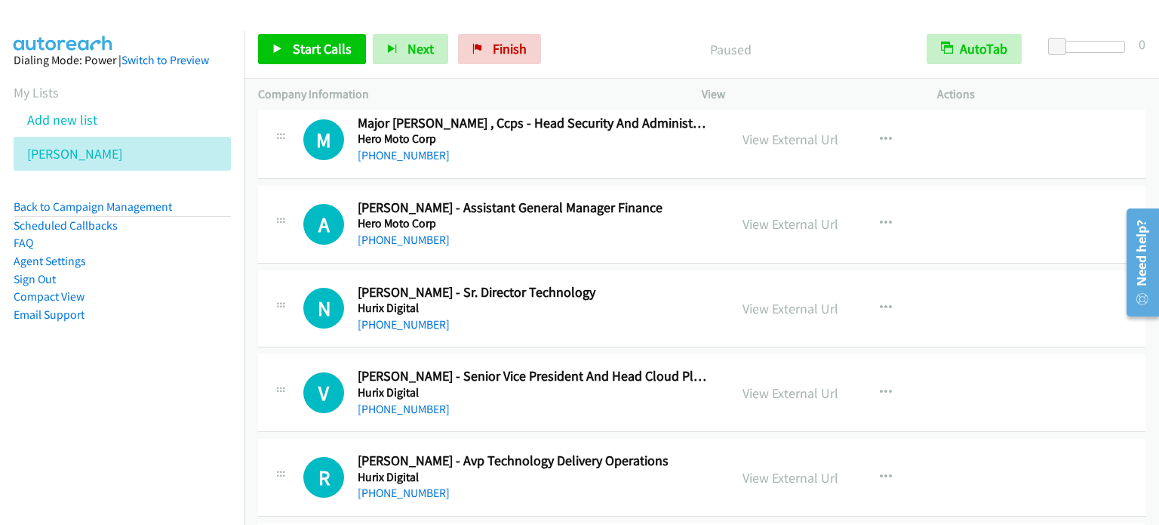
scroll to position [9317, 0]
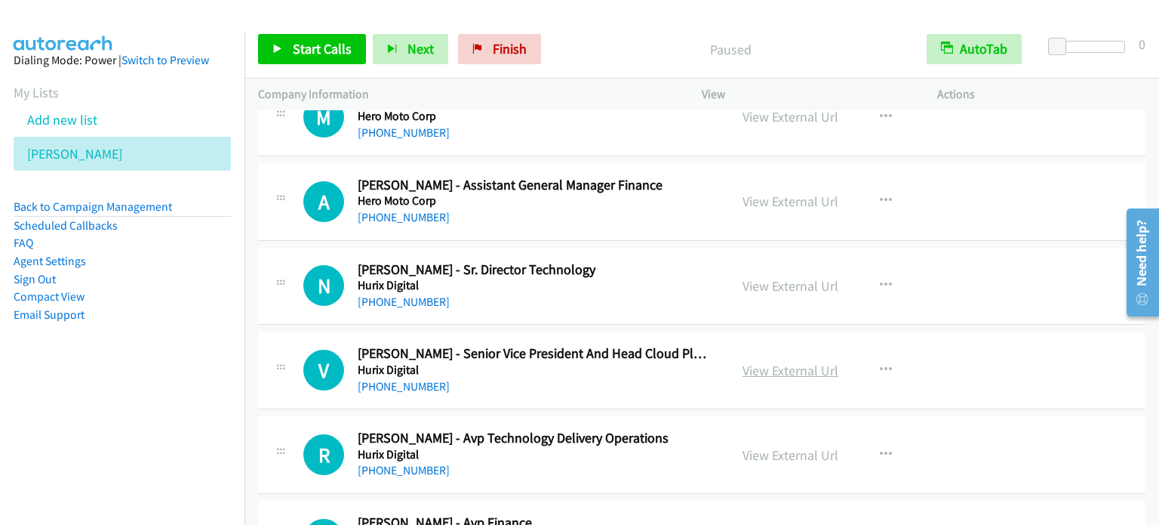
click at [778, 361] on link "View External Url" at bounding box center [791, 369] width 96 height 17
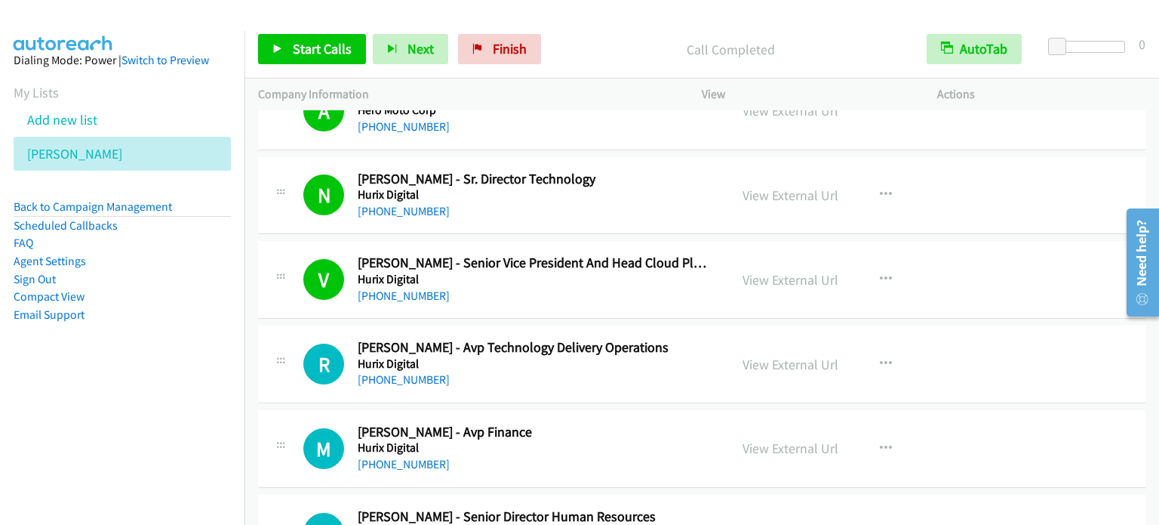
scroll to position [9438, 0]
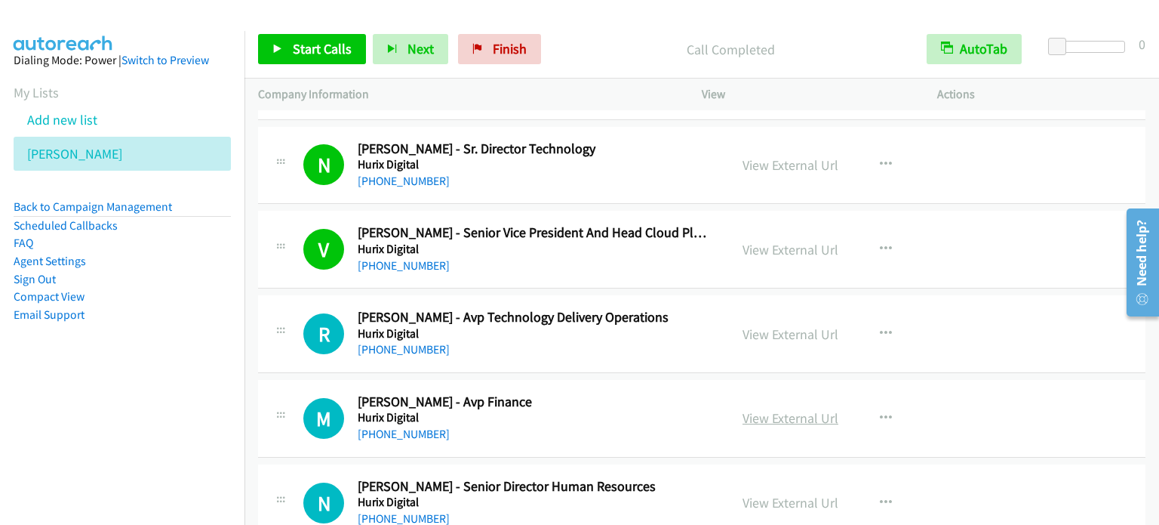
click at [818, 409] on link "View External Url" at bounding box center [791, 417] width 96 height 17
click at [813, 494] on link "View External Url" at bounding box center [791, 502] width 96 height 17
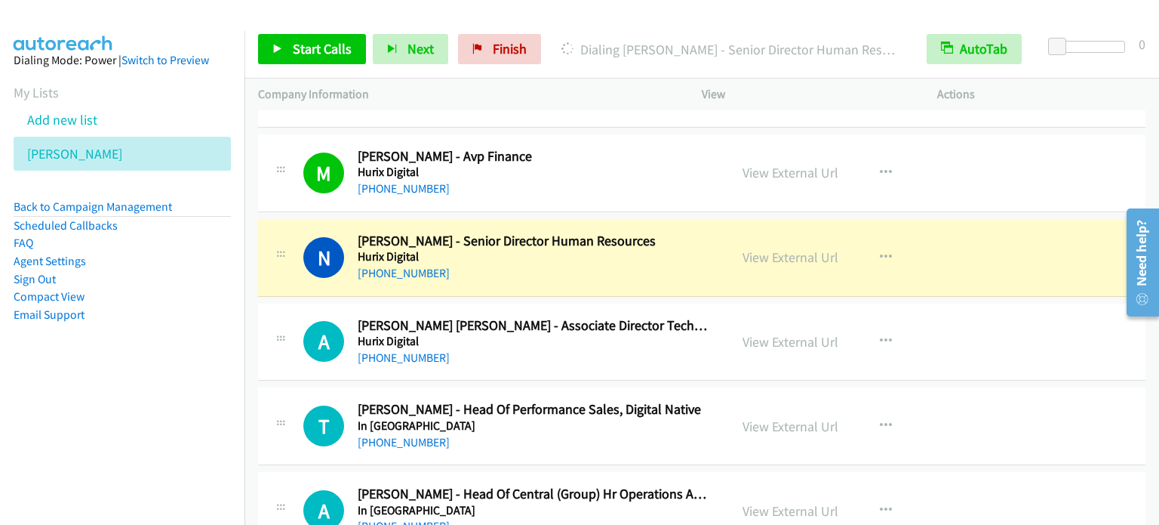
scroll to position [9710, 0]
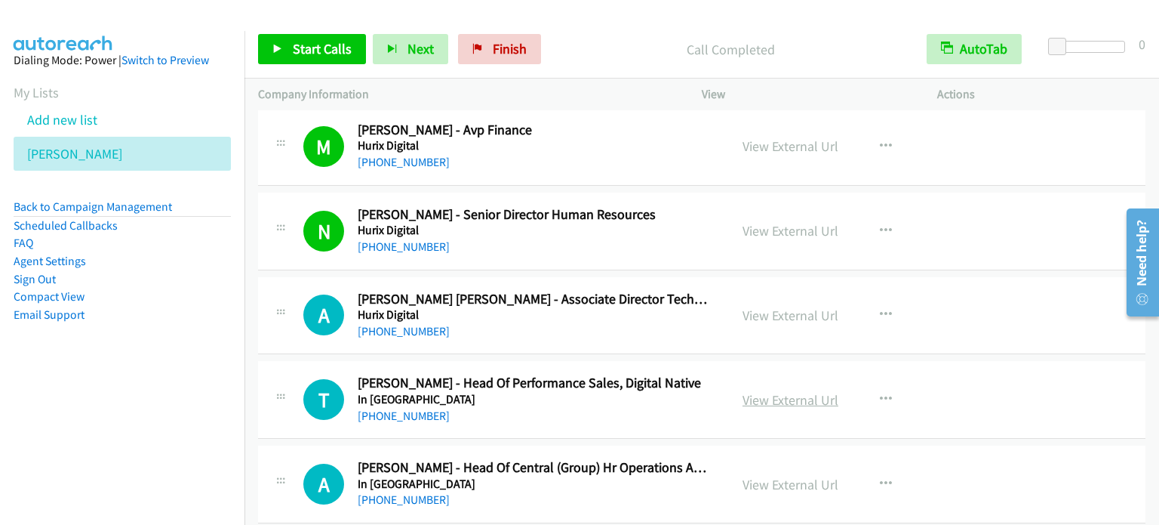
click at [764, 391] on link "View External Url" at bounding box center [791, 399] width 96 height 17
click at [791, 306] on link "View External Url" at bounding box center [791, 314] width 96 height 17
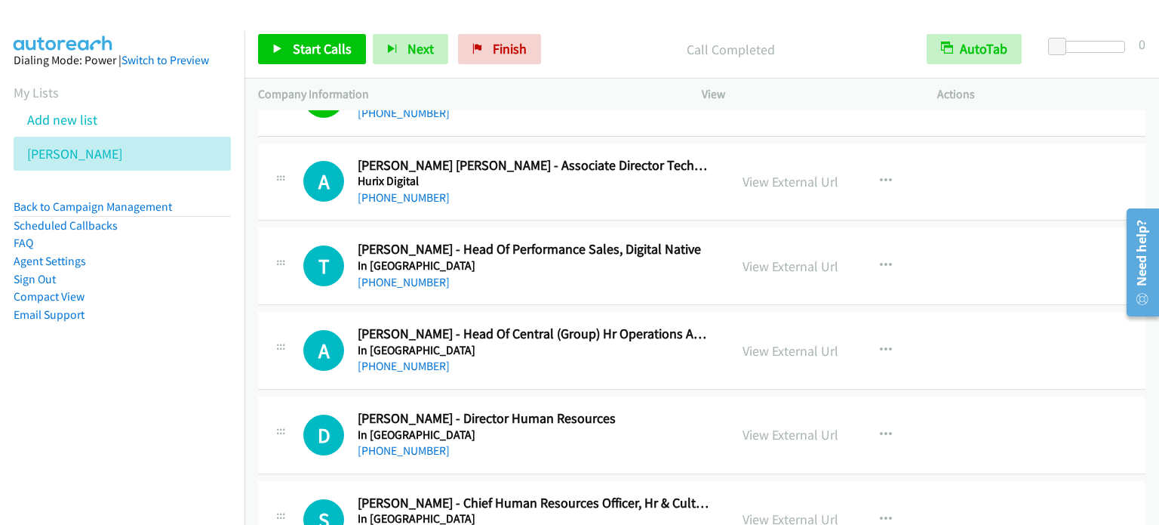
scroll to position [9861, 0]
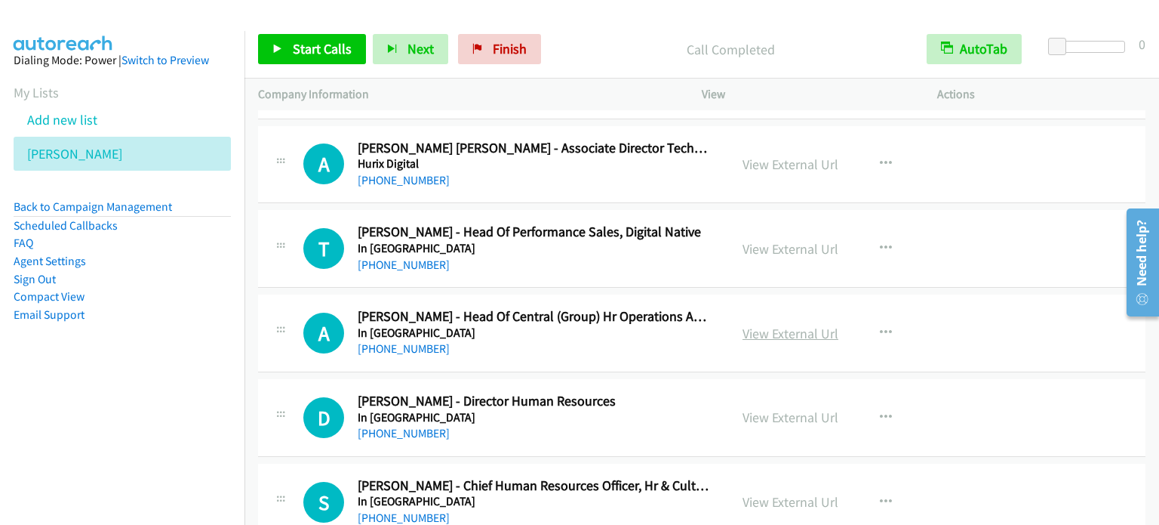
click at [795, 325] on link "View External Url" at bounding box center [791, 333] width 96 height 17
click at [791, 408] on link "View External Url" at bounding box center [791, 416] width 96 height 17
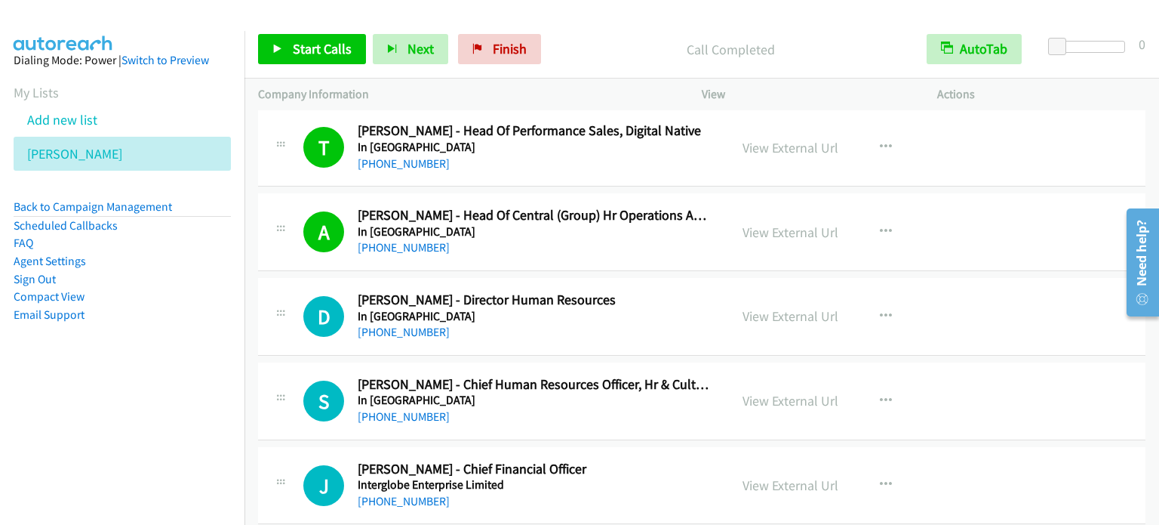
scroll to position [9982, 0]
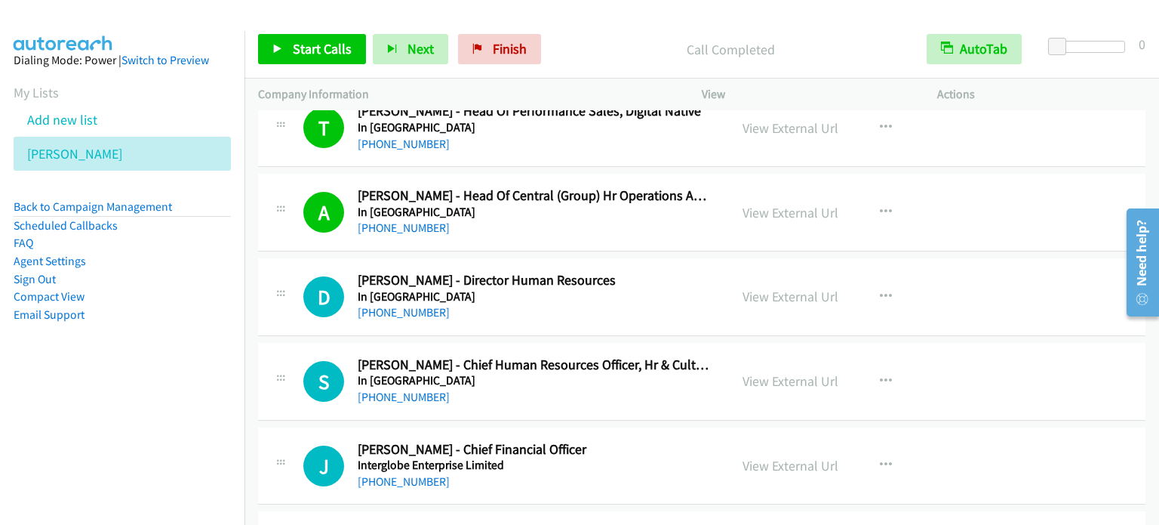
drag, startPoint x: 824, startPoint y: 361, endPoint x: 474, endPoint y: 196, distance: 386.9
click at [787, 372] on link "View External Url" at bounding box center [791, 380] width 96 height 17
click at [794, 457] on link "View External Url" at bounding box center [791, 465] width 96 height 17
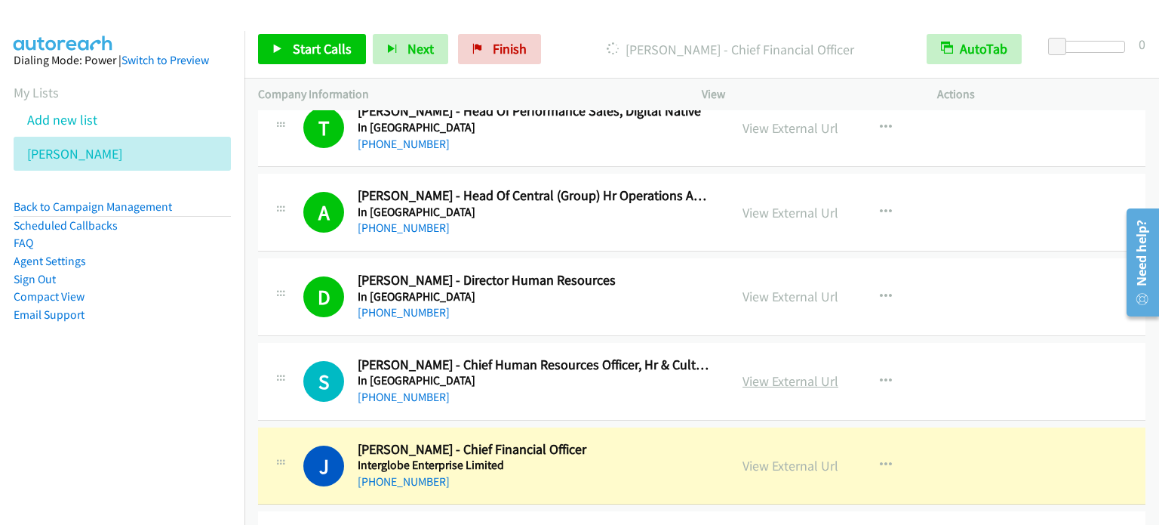
click at [803, 372] on link "View External Url" at bounding box center [791, 380] width 96 height 17
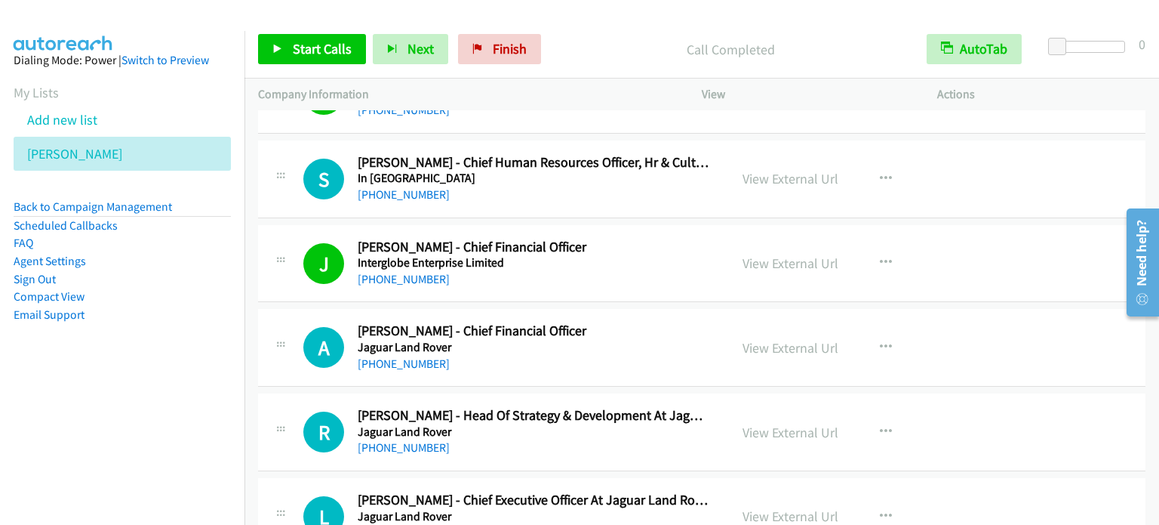
scroll to position [10193, 0]
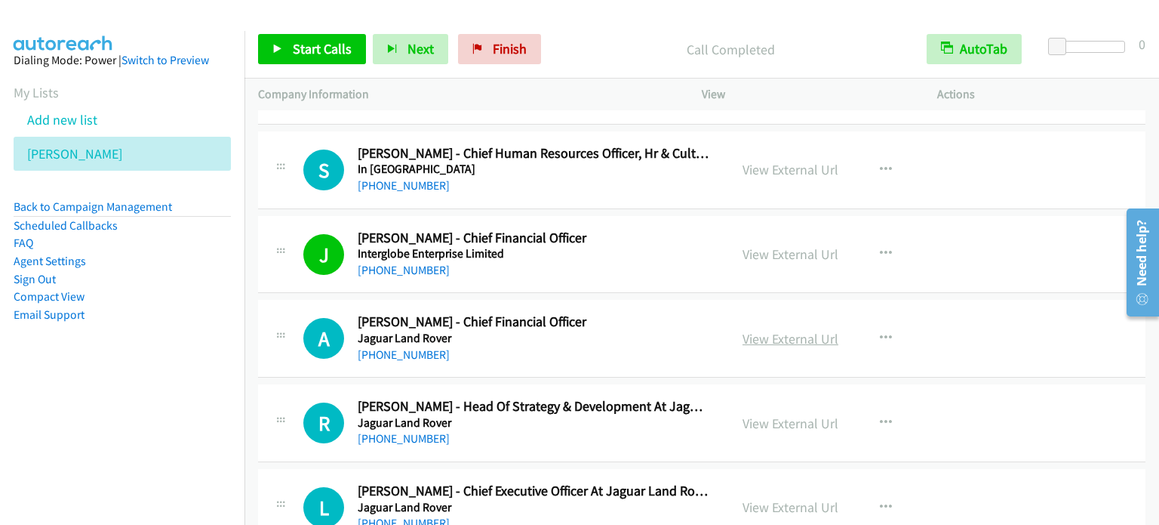
click at [794, 330] on link "View External Url" at bounding box center [791, 338] width 96 height 17
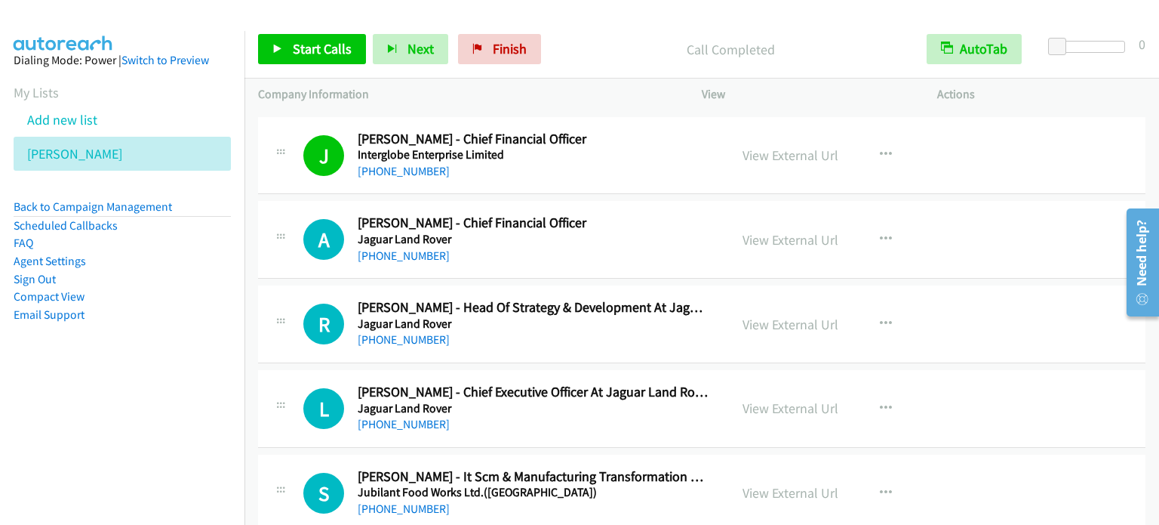
scroll to position [10314, 0]
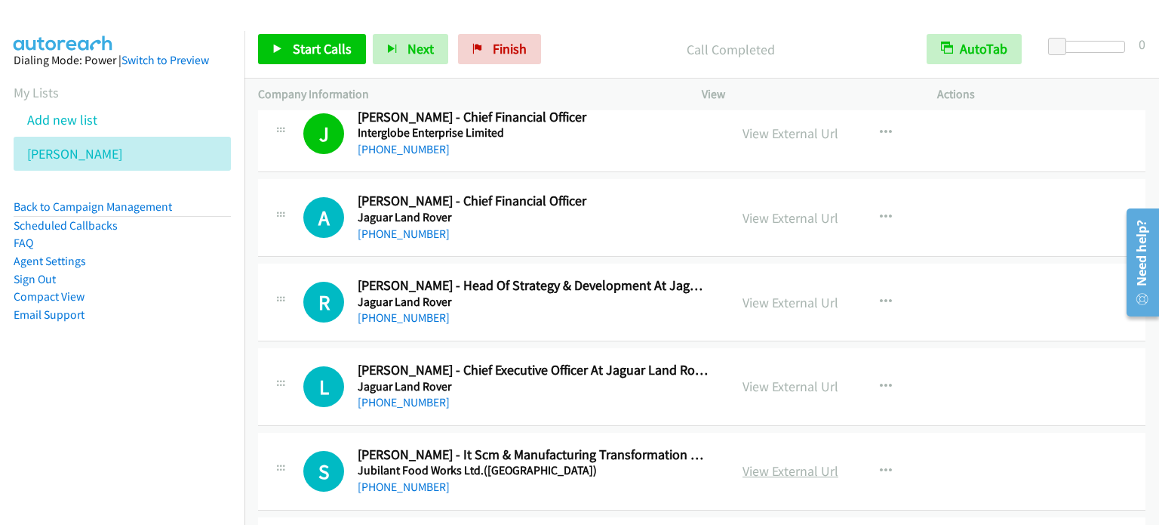
click at [770, 462] on link "View External Url" at bounding box center [791, 470] width 96 height 17
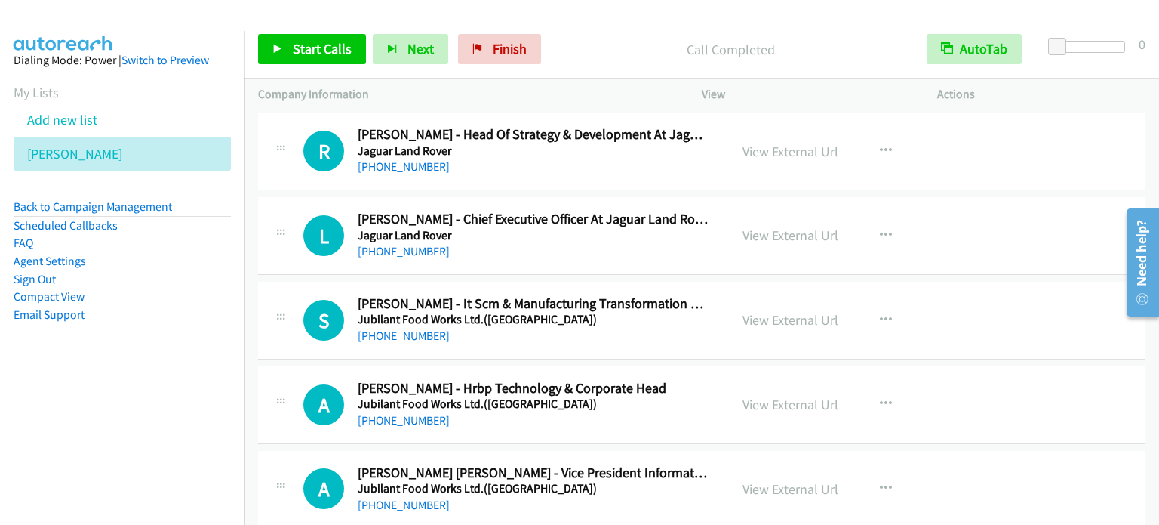
scroll to position [10495, 0]
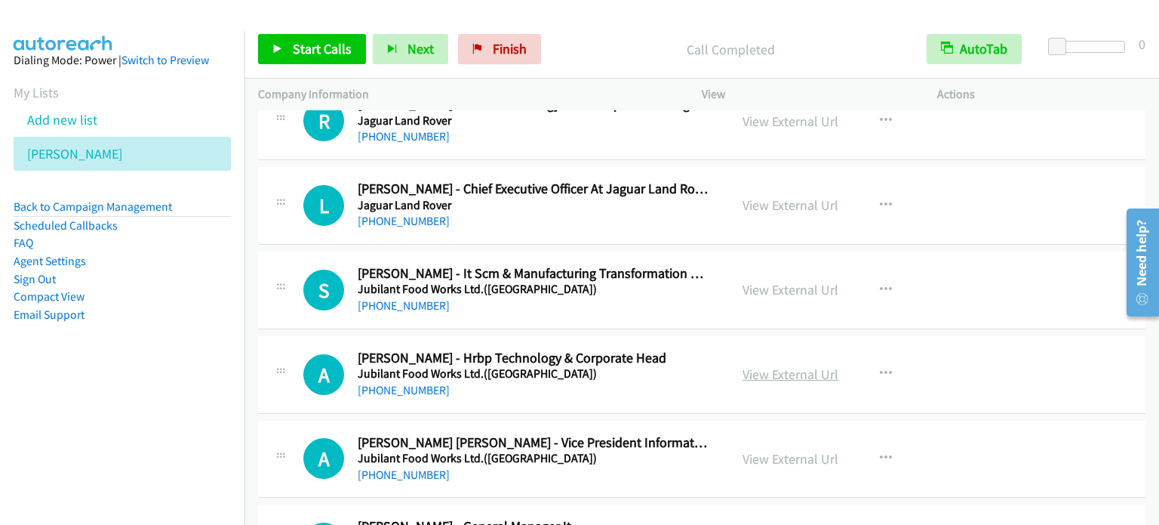
click at [794, 365] on link "View External Url" at bounding box center [791, 373] width 96 height 17
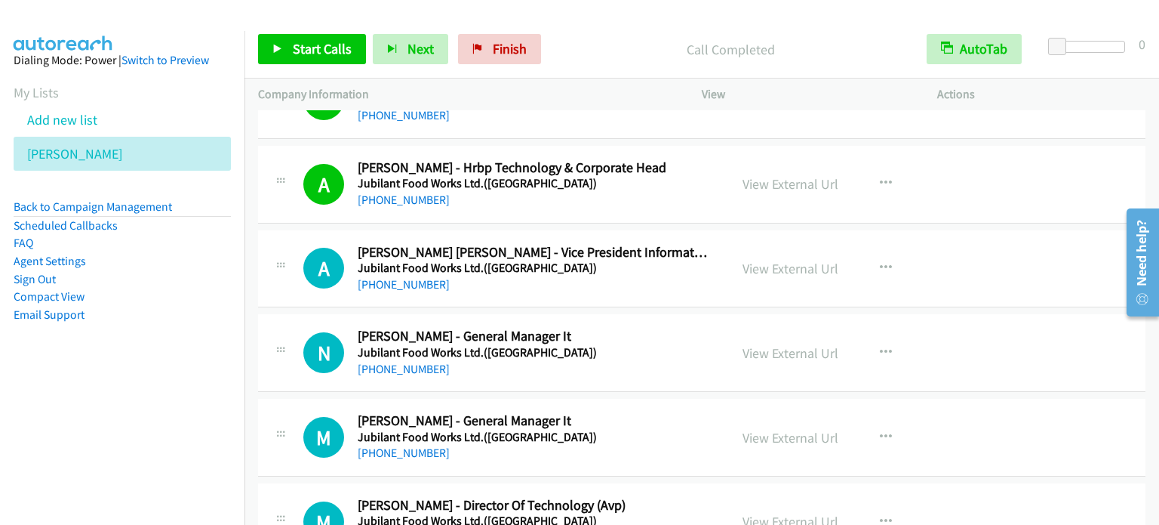
scroll to position [10706, 0]
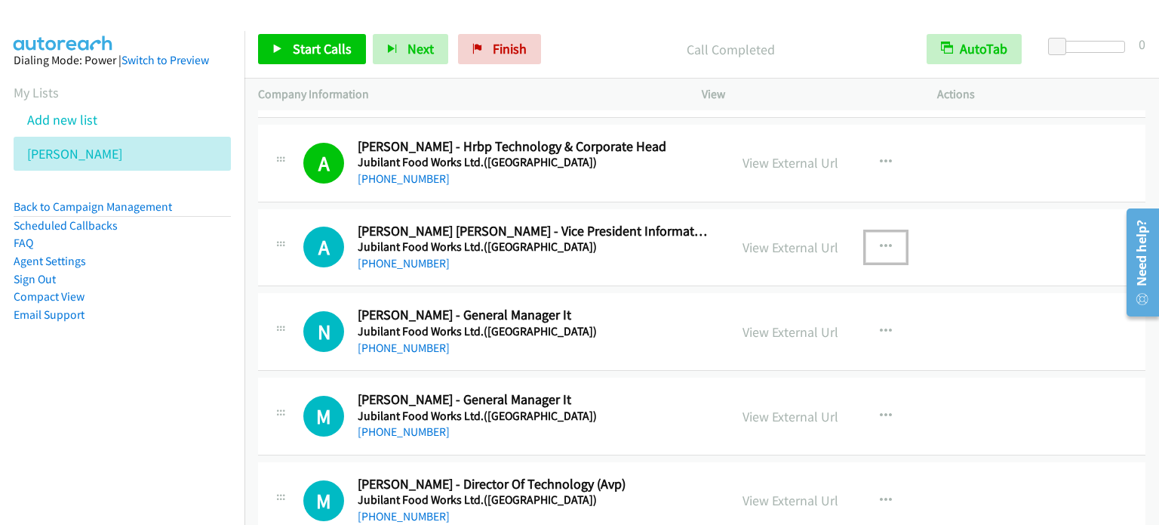
click at [880, 241] on icon "button" at bounding box center [886, 247] width 12 height 12
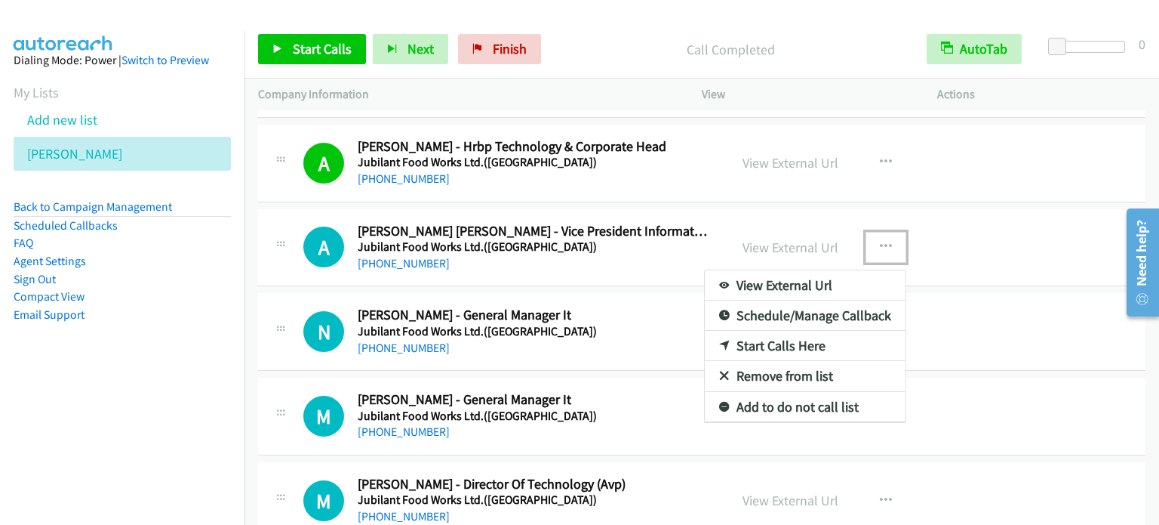
click at [774, 331] on link "Start Calls Here" at bounding box center [805, 346] width 201 height 30
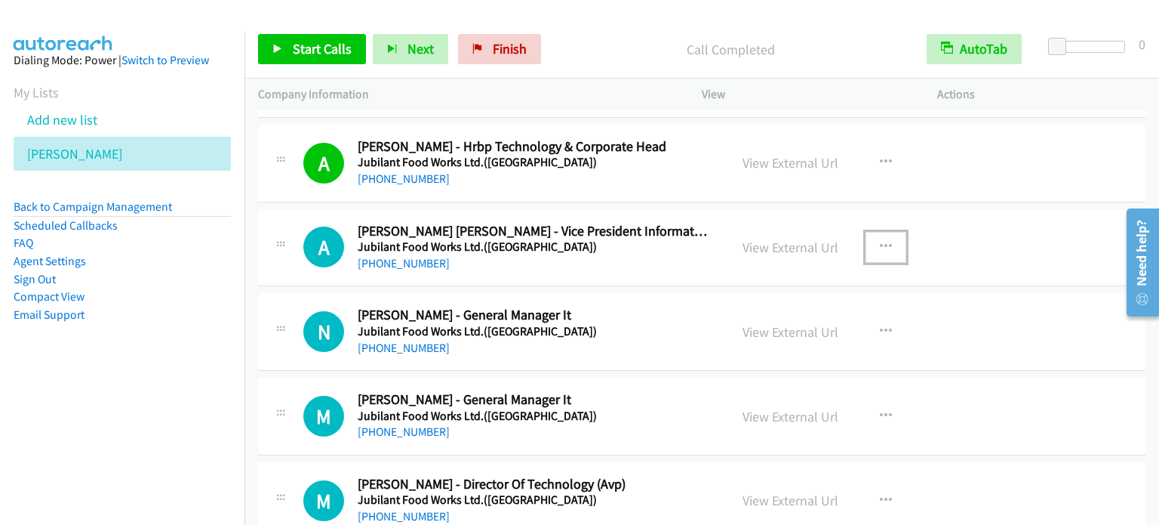
click at [882, 241] on icon "button" at bounding box center [886, 247] width 12 height 12
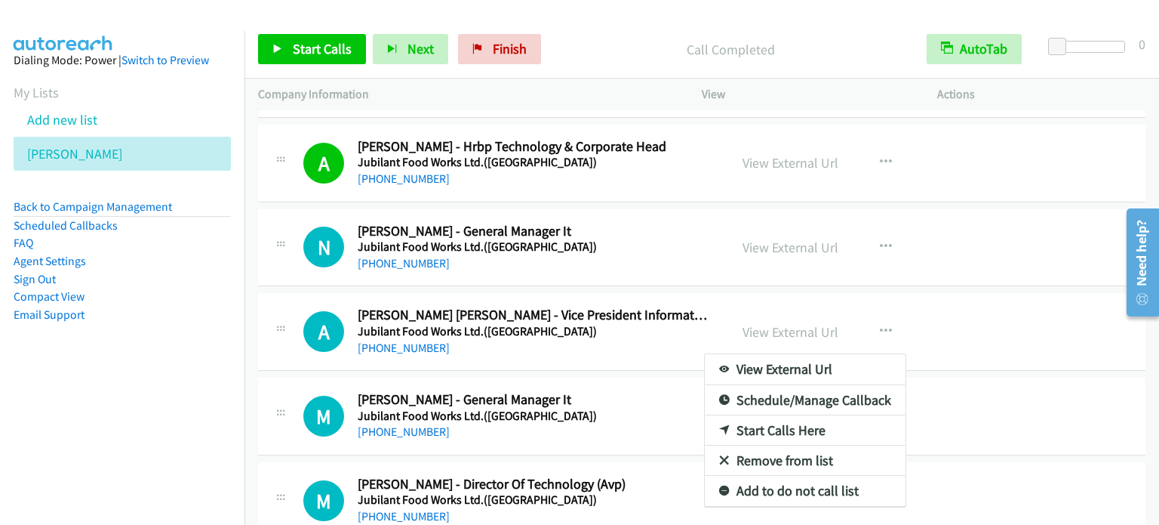
click at [881, 229] on div at bounding box center [579, 262] width 1159 height 525
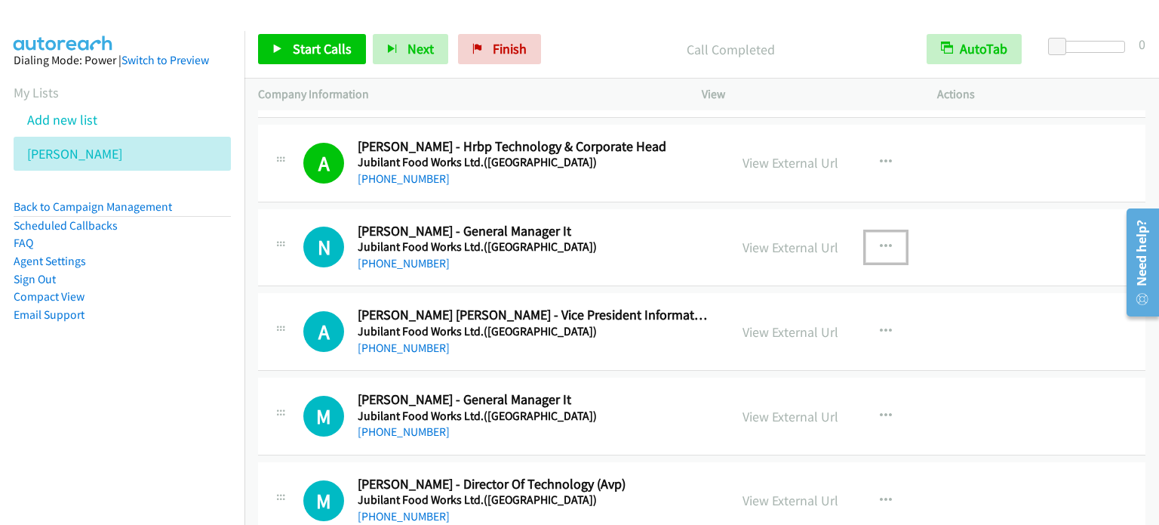
click at [880, 241] on icon "button" at bounding box center [886, 247] width 12 height 12
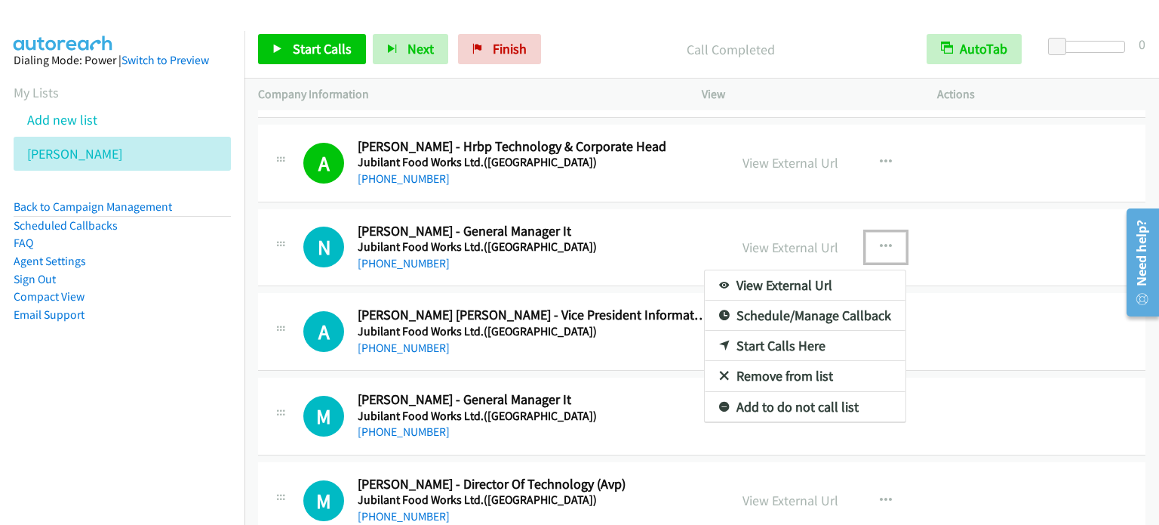
click at [771, 331] on link "Start Calls Here" at bounding box center [805, 346] width 201 height 30
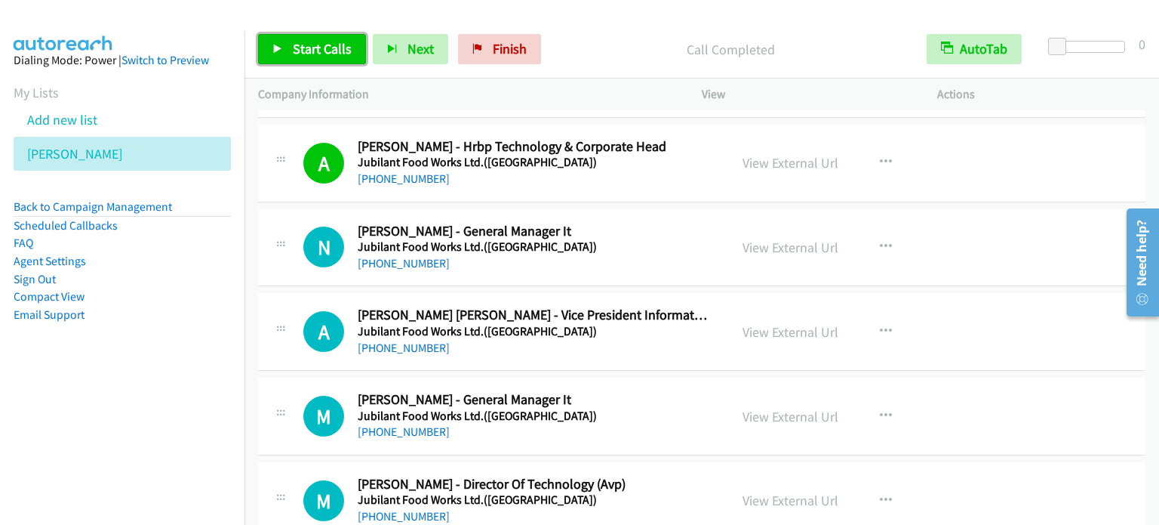
click at [311, 45] on span "Start Calls" at bounding box center [322, 48] width 59 height 17
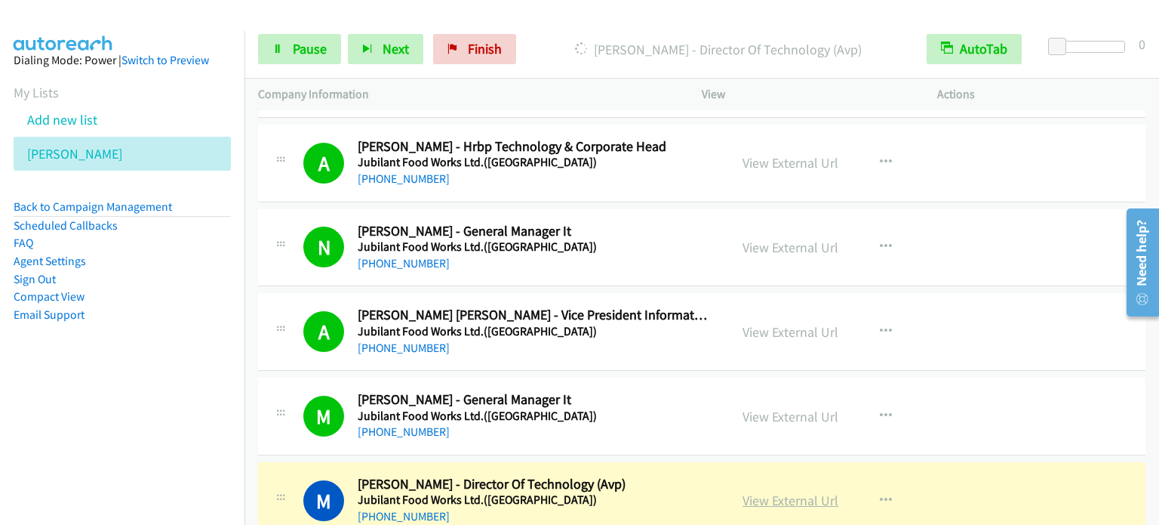
drag, startPoint x: 249, startPoint y: 260, endPoint x: 755, endPoint y: 481, distance: 552.9
click at [782, 491] on link "View External Url" at bounding box center [791, 499] width 96 height 17
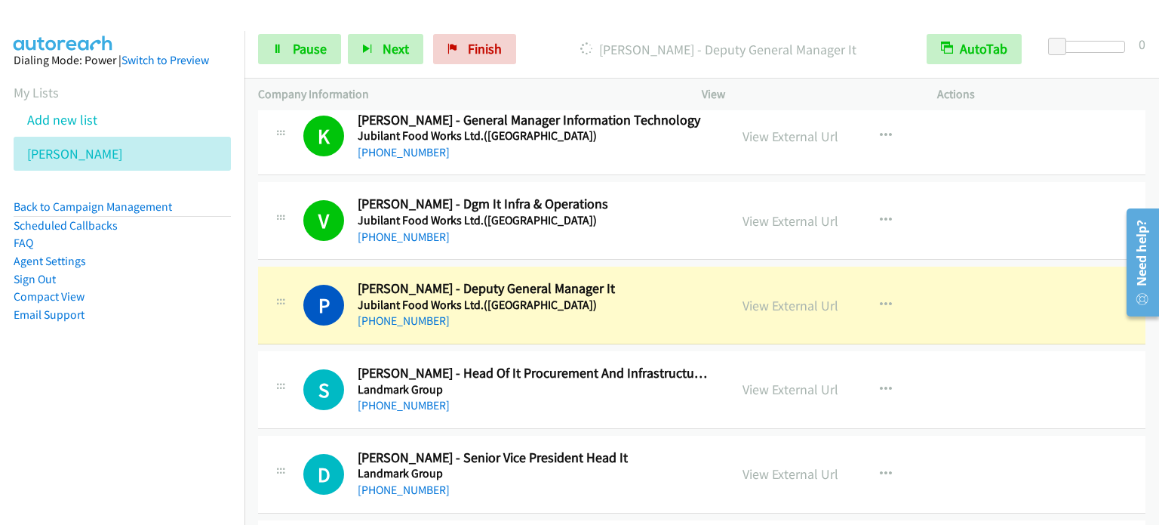
scroll to position [11250, 0]
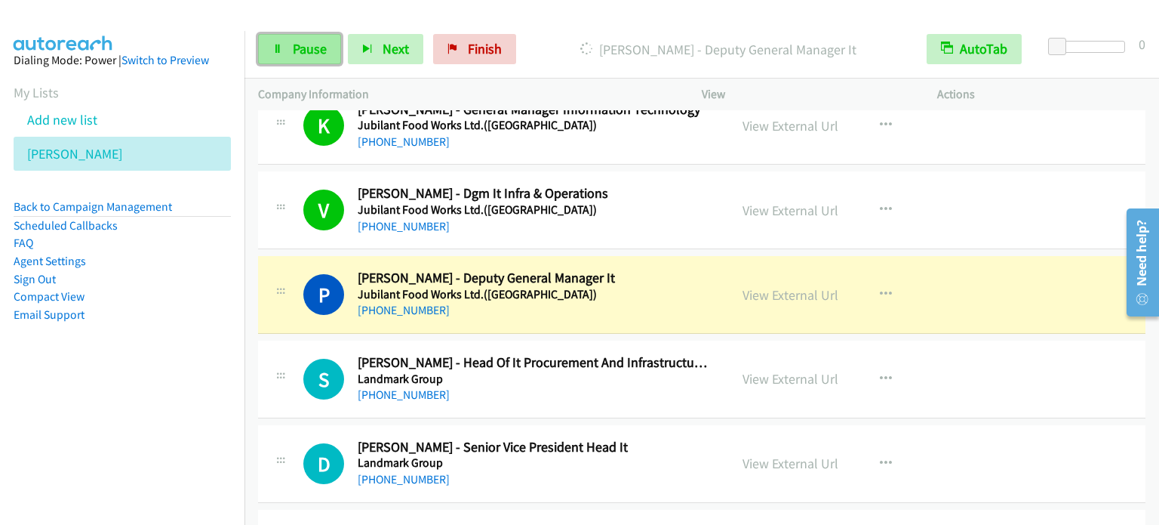
click at [303, 38] on link "Pause" at bounding box center [299, 49] width 83 height 30
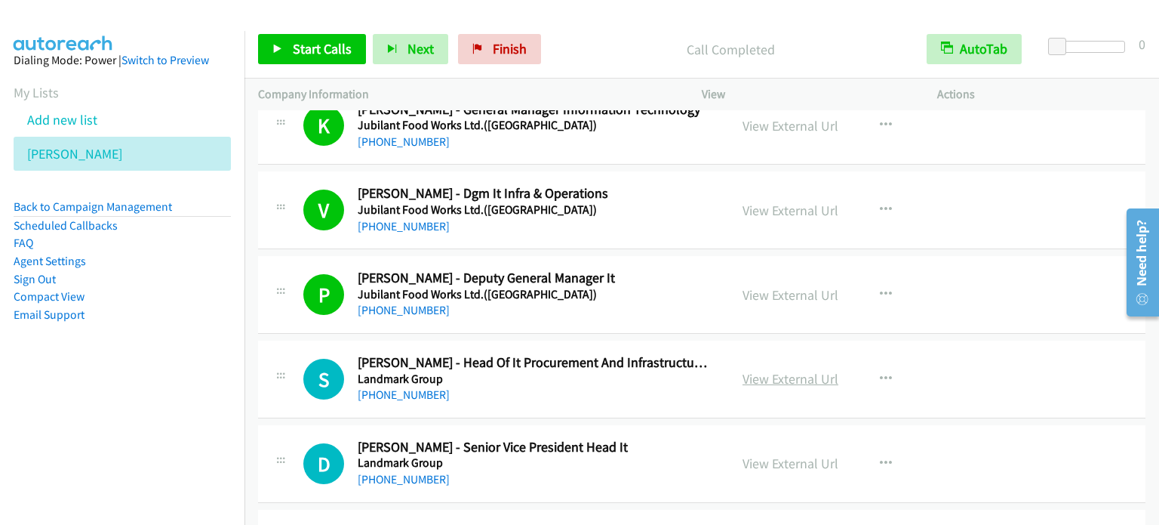
click at [783, 370] on link "View External Url" at bounding box center [791, 378] width 96 height 17
click at [805, 454] on link "View External Url" at bounding box center [791, 462] width 96 height 17
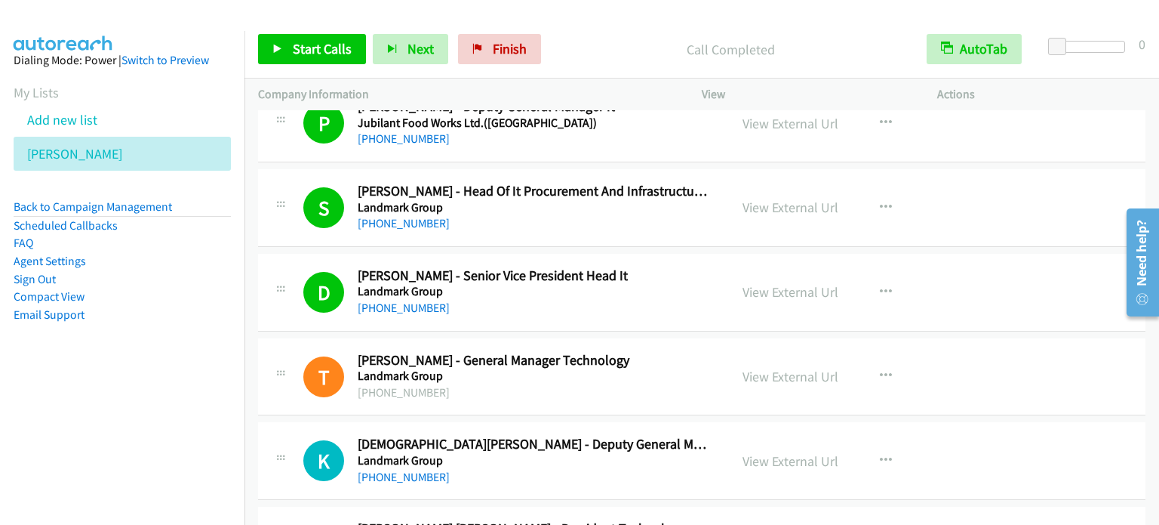
scroll to position [11551, 0]
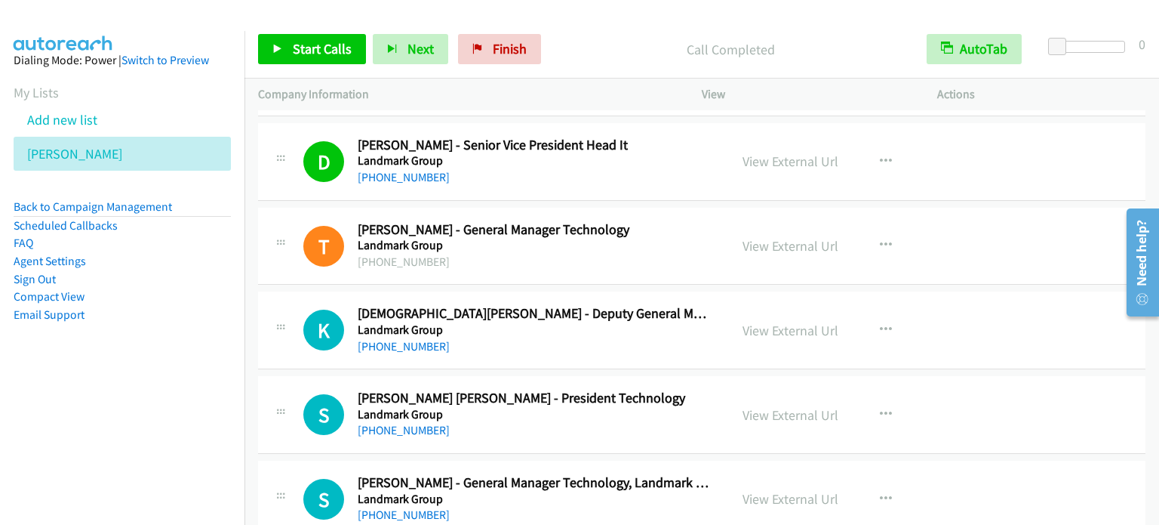
drag, startPoint x: 783, startPoint y: 309, endPoint x: 801, endPoint y: 330, distance: 27.3
click at [774, 322] on link "View External Url" at bounding box center [791, 330] width 96 height 17
click at [777, 406] on link "View External Url" at bounding box center [791, 414] width 96 height 17
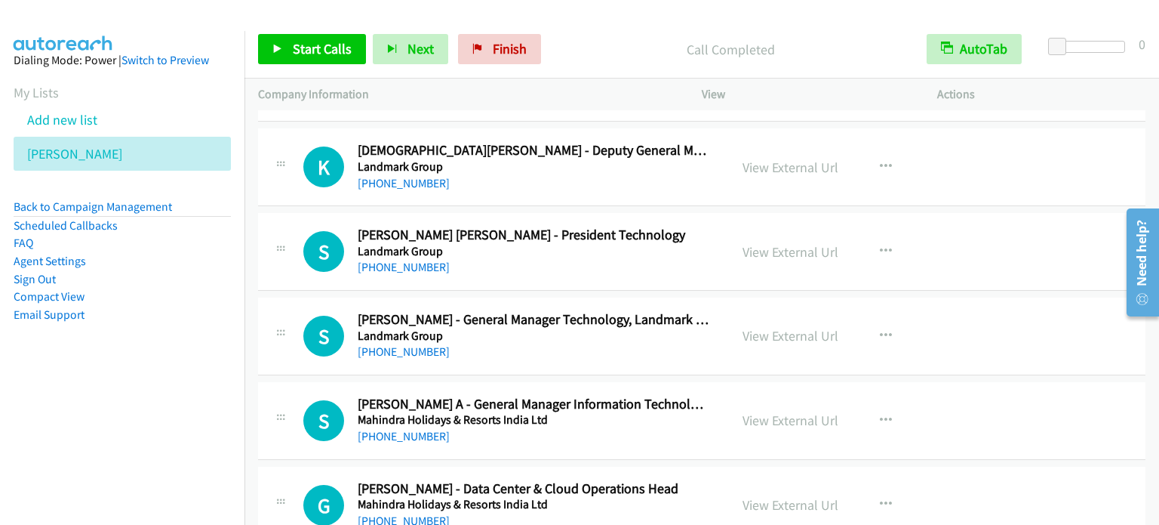
scroll to position [11733, 0]
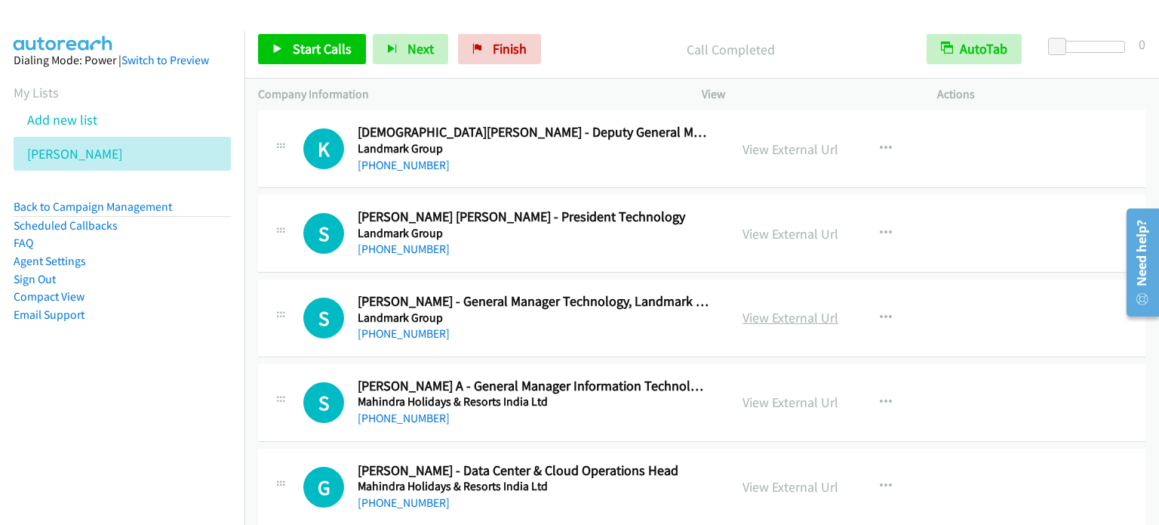
click at [775, 309] on link "View External Url" at bounding box center [791, 317] width 96 height 17
click at [786, 393] on link "View External Url" at bounding box center [791, 401] width 96 height 17
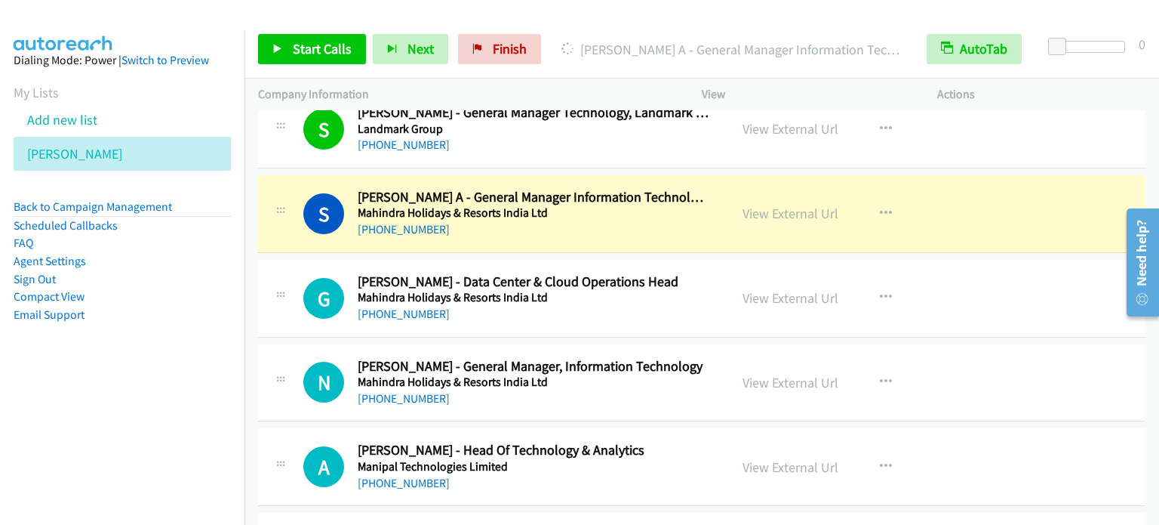
scroll to position [11944, 0]
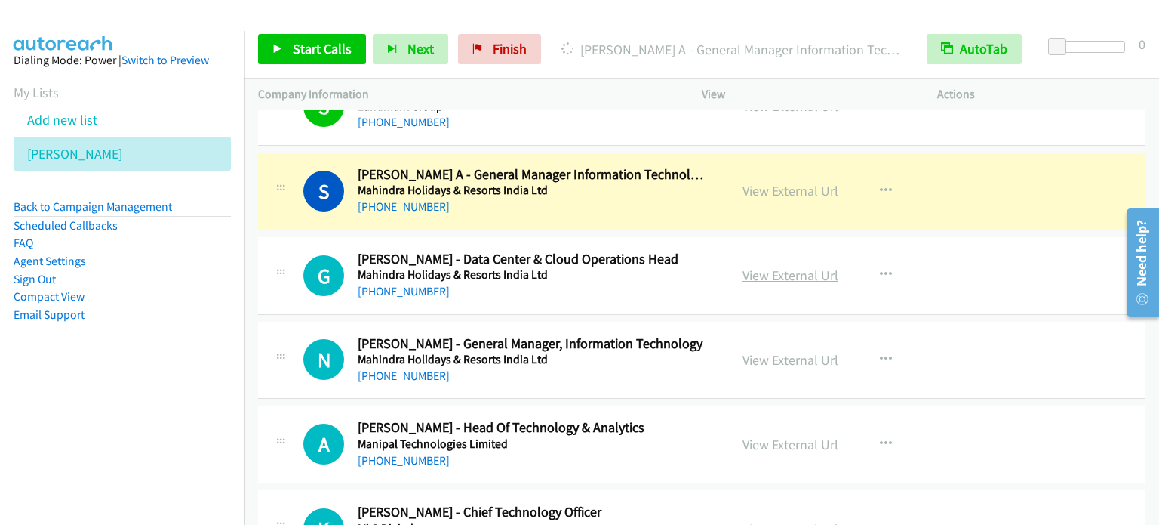
click at [812, 266] on link "View External Url" at bounding box center [791, 274] width 96 height 17
click at [782, 351] on link "View External Url" at bounding box center [791, 359] width 96 height 17
click at [773, 435] on link "View External Url" at bounding box center [791, 443] width 96 height 17
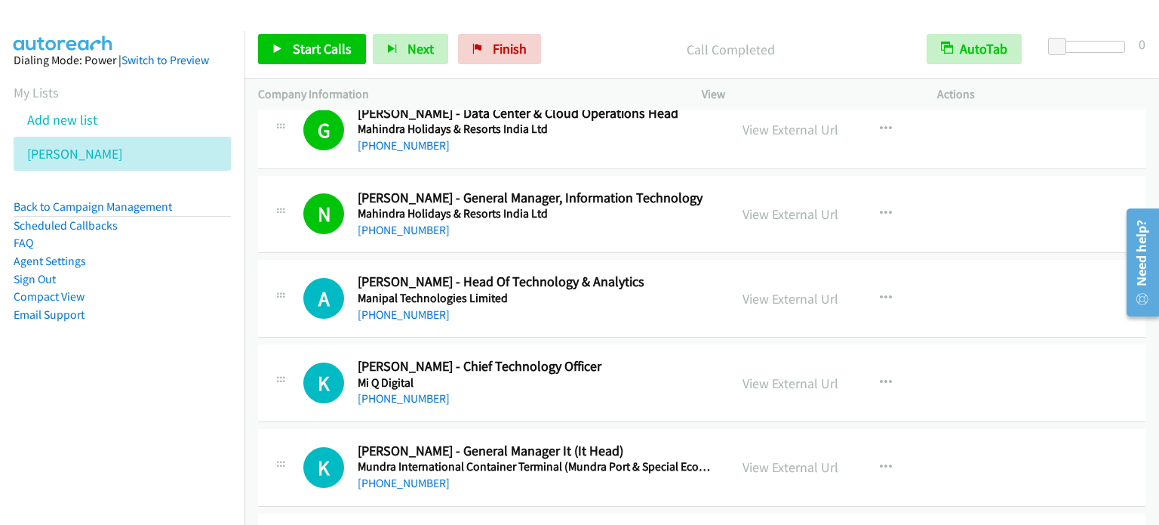
scroll to position [12095, 0]
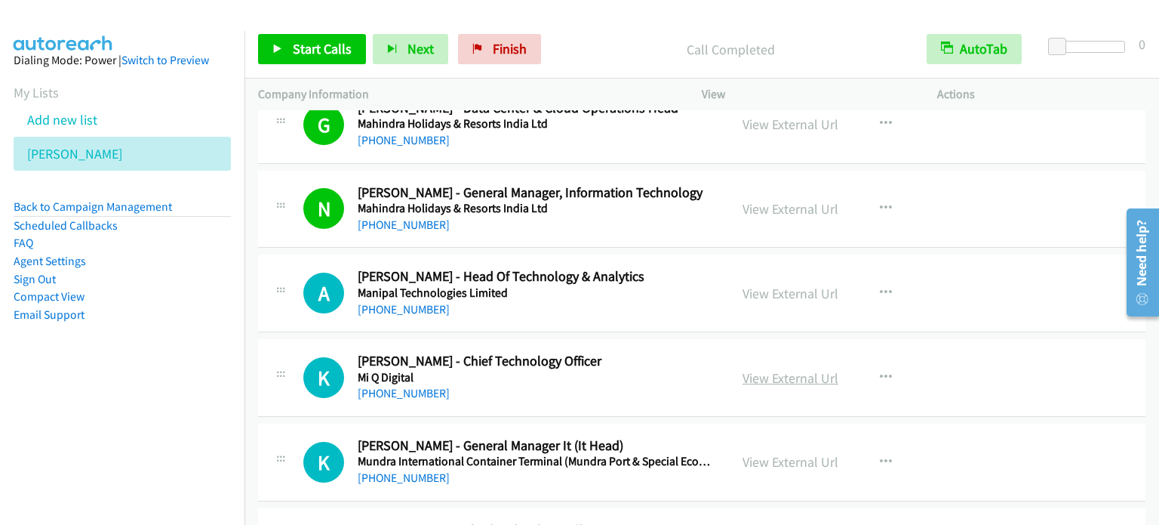
click at [791, 369] on link "View External Url" at bounding box center [791, 377] width 96 height 17
click at [803, 453] on link "View External Url" at bounding box center [791, 461] width 96 height 17
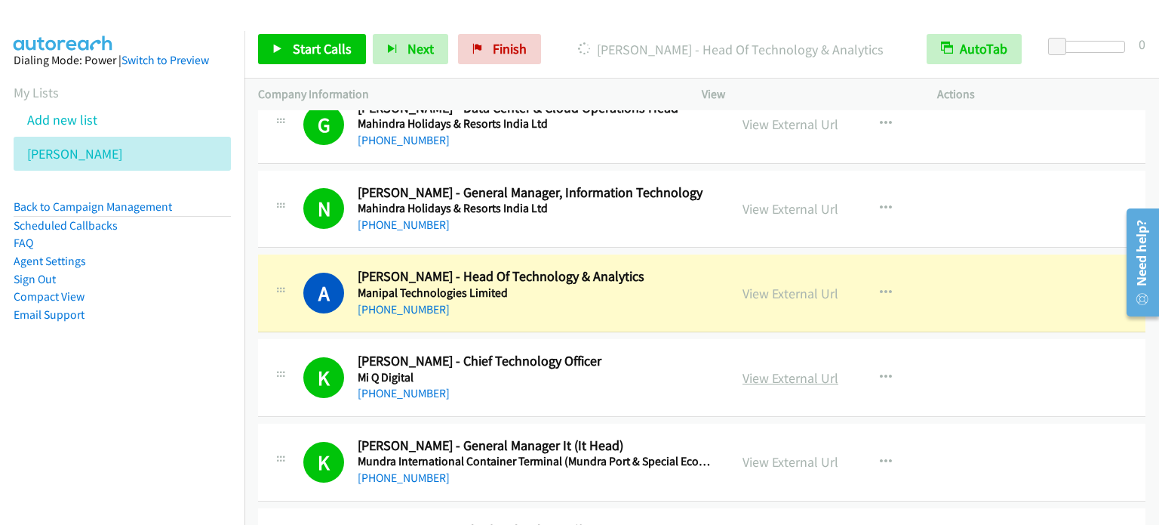
scroll to position [12397, 0]
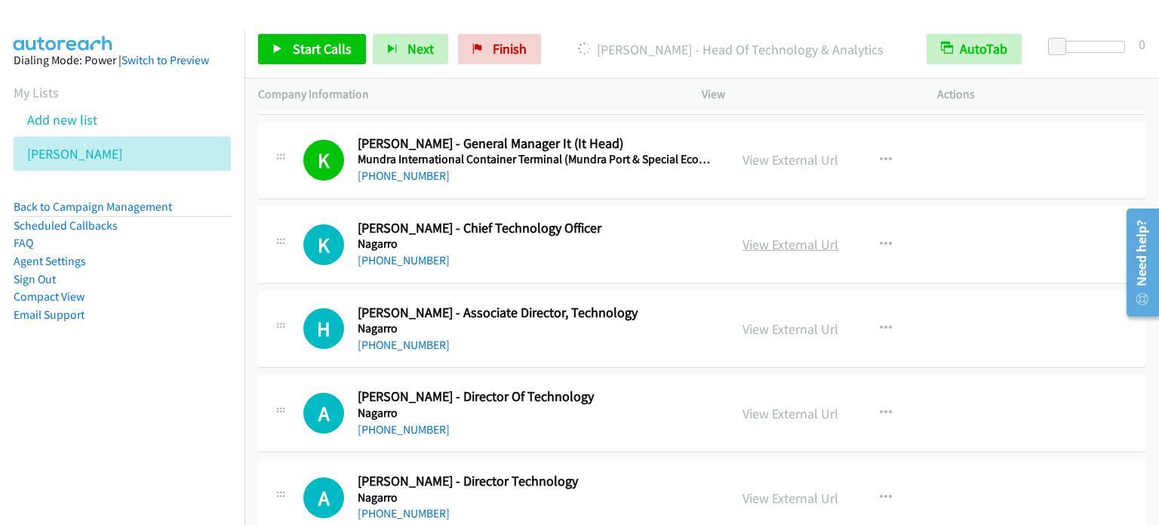
click at [809, 235] on link "View External Url" at bounding box center [791, 243] width 96 height 17
drag, startPoint x: 776, startPoint y: 308, endPoint x: 774, endPoint y: 319, distance: 11.5
click at [776, 320] on link "View External Url" at bounding box center [791, 328] width 96 height 17
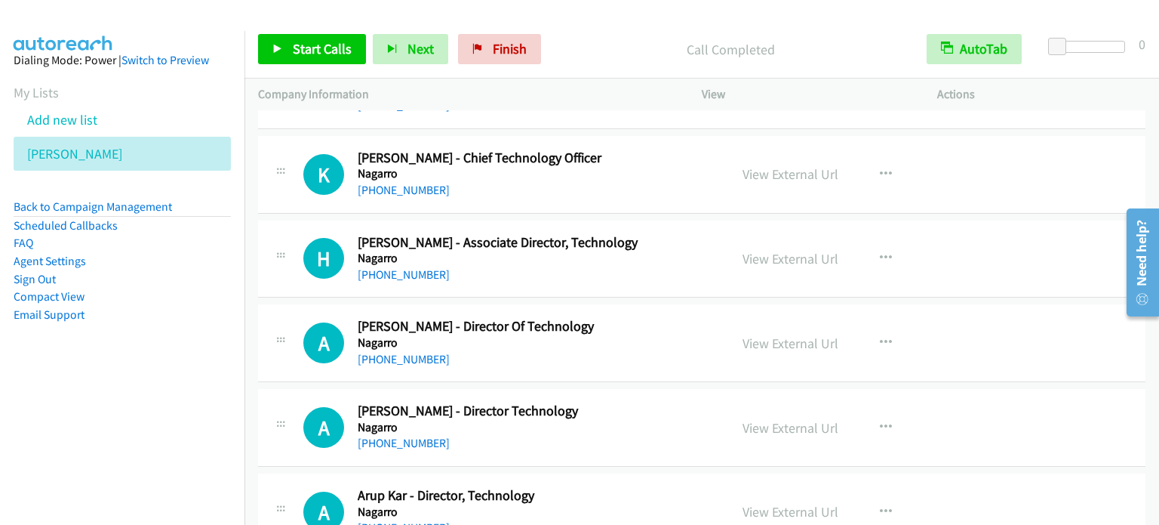
scroll to position [12487, 0]
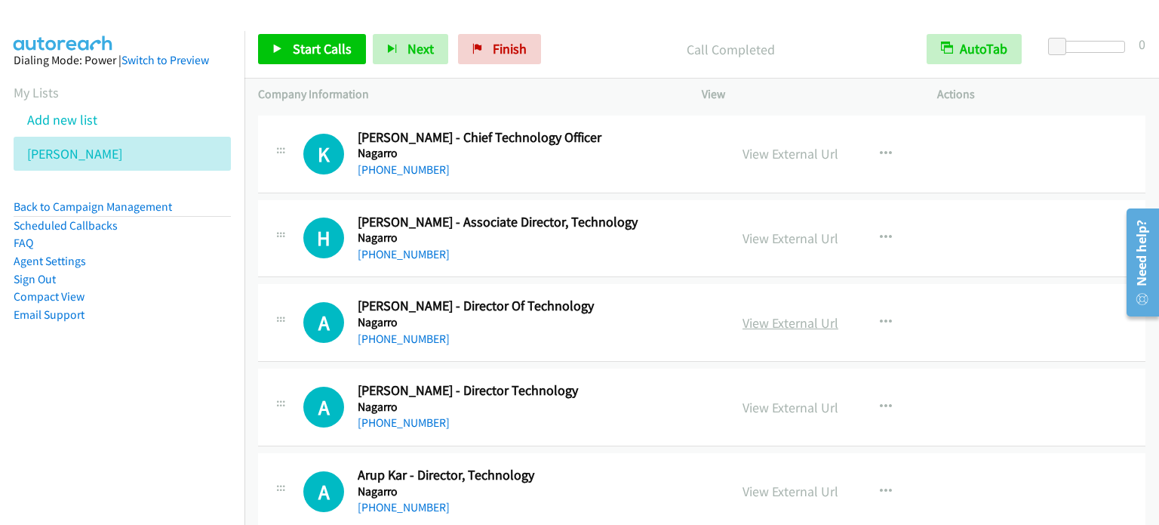
click at [803, 314] on link "View External Url" at bounding box center [791, 322] width 96 height 17
click at [815, 398] on link "View External Url" at bounding box center [791, 406] width 96 height 17
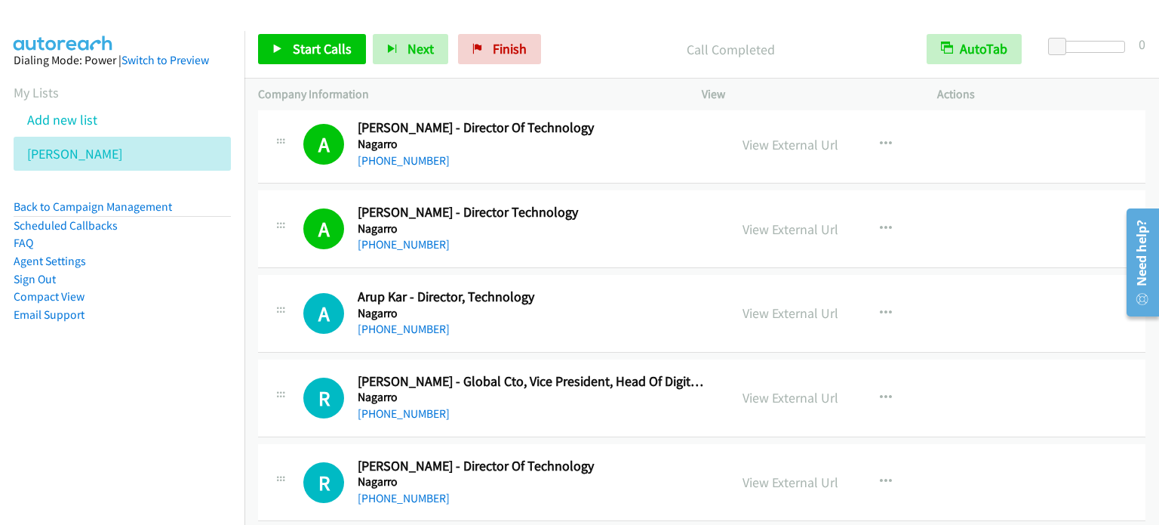
scroll to position [12668, 0]
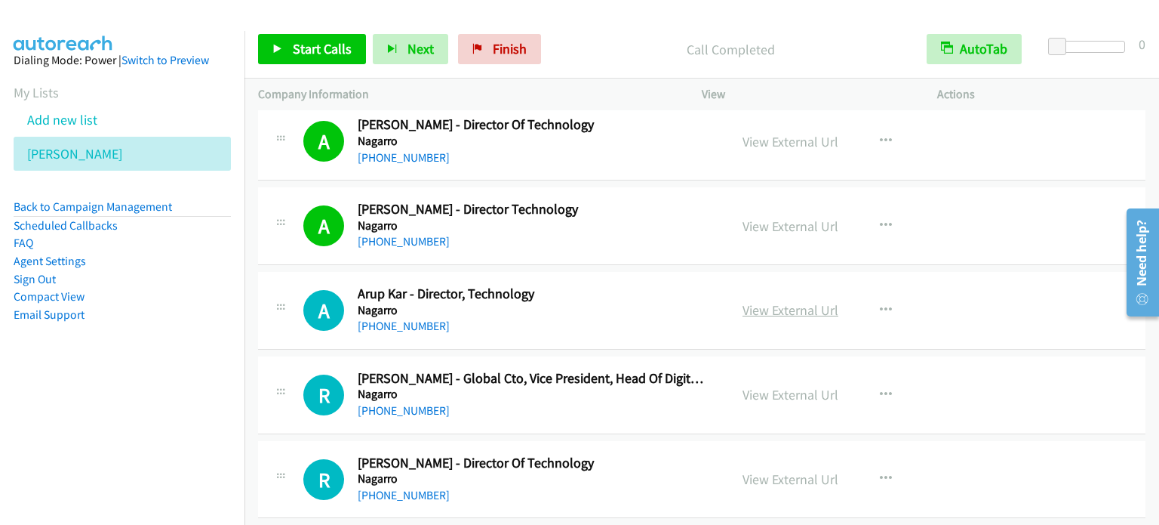
click at [791, 301] on link "View External Url" at bounding box center [791, 309] width 96 height 17
click at [786, 386] on link "View External Url" at bounding box center [791, 394] width 96 height 17
click at [794, 470] on link "View External Url" at bounding box center [791, 478] width 96 height 17
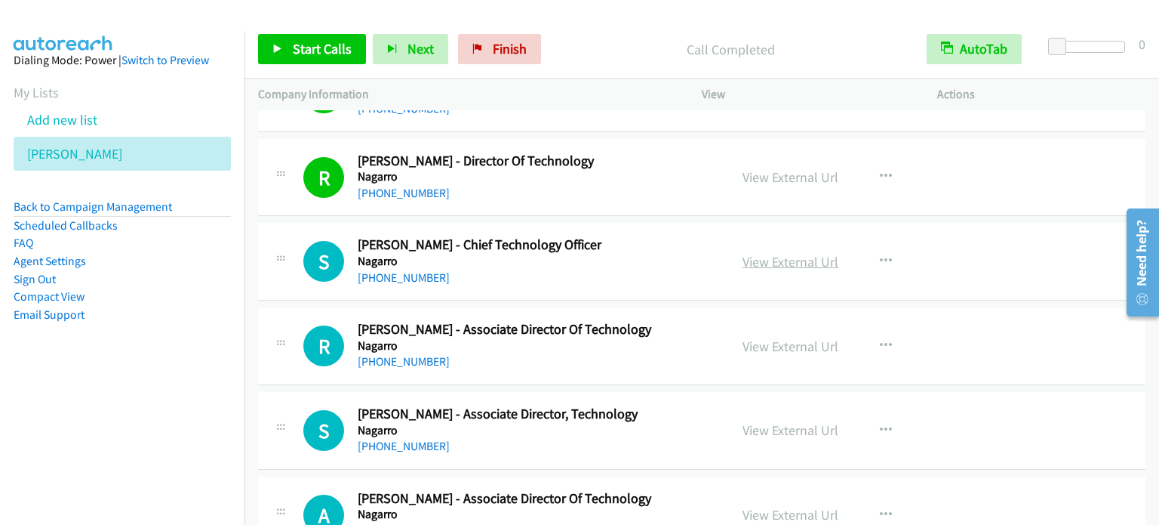
click at [801, 253] on link "View External Url" at bounding box center [791, 261] width 96 height 17
drag, startPoint x: 794, startPoint y: 325, endPoint x: 718, endPoint y: 272, distance: 92.6
click at [791, 337] on link "View External Url" at bounding box center [791, 345] width 96 height 17
click at [770, 421] on link "View External Url" at bounding box center [791, 429] width 96 height 17
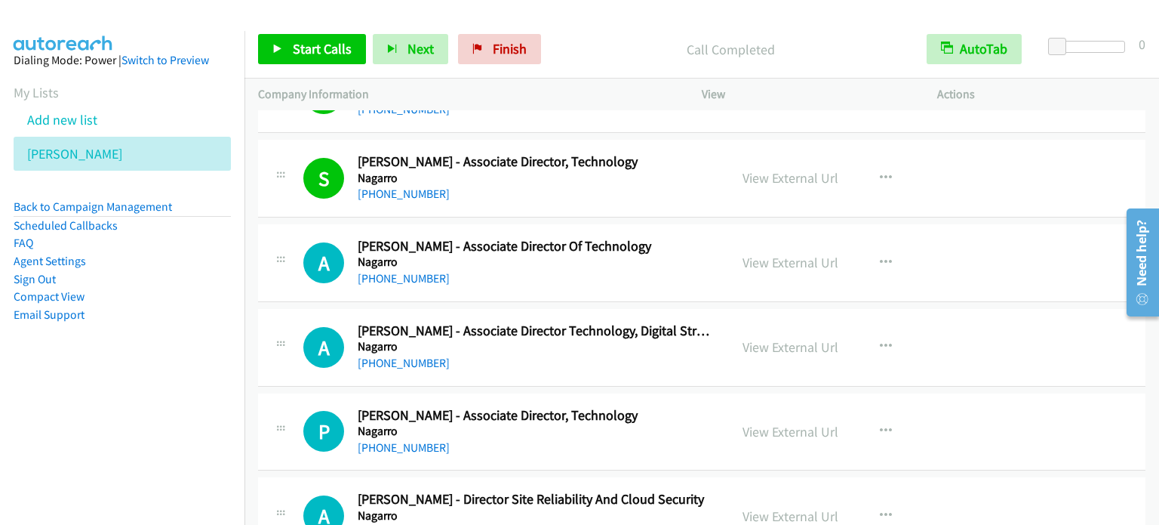
scroll to position [13252, 0]
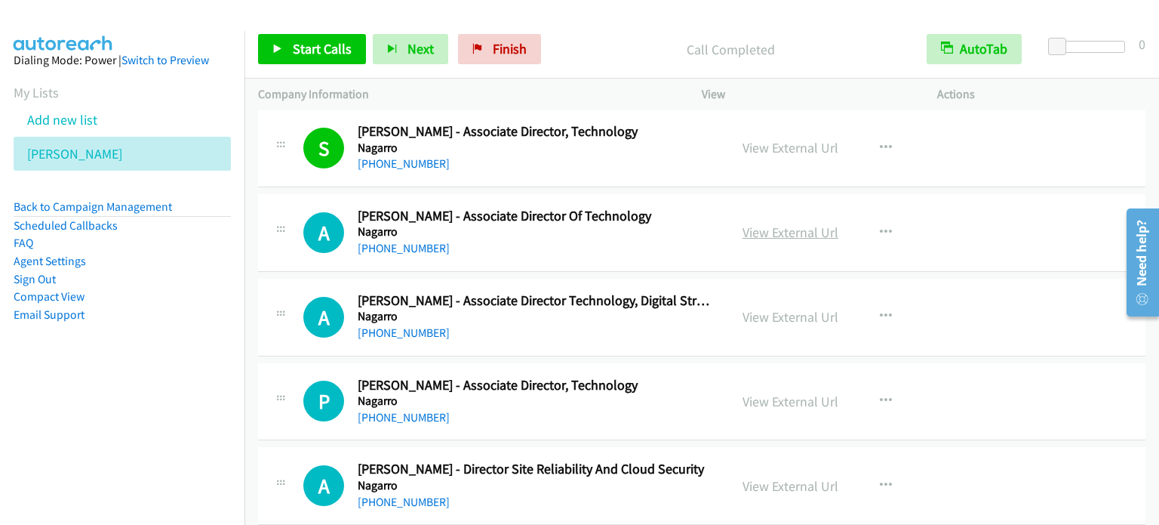
click at [776, 223] on link "View External Url" at bounding box center [791, 231] width 96 height 17
click at [806, 308] on link "View External Url" at bounding box center [791, 316] width 96 height 17
click at [802, 392] on link "View External Url" at bounding box center [791, 400] width 96 height 17
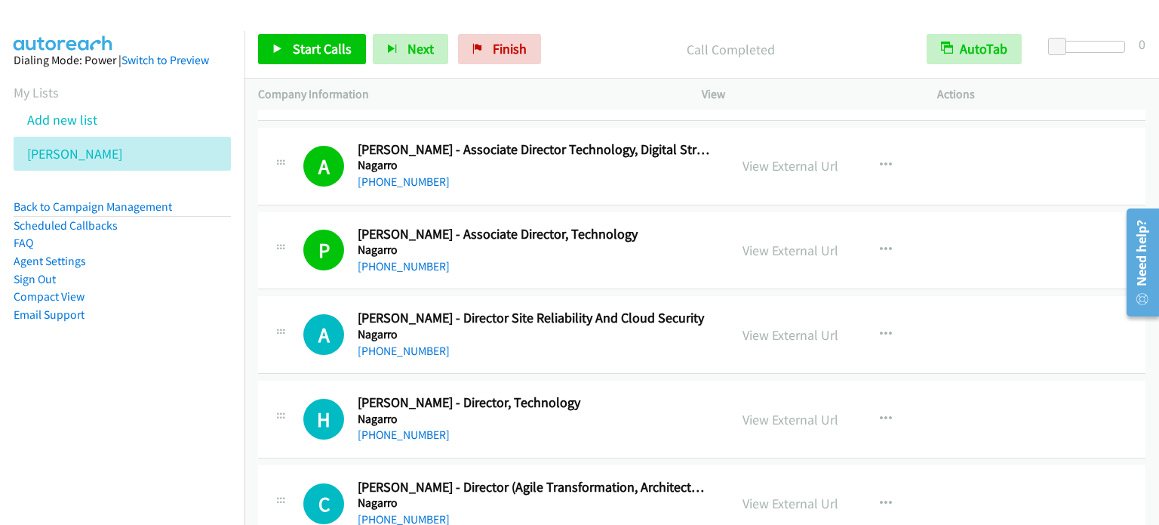
scroll to position [13434, 0]
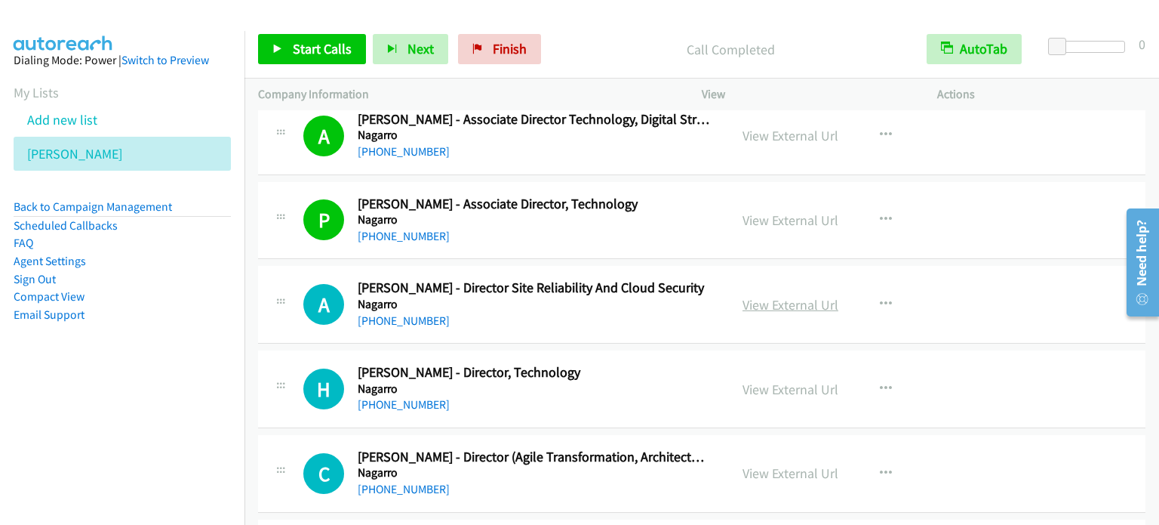
click at [782, 296] on link "View External Url" at bounding box center [791, 304] width 96 height 17
click at [780, 380] on link "View External Url" at bounding box center [791, 388] width 96 height 17
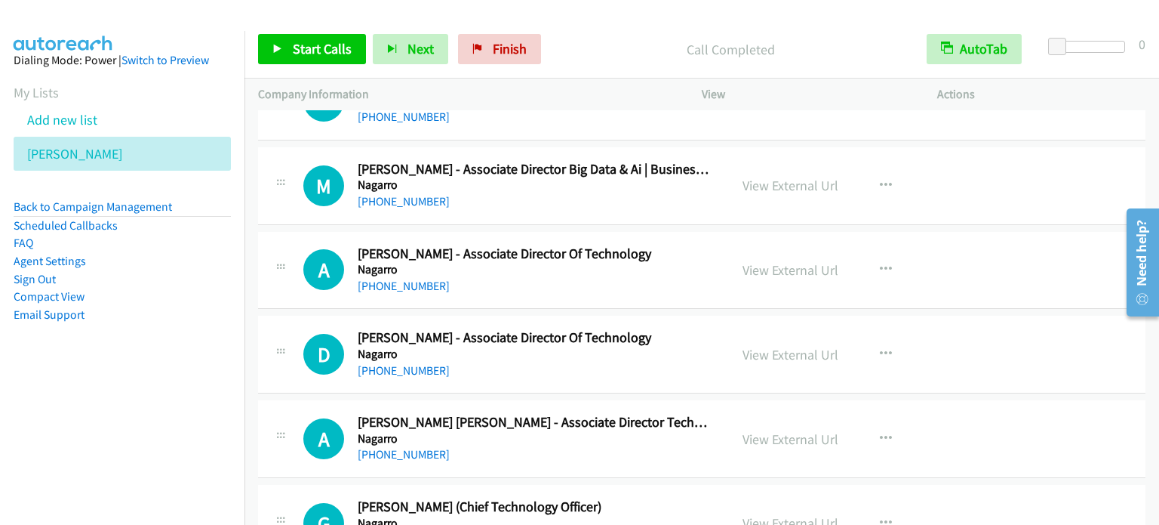
scroll to position [14108, 0]
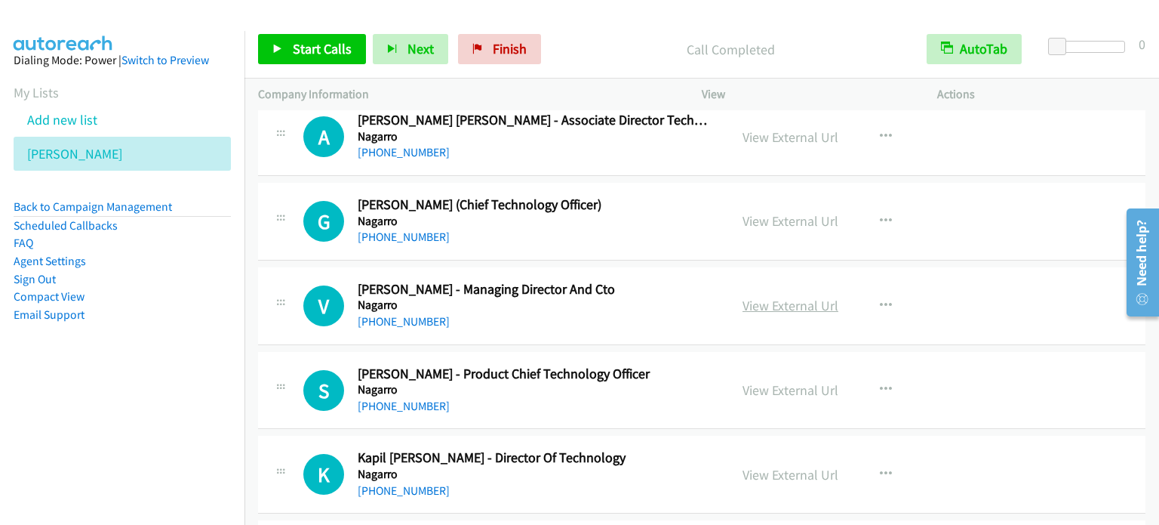
click at [776, 297] on link "View External Url" at bounding box center [791, 305] width 96 height 17
click at [791, 381] on link "View External Url" at bounding box center [791, 389] width 96 height 17
click at [764, 212] on link "View External Url" at bounding box center [791, 220] width 96 height 17
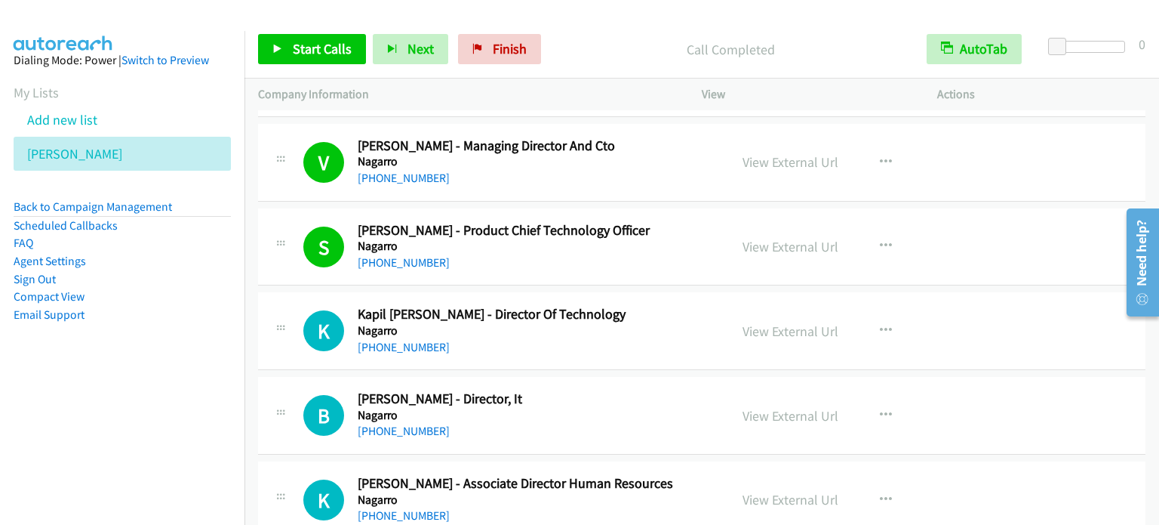
scroll to position [14258, 0]
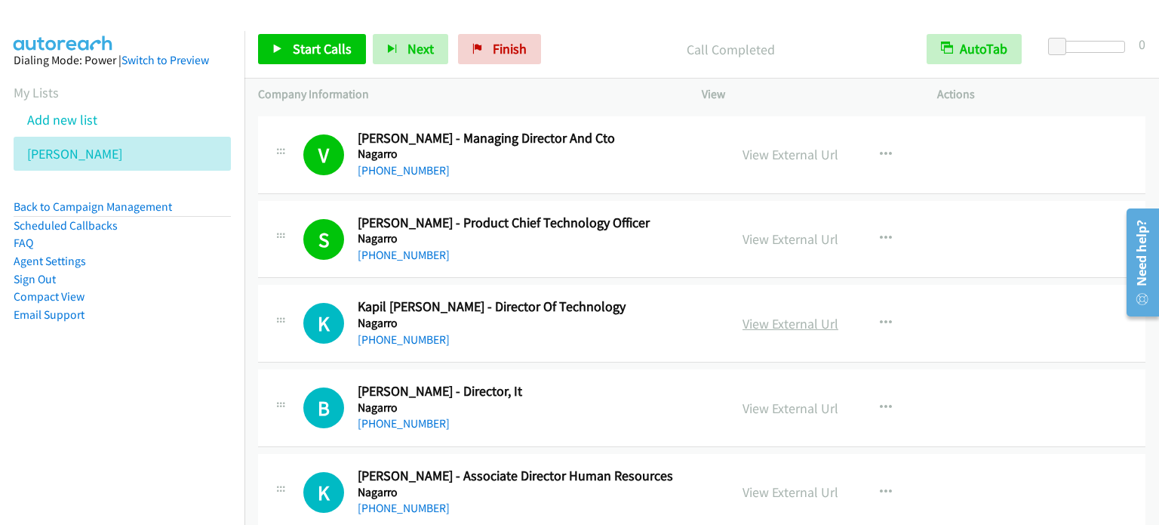
click at [768, 315] on link "View External Url" at bounding box center [791, 323] width 96 height 17
click at [814, 399] on link "View External Url" at bounding box center [791, 407] width 96 height 17
click at [786, 483] on link "View External Url" at bounding box center [791, 491] width 96 height 17
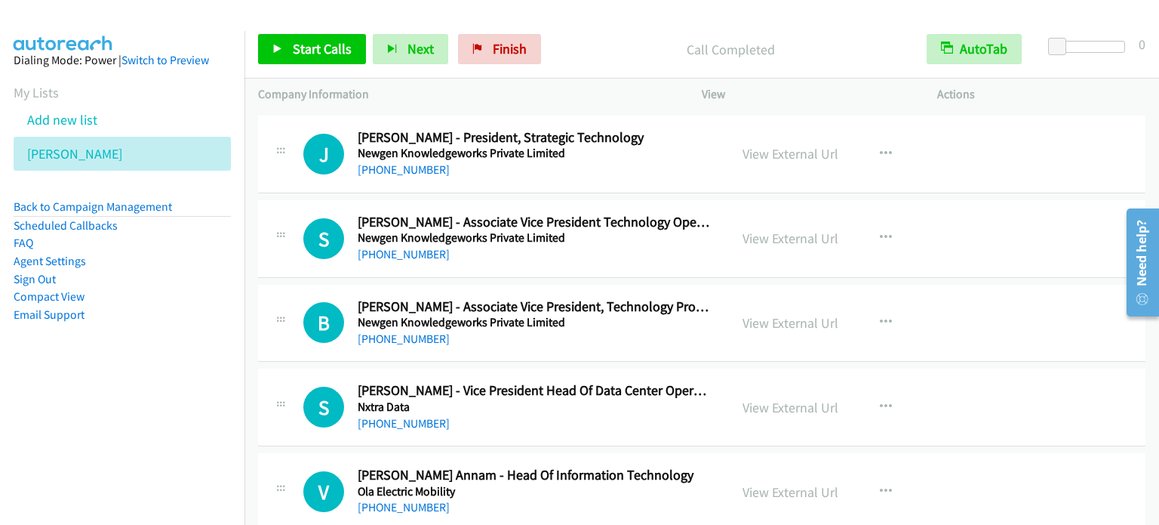
scroll to position [14711, 0]
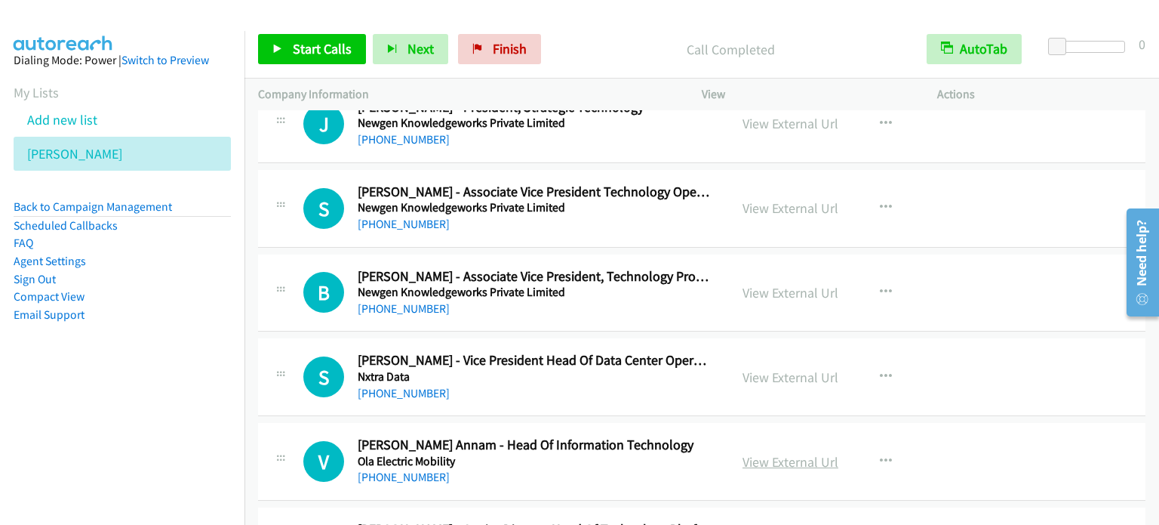
click at [809, 453] on link "View External Url" at bounding box center [791, 461] width 96 height 17
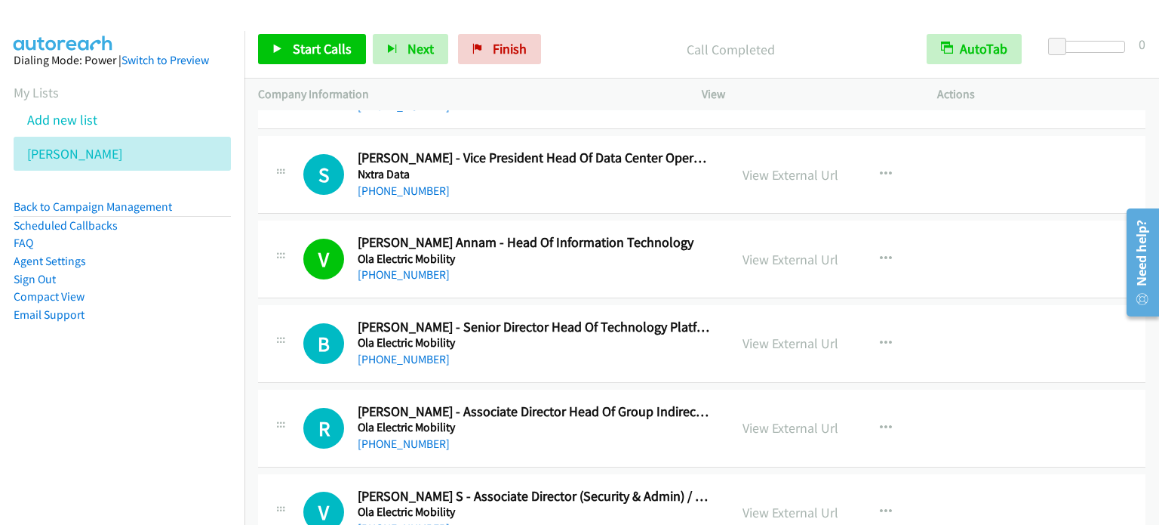
scroll to position [14923, 0]
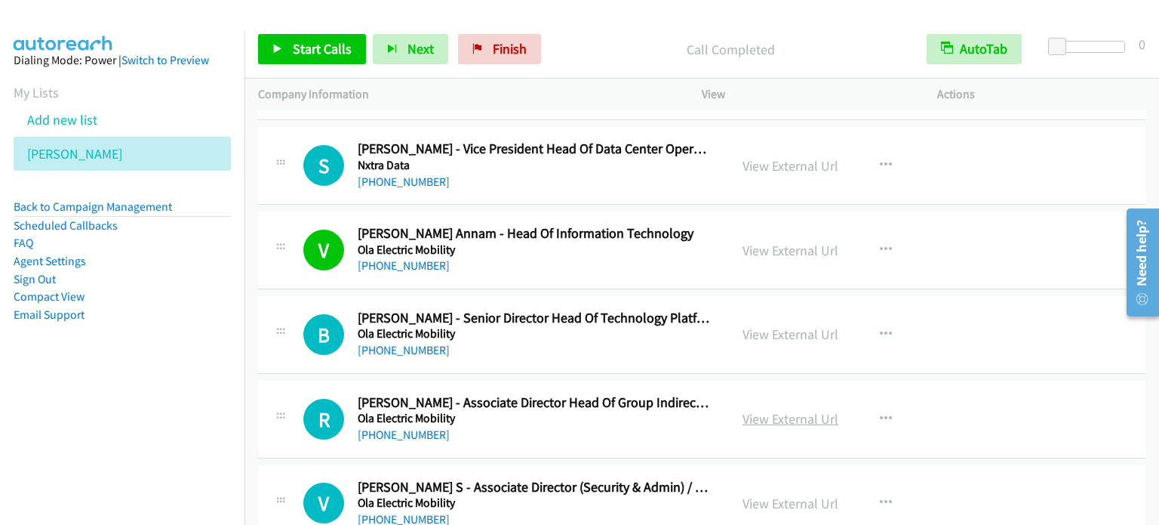
click at [764, 410] on link "View External Url" at bounding box center [791, 418] width 96 height 17
click at [765, 494] on link "View External Url" at bounding box center [791, 502] width 96 height 17
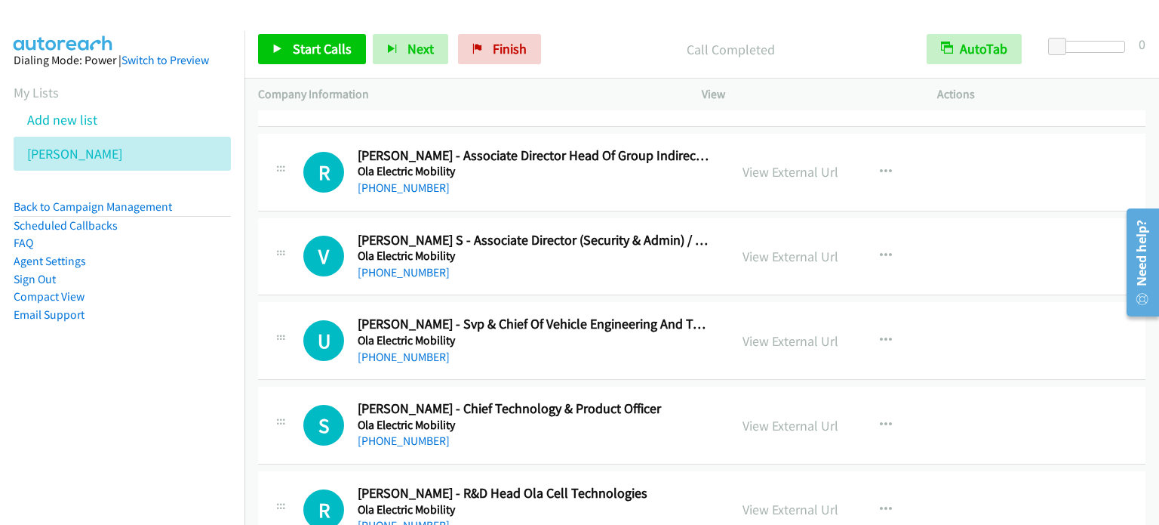
scroll to position [15194, 0]
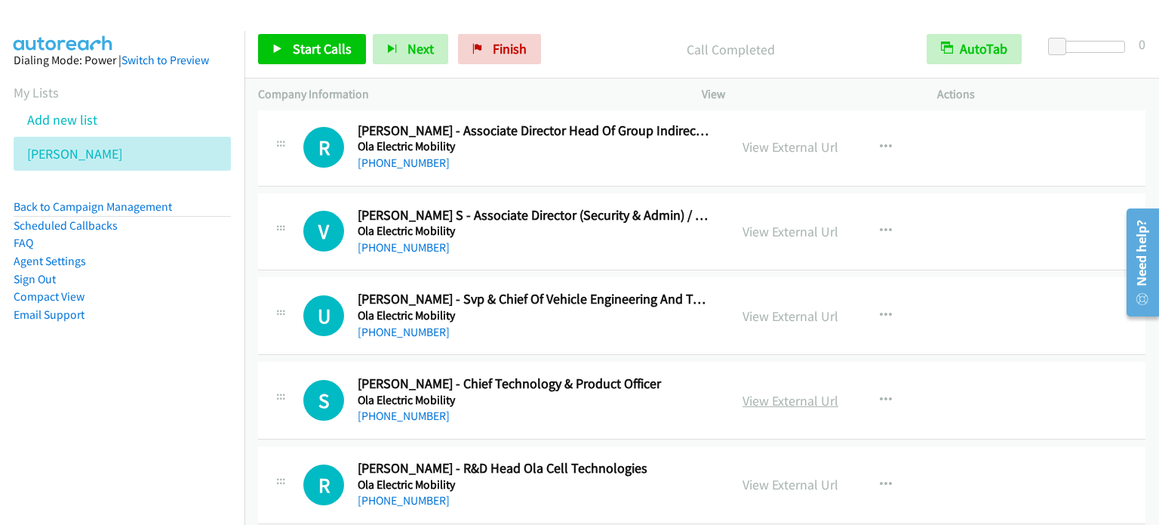
click at [801, 392] on link "View External Url" at bounding box center [791, 400] width 96 height 17
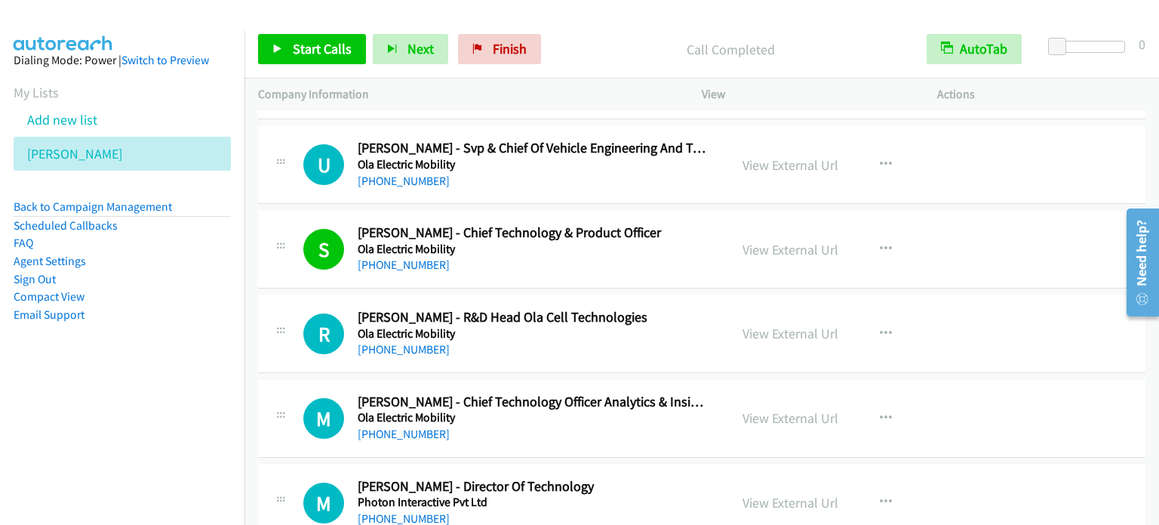
scroll to position [15375, 0]
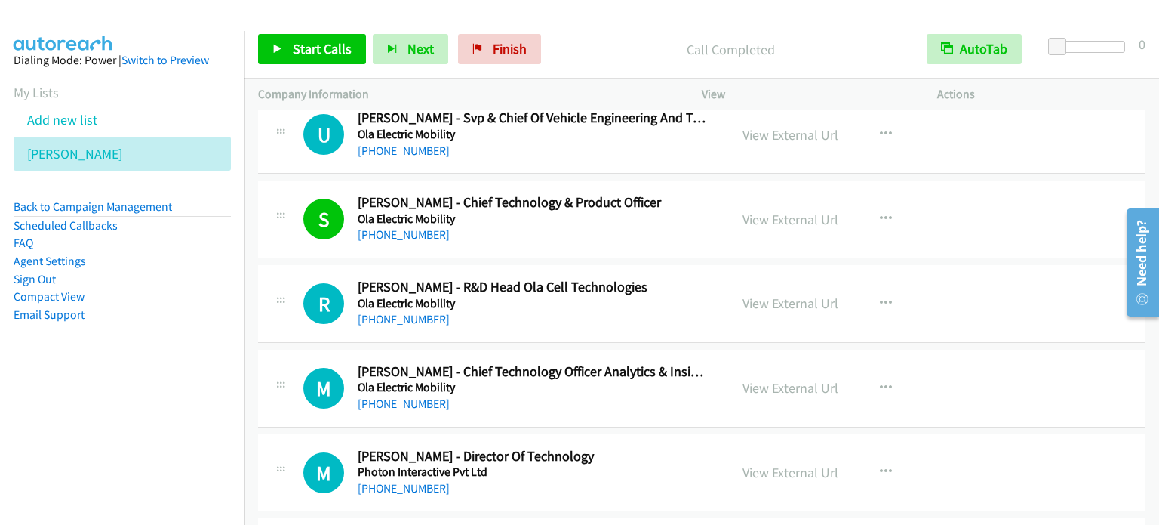
click at [804, 379] on link "View External Url" at bounding box center [791, 387] width 96 height 17
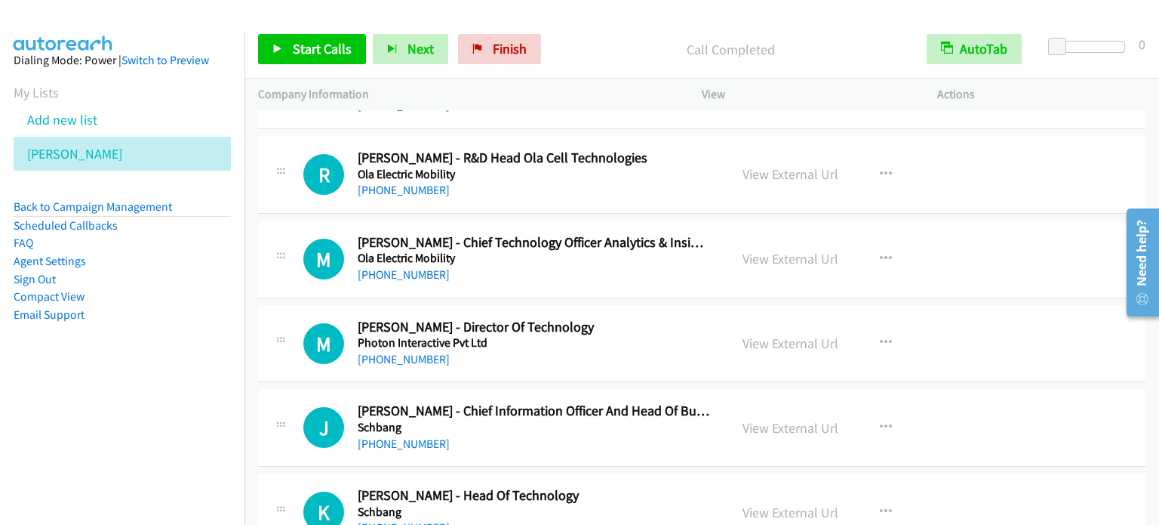
scroll to position [15526, 0]
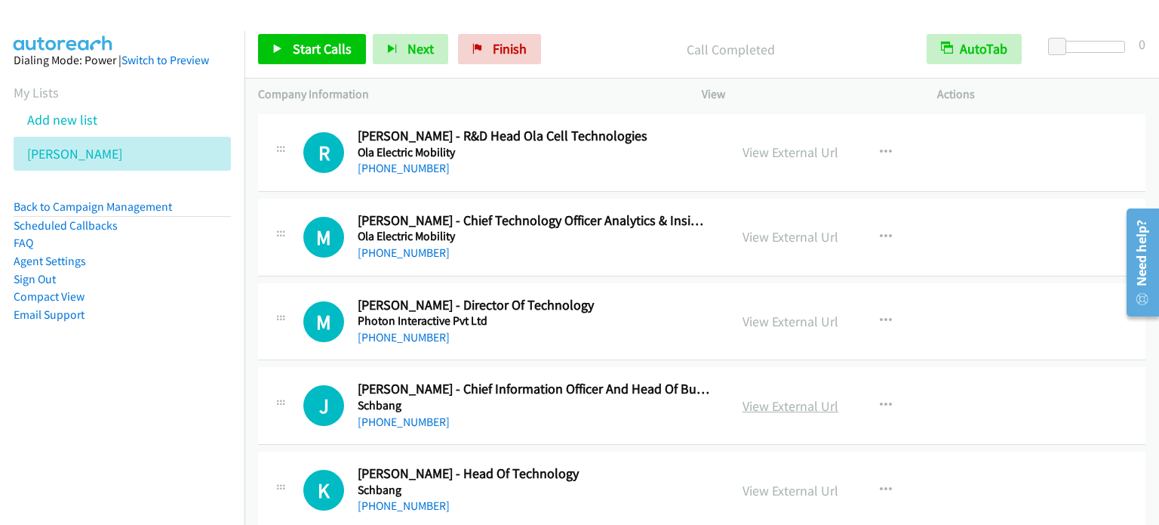
click at [809, 397] on link "View External Url" at bounding box center [791, 405] width 96 height 17
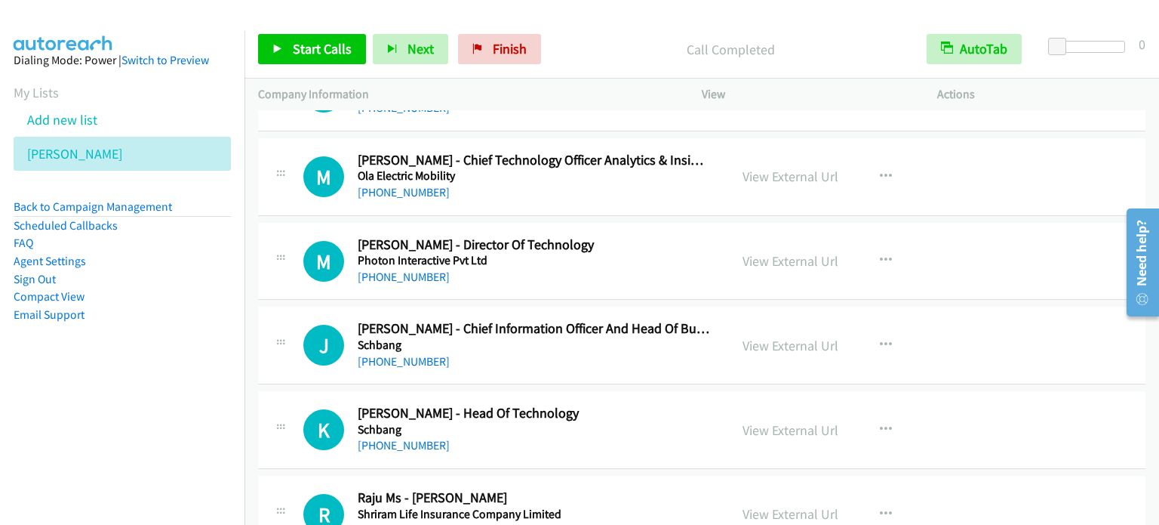
scroll to position [15617, 0]
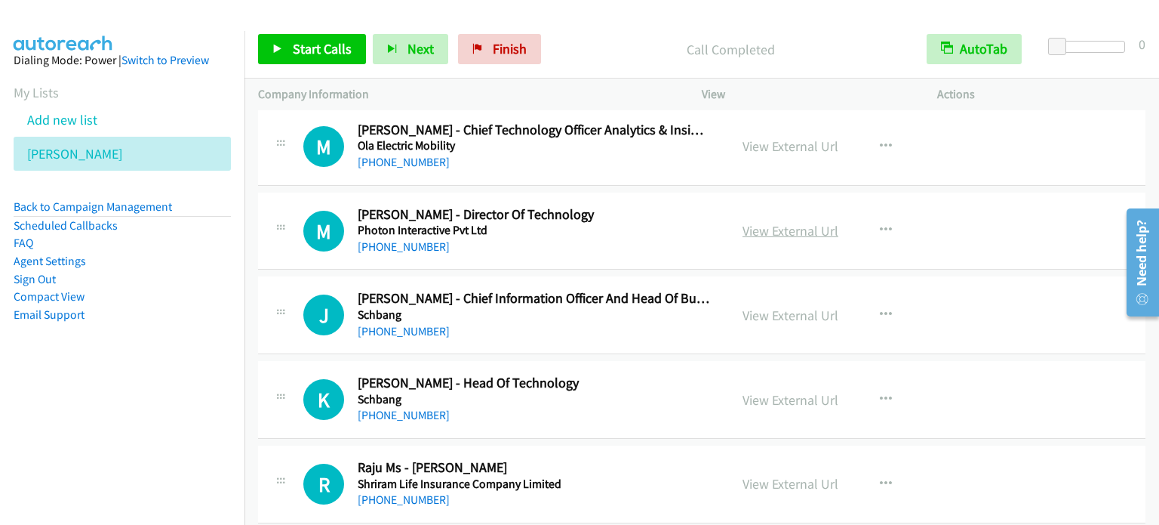
click at [786, 222] on link "View External Url" at bounding box center [791, 230] width 96 height 17
click at [754, 391] on link "View External Url" at bounding box center [791, 399] width 96 height 17
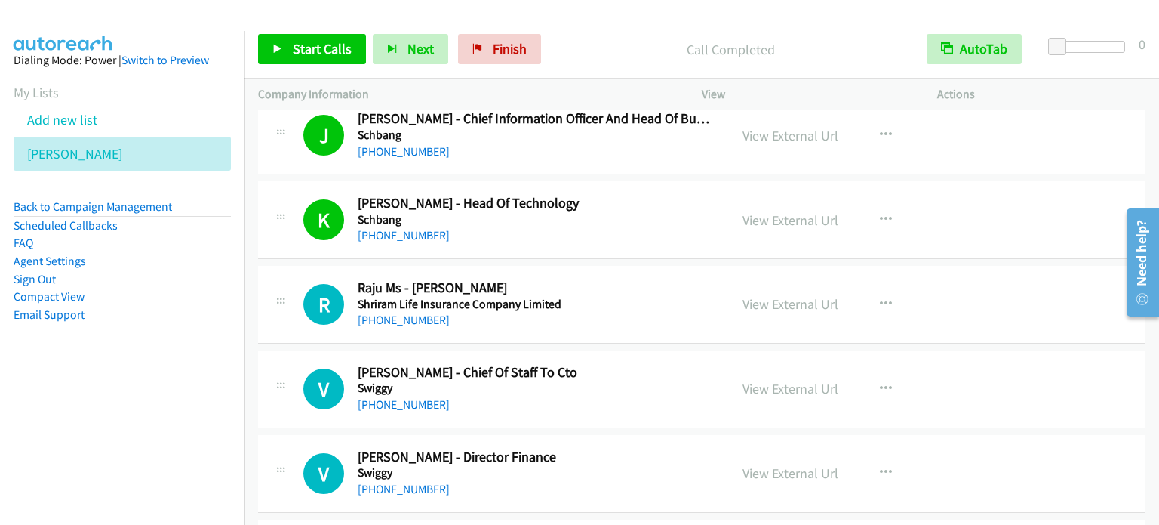
scroll to position [15828, 0]
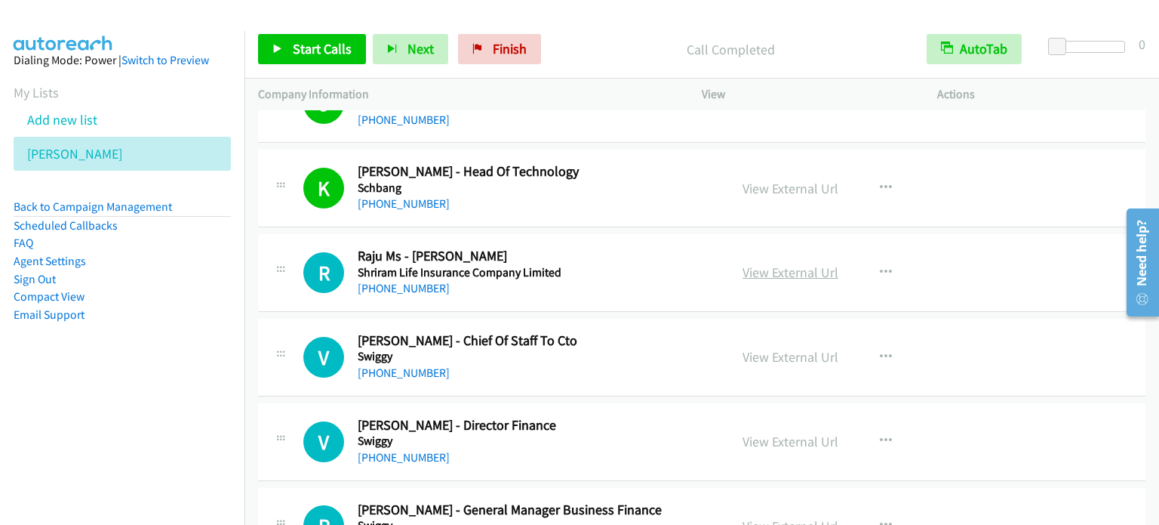
click at [806, 263] on link "View External Url" at bounding box center [791, 271] width 96 height 17
click at [794, 432] on link "View External Url" at bounding box center [791, 440] width 96 height 17
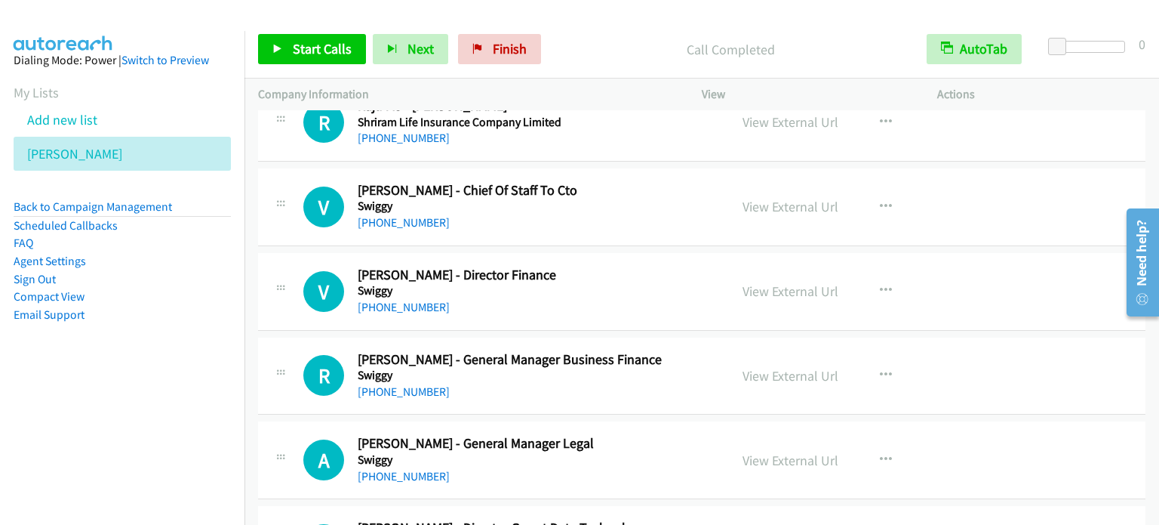
scroll to position [15979, 0]
click at [790, 366] on link "View External Url" at bounding box center [791, 374] width 96 height 17
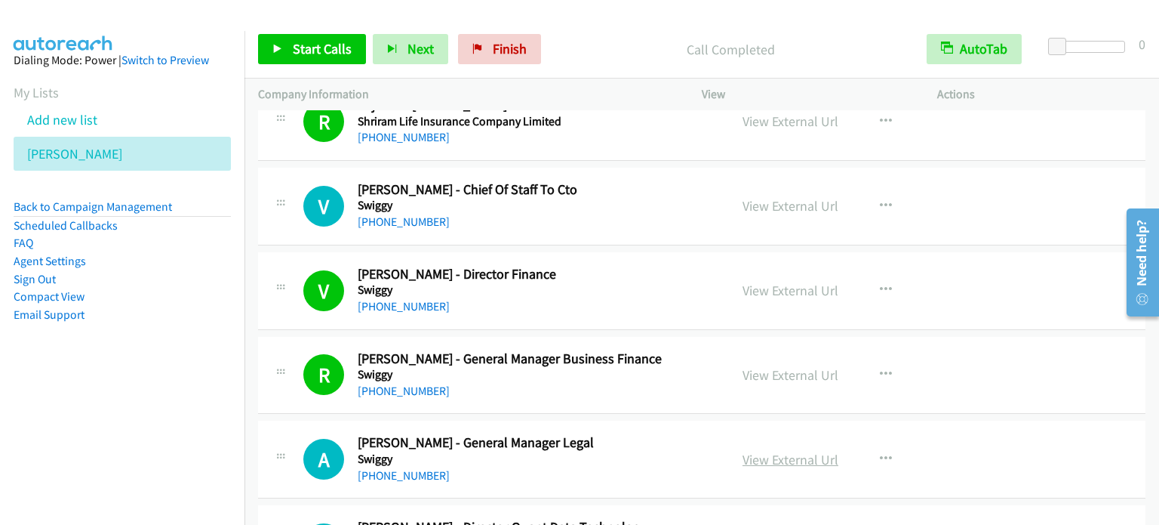
click at [774, 451] on link "View External Url" at bounding box center [791, 459] width 96 height 17
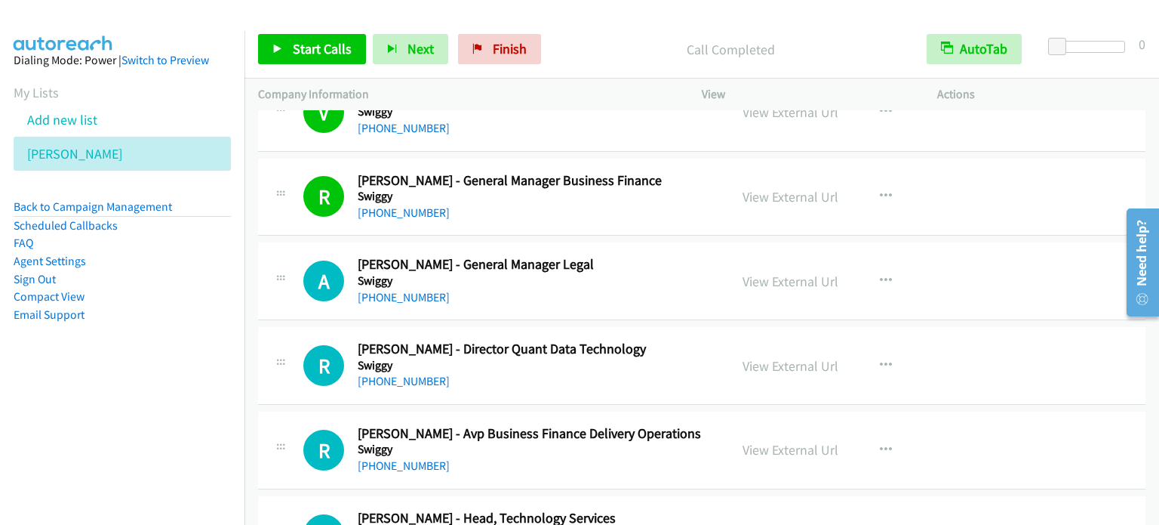
scroll to position [16191, 0]
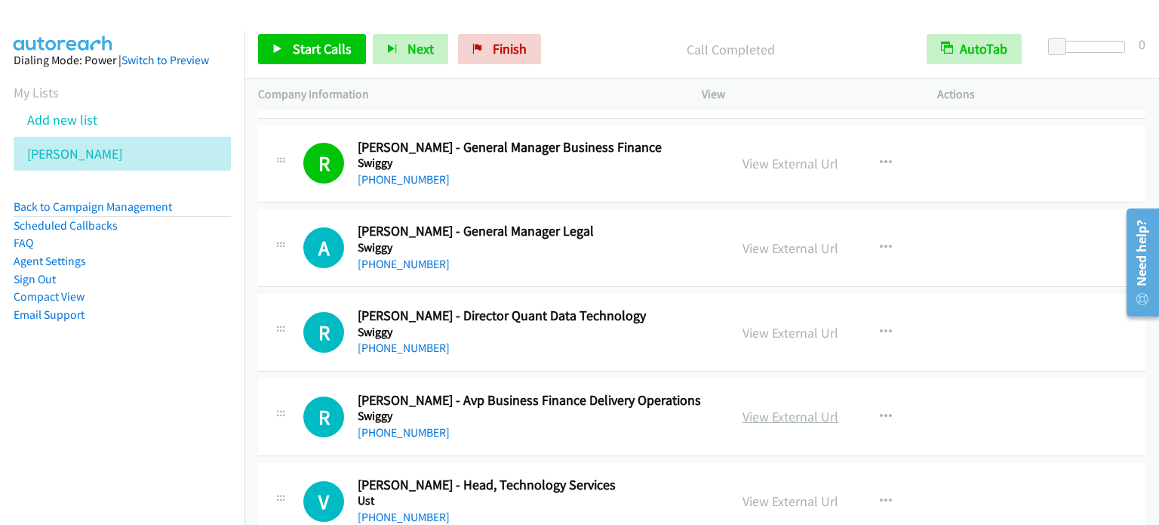
click at [808, 408] on link "View External Url" at bounding box center [791, 416] width 96 height 17
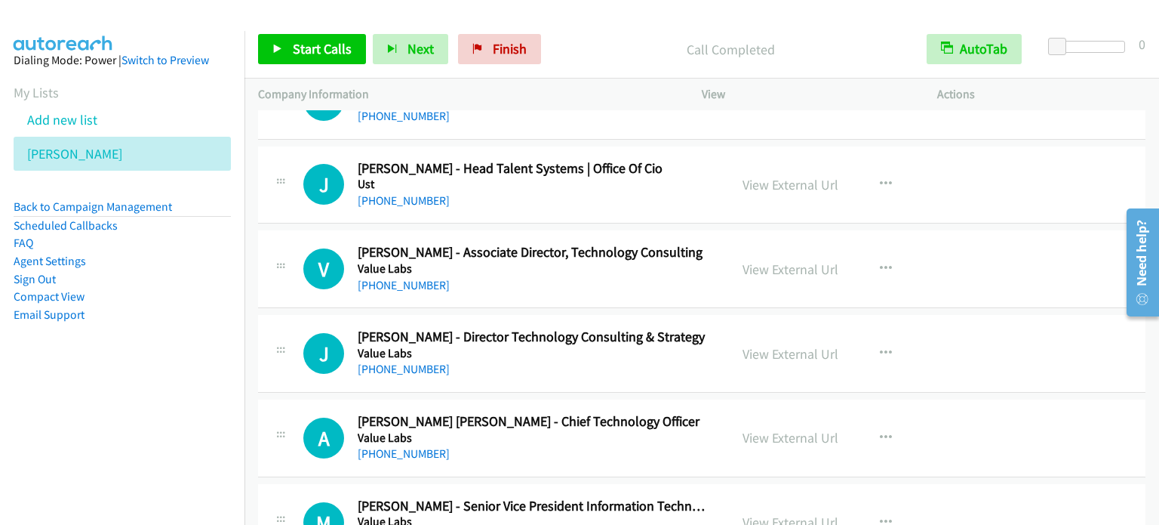
scroll to position [16613, 0]
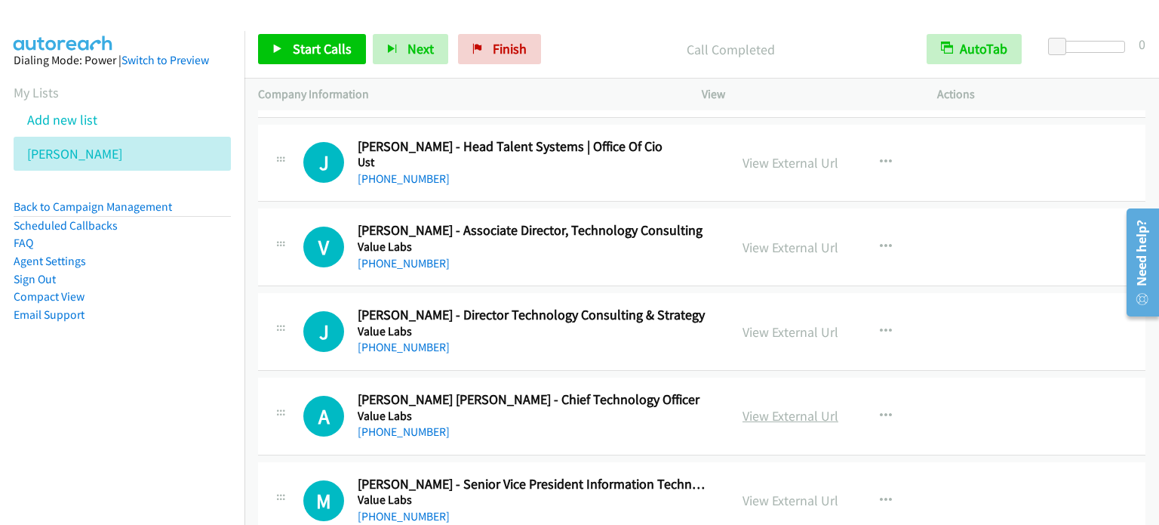
click at [798, 407] on link "View External Url" at bounding box center [791, 415] width 96 height 17
click at [780, 491] on link "View External Url" at bounding box center [791, 499] width 96 height 17
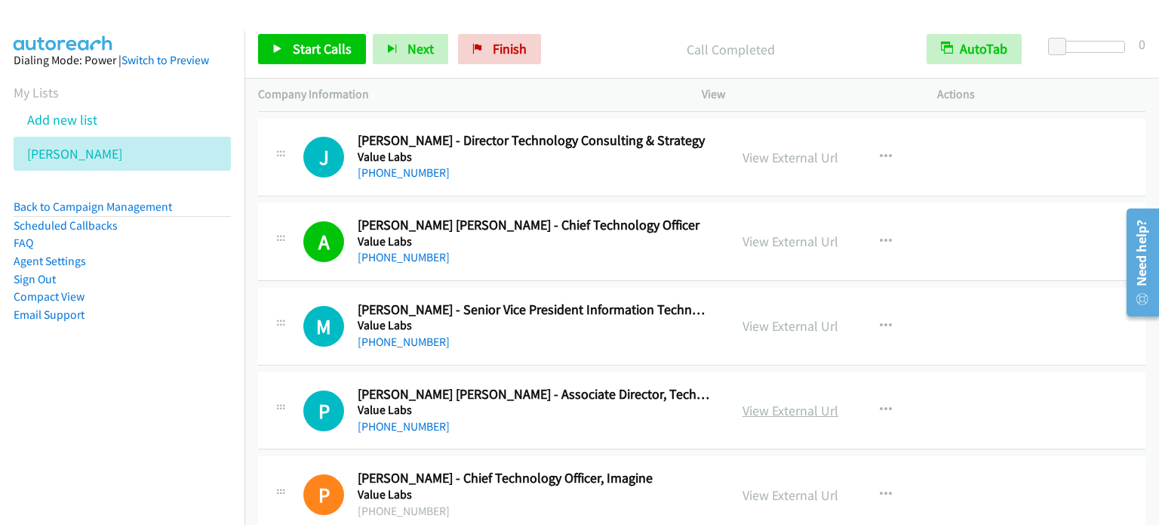
click at [795, 401] on link "View External Url" at bounding box center [791, 409] width 96 height 17
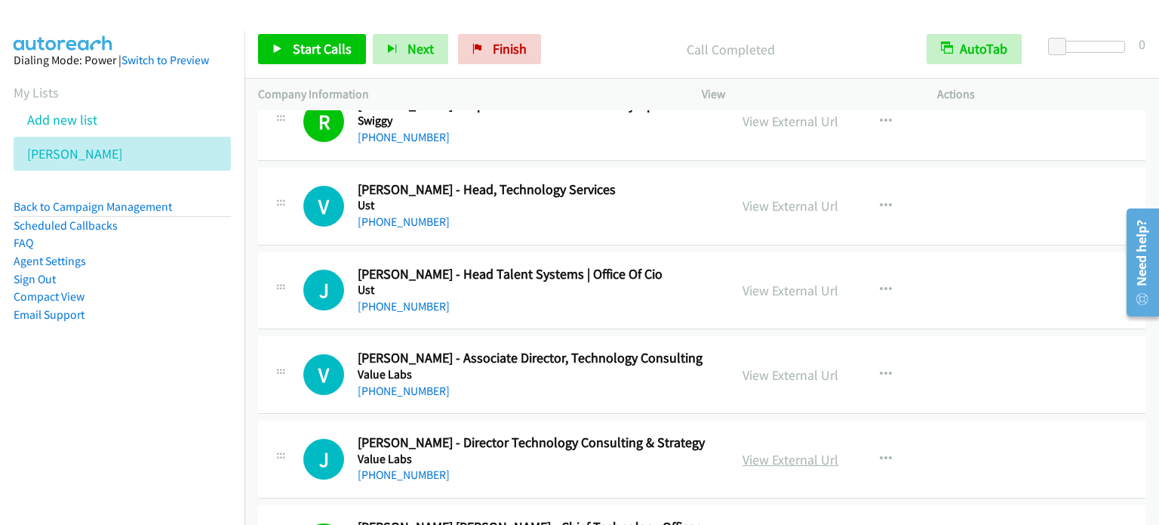
click at [811, 451] on link "View External Url" at bounding box center [791, 459] width 96 height 17
click at [783, 366] on link "View External Url" at bounding box center [791, 374] width 96 height 17
click at [790, 197] on link "View External Url" at bounding box center [791, 205] width 96 height 17
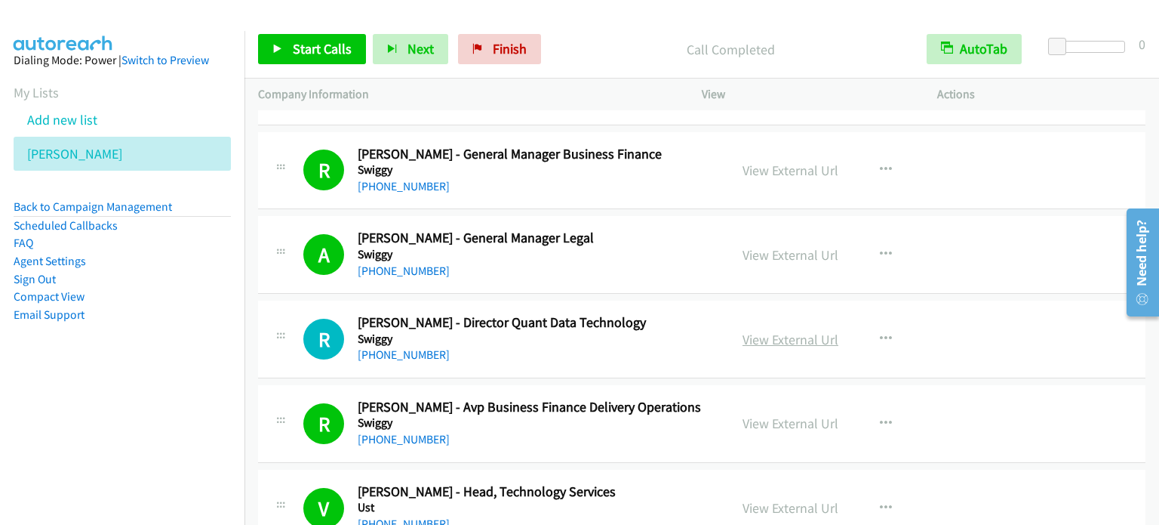
click at [779, 331] on link "View External Url" at bounding box center [791, 339] width 96 height 17
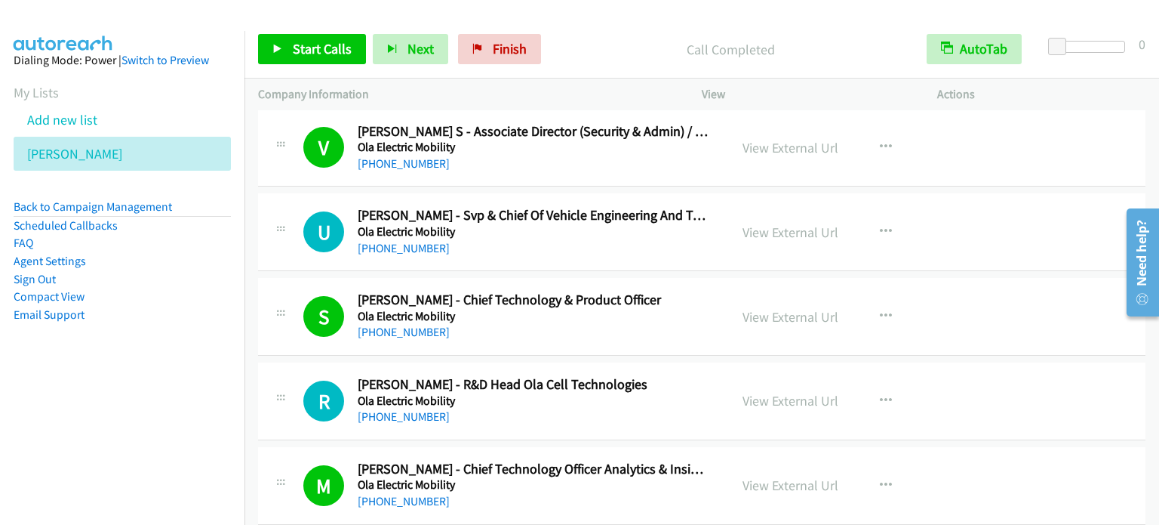
scroll to position [14976, 0]
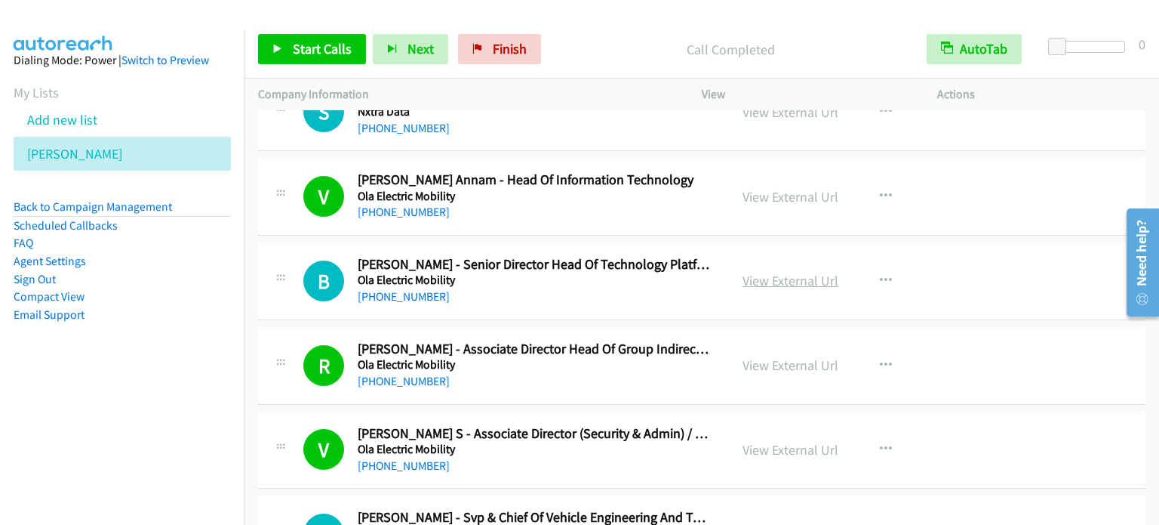
click at [811, 272] on link "View External Url" at bounding box center [791, 280] width 96 height 17
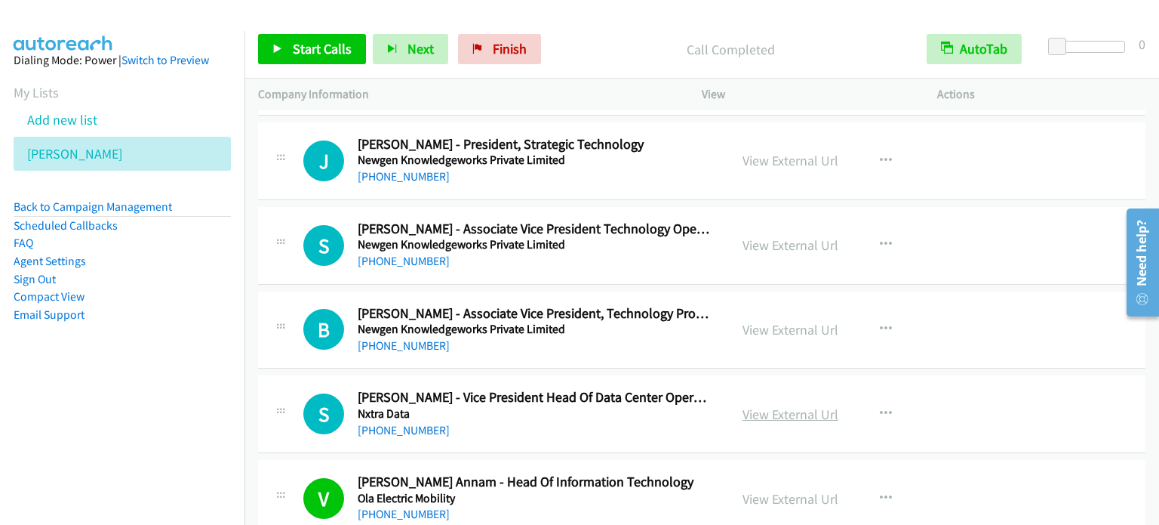
click at [776, 405] on link "View External Url" at bounding box center [791, 413] width 96 height 17
click at [782, 321] on link "View External Url" at bounding box center [791, 329] width 96 height 17
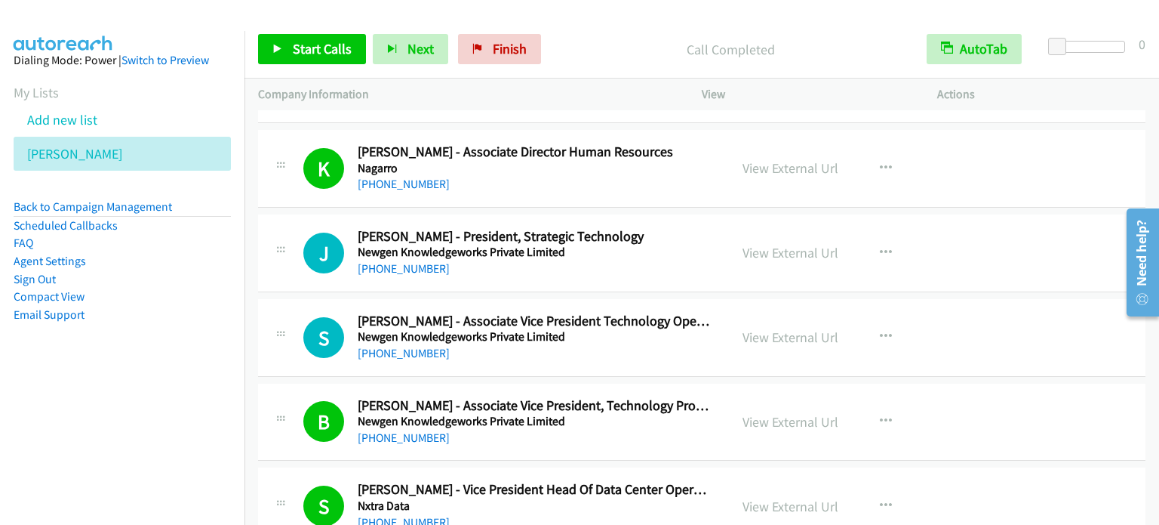
scroll to position [14554, 0]
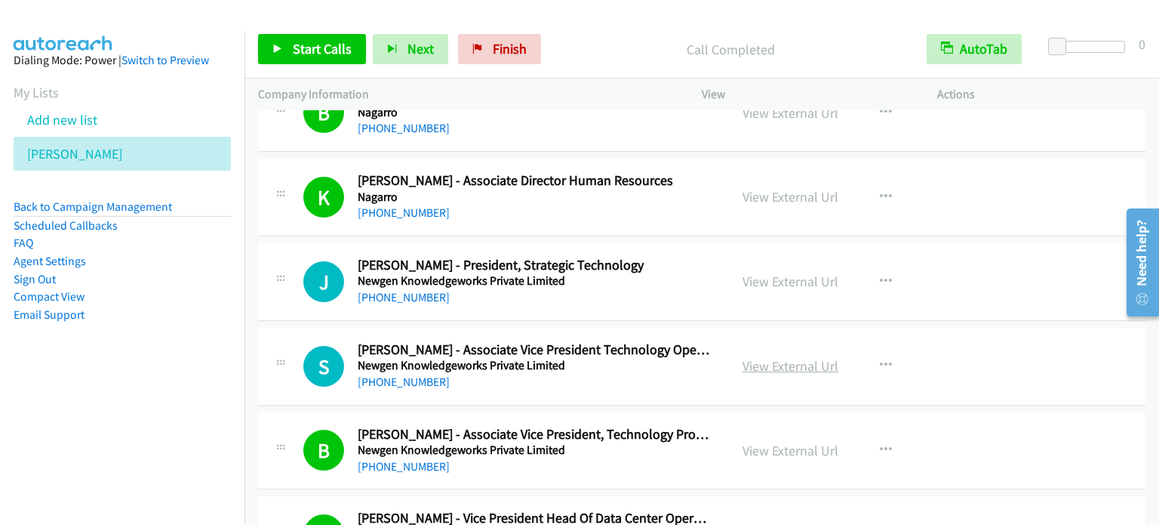
click at [810, 357] on link "View External Url" at bounding box center [791, 365] width 96 height 17
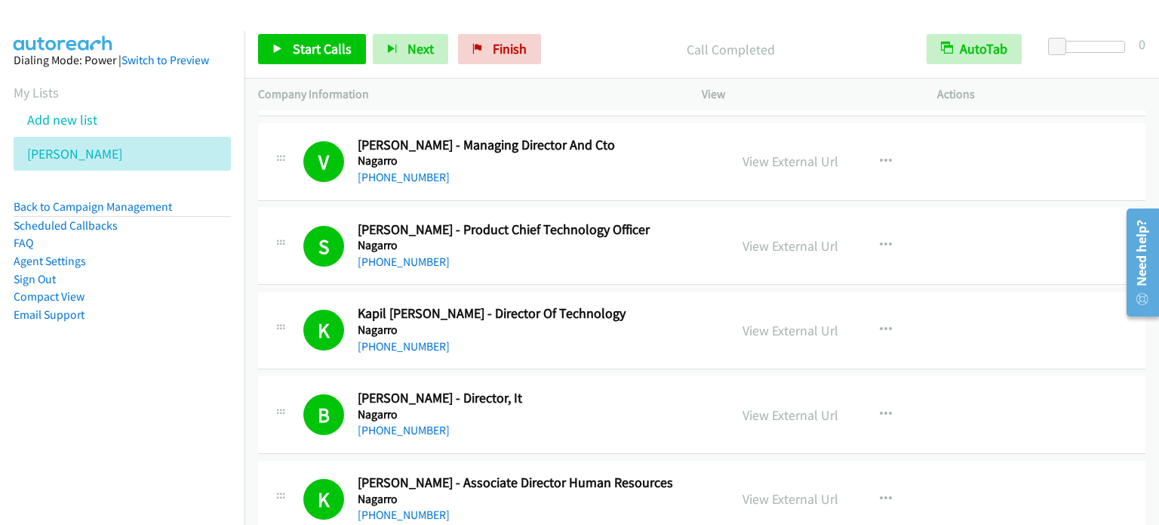
scroll to position [13950, 0]
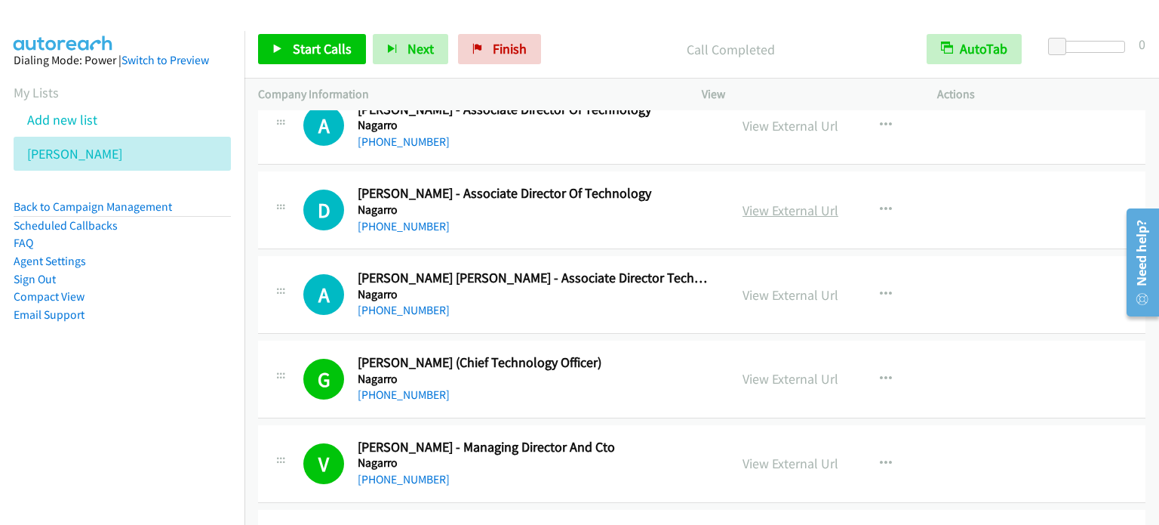
click at [777, 202] on link "View External Url" at bounding box center [791, 210] width 96 height 17
click at [782, 286] on link "View External Url" at bounding box center [791, 294] width 96 height 17
